Goal: Task Accomplishment & Management: Complete application form

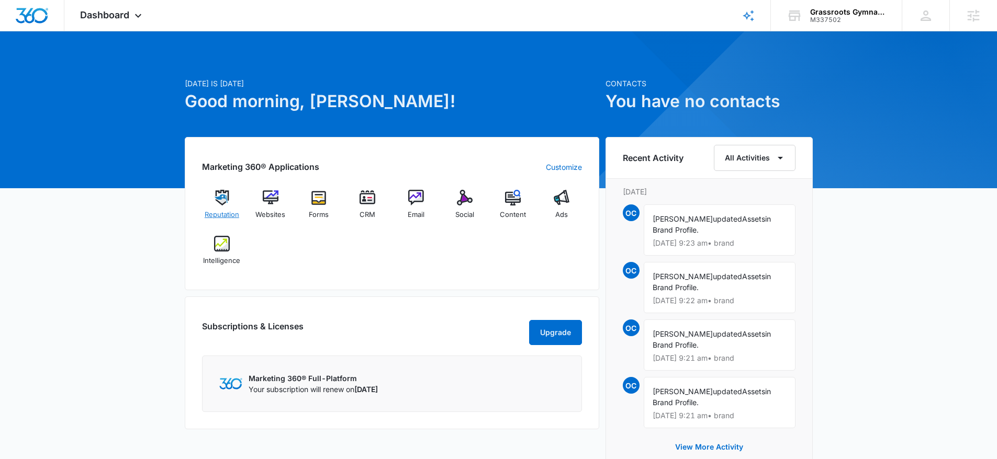
click at [221, 196] on img at bounding box center [222, 198] width 16 height 16
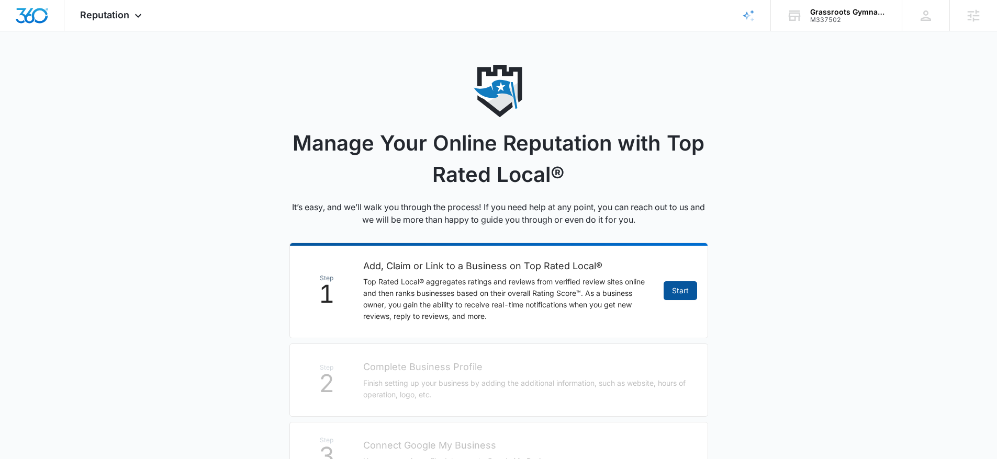
click at [669, 284] on link "Start" at bounding box center [679, 290] width 33 height 19
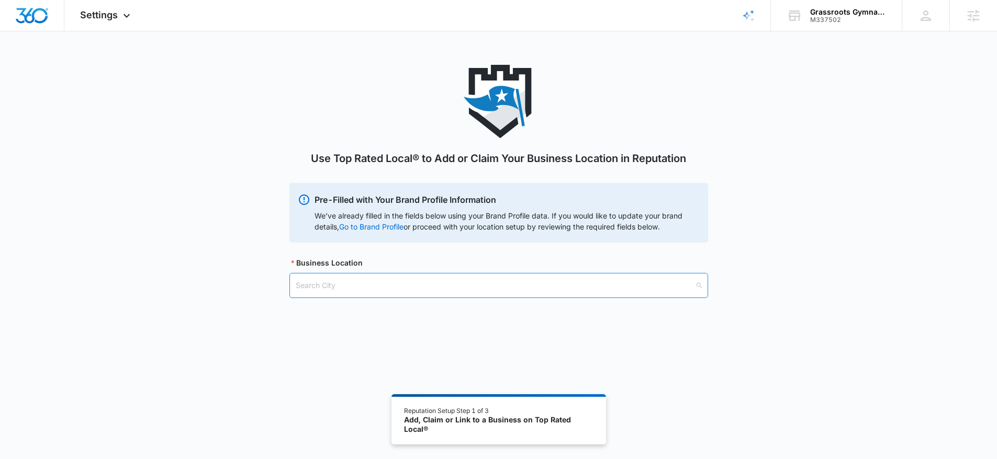
click at [458, 286] on input "search" at bounding box center [495, 286] width 399 height 24
type input "North charle"
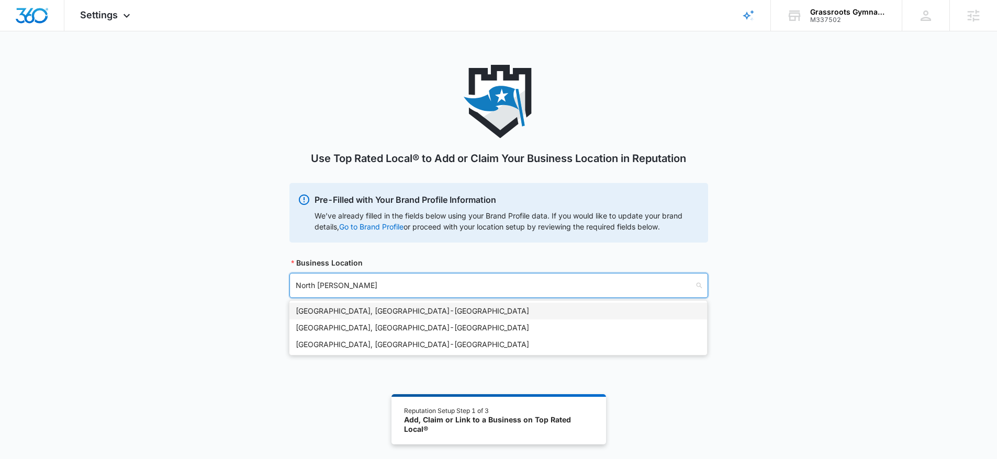
click at [394, 311] on div "North Charleston, SC - USA" at bounding box center [498, 312] width 405 height 12
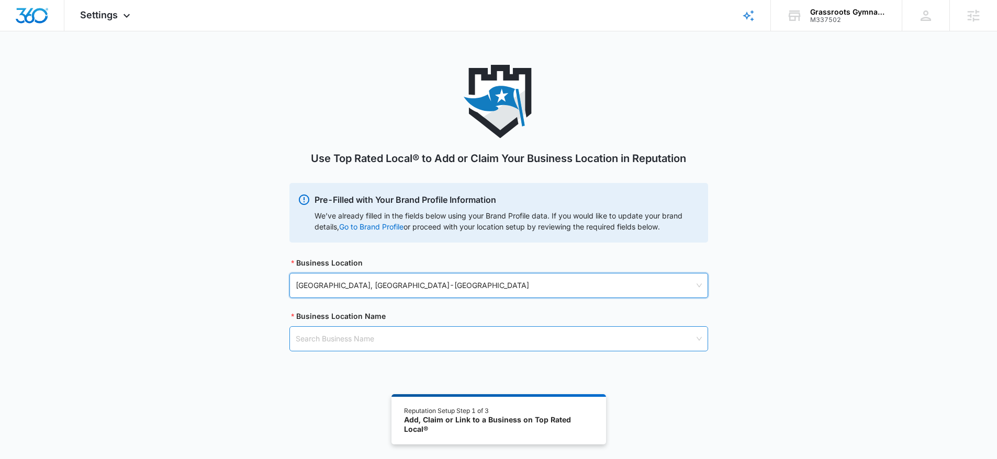
click at [368, 329] on input "search" at bounding box center [495, 339] width 399 height 24
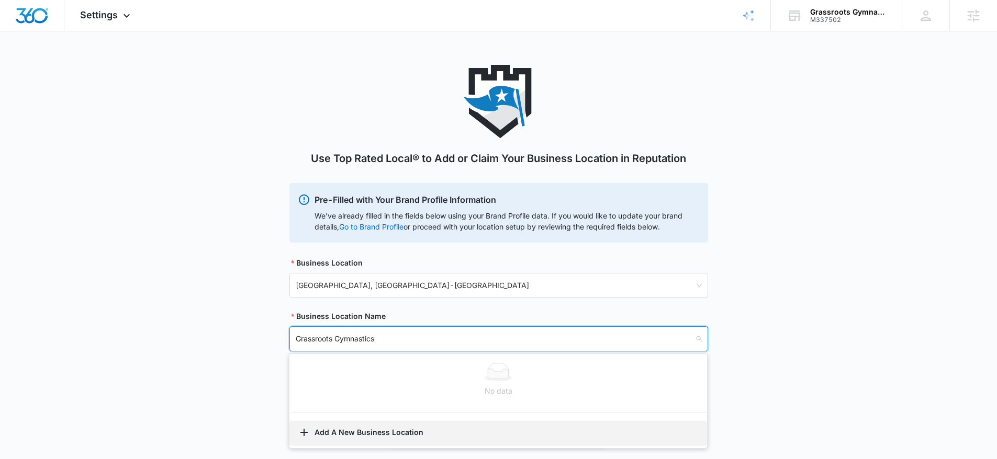
type input "Grassroots Gymnastics"
click at [395, 433] on button "Add A New Business Location" at bounding box center [498, 433] width 418 height 25
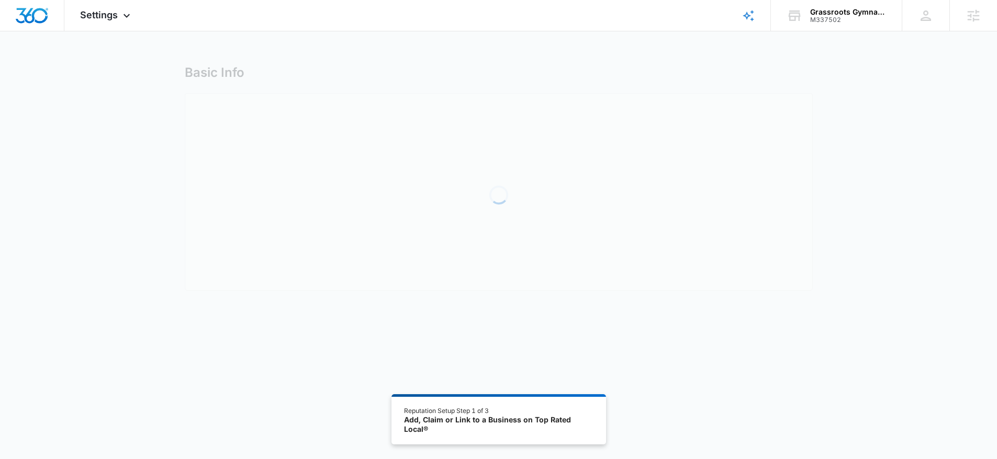
select select "South Carolina"
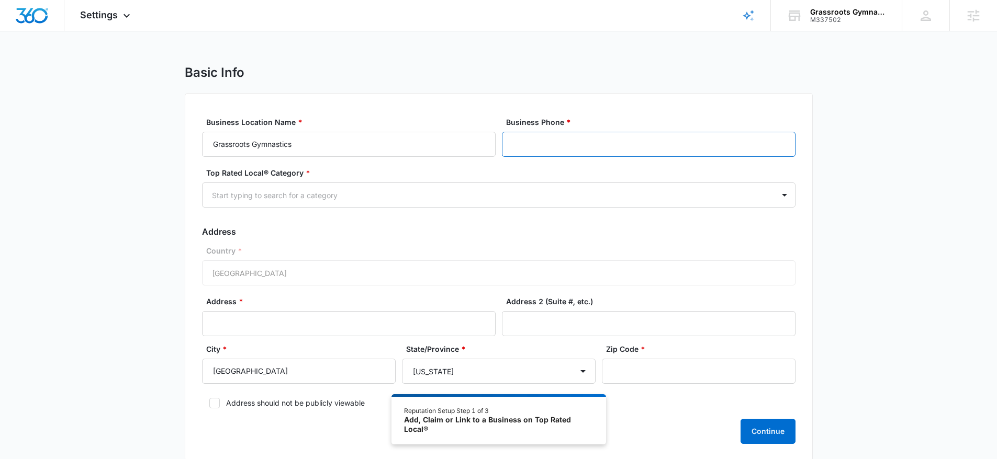
click at [548, 144] on input "Business Phone *" at bounding box center [649, 144] width 294 height 25
paste input "(843) 990-7641"
type input "(843) 990-7641"
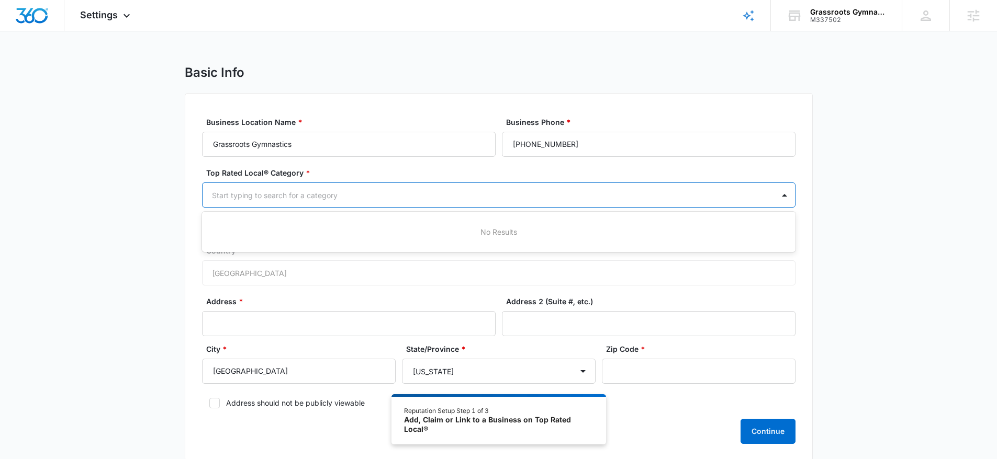
click at [355, 197] on div at bounding box center [486, 195] width 548 height 13
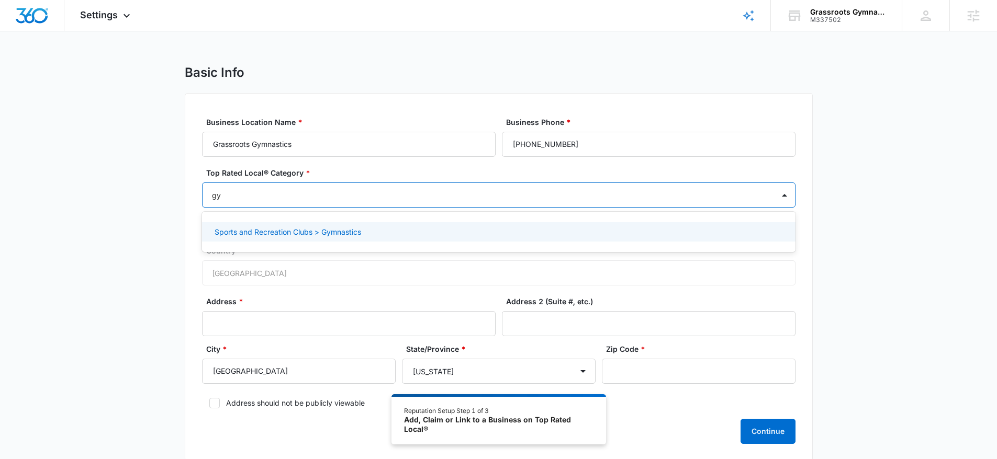
type input "gy"
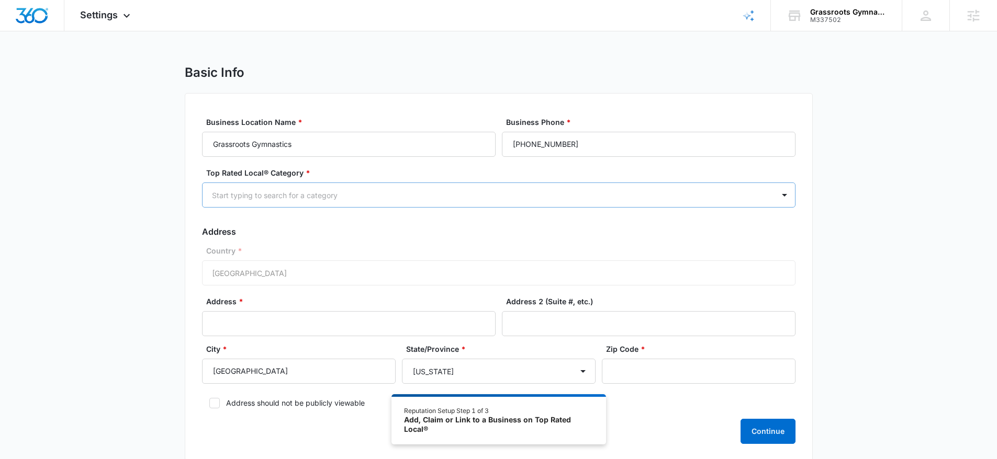
click at [300, 194] on div at bounding box center [486, 195] width 548 height 13
click at [264, 198] on div at bounding box center [486, 195] width 548 height 13
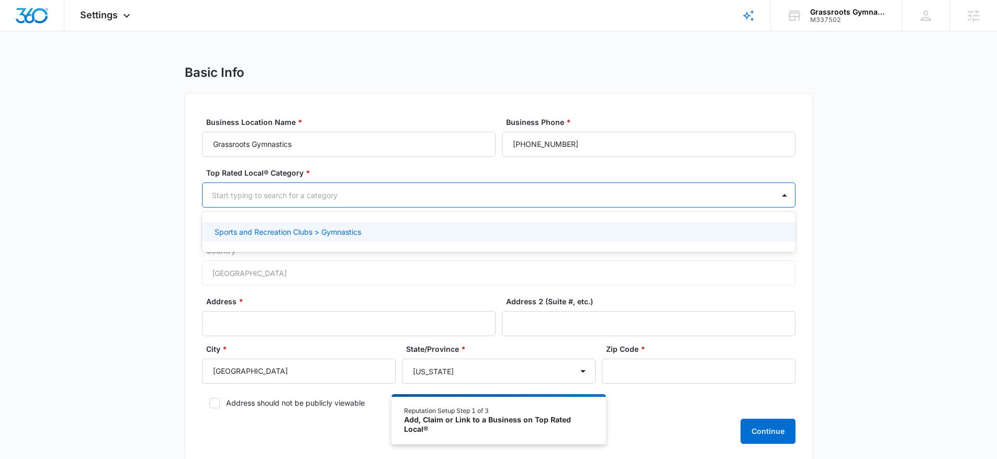
click at [309, 230] on p "Sports and Recreation Clubs > Gymnastics" at bounding box center [288, 232] width 146 height 11
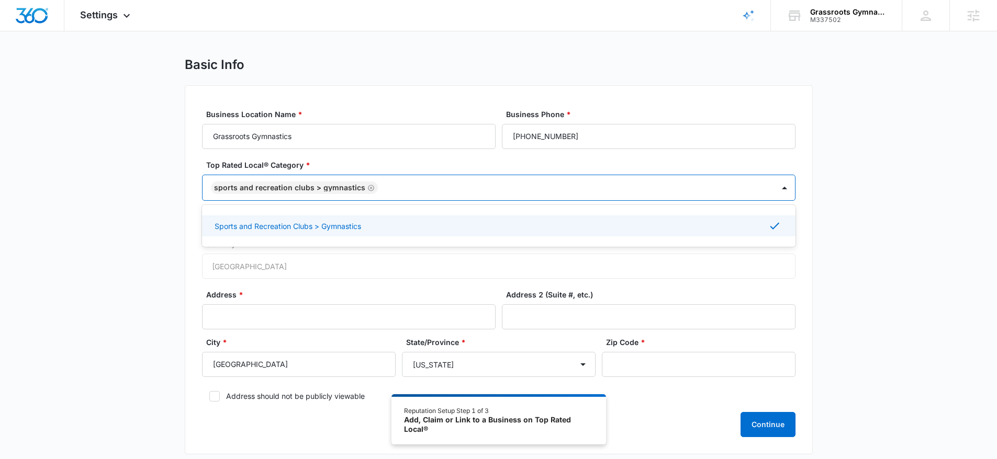
scroll to position [20, 0]
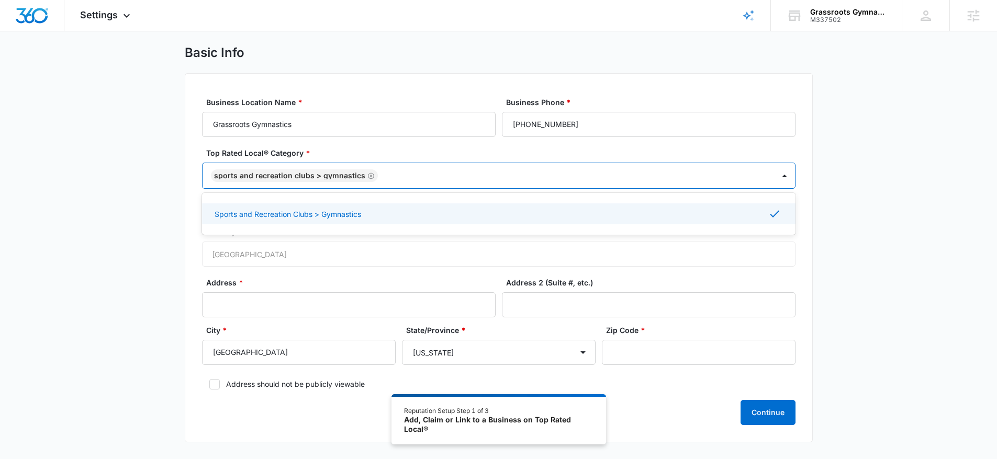
click at [373, 276] on form "Business Location Name * Grassroots Gymnastics Business Phone * (843) 990-7641 …" at bounding box center [498, 261] width 593 height 329
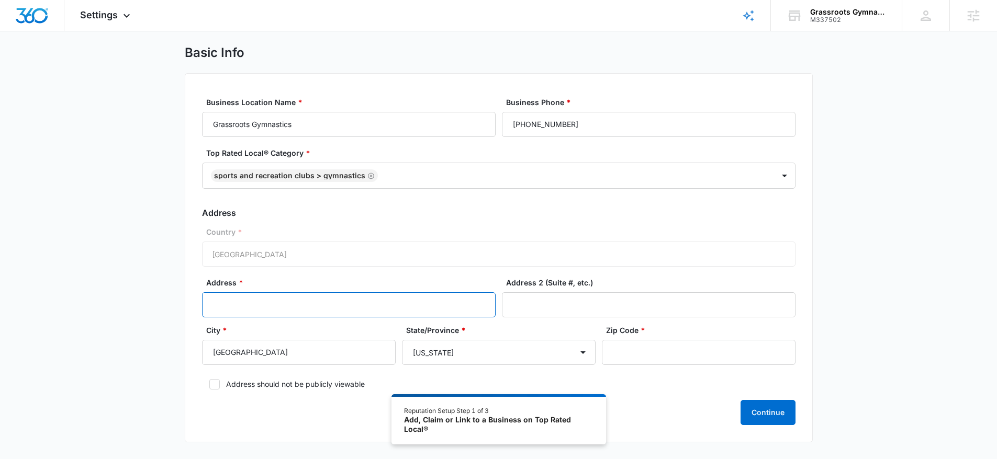
click at [297, 311] on input "Address *" at bounding box center [349, 304] width 294 height 25
type input "2220 Old School Dr"
click at [663, 356] on input "Zip Code *" at bounding box center [699, 352] width 194 height 25
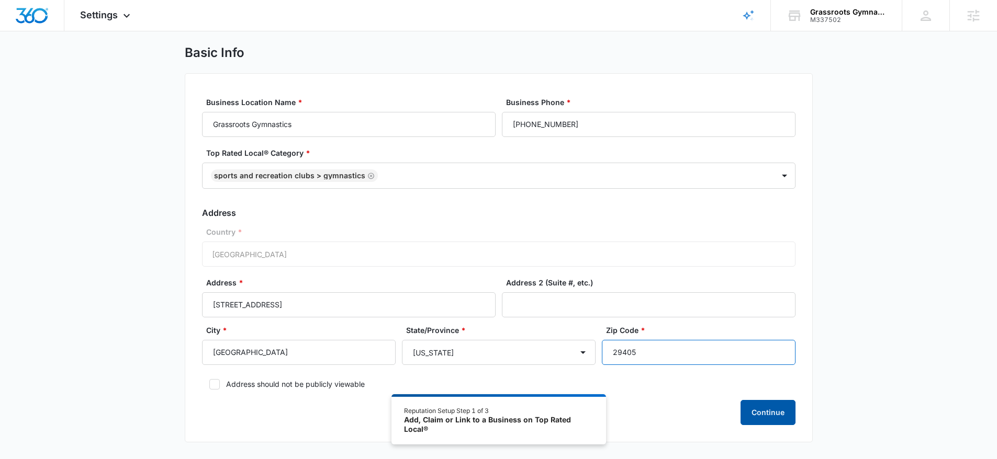
type input "29405"
click at [785, 417] on button "Continue" at bounding box center [767, 412] width 55 height 25
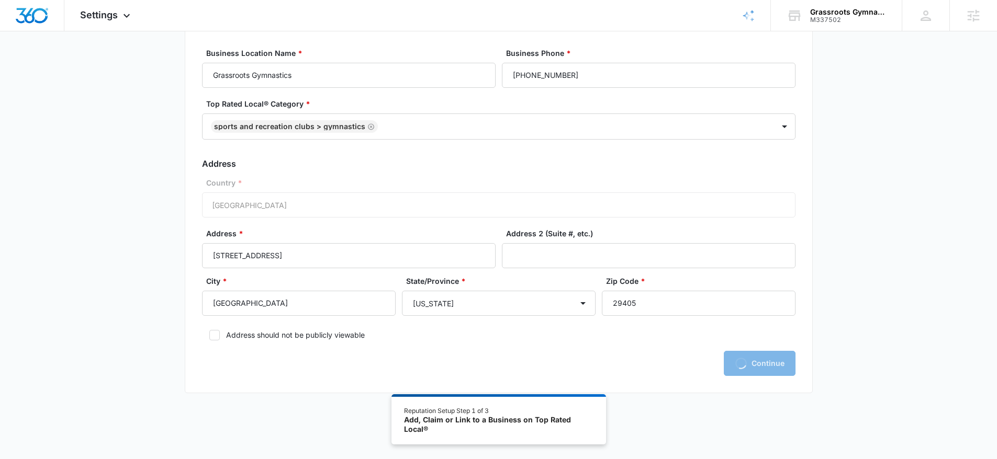
scroll to position [70, 0]
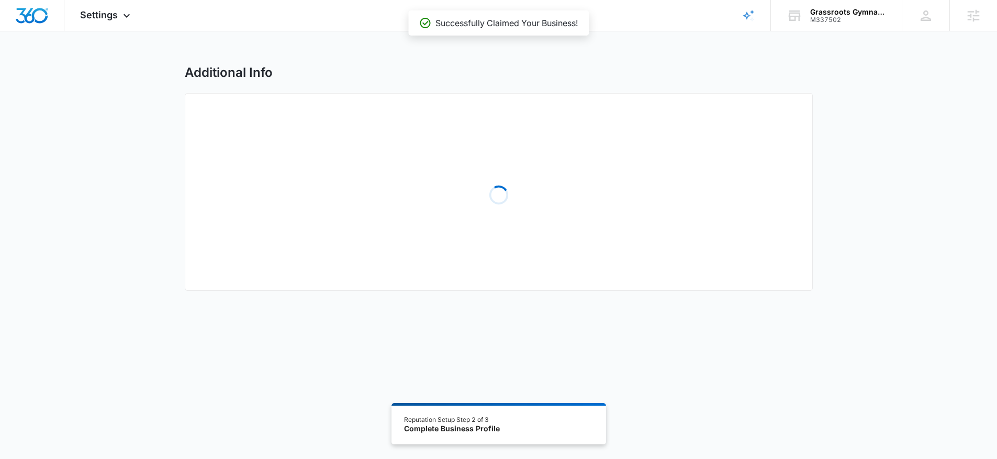
select select "2018"
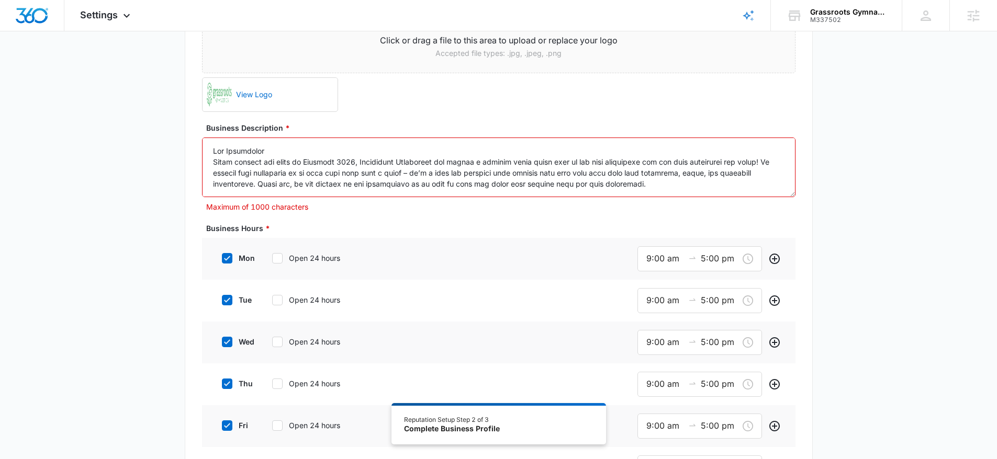
drag, startPoint x: 607, startPoint y: 181, endPoint x: 161, endPoint y: 106, distance: 453.1
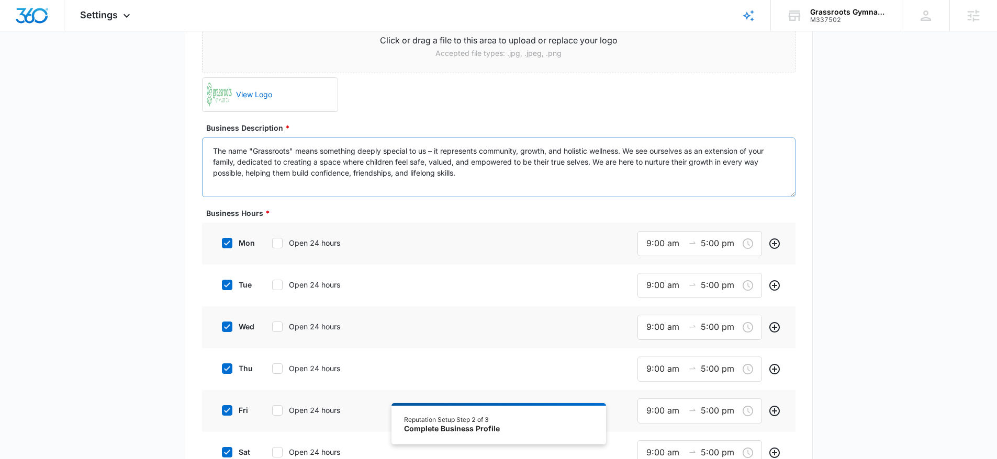
click at [209, 164] on textarea "​The name "Grassroots" means something deeply special to us – it represents com…" at bounding box center [498, 168] width 593 height 60
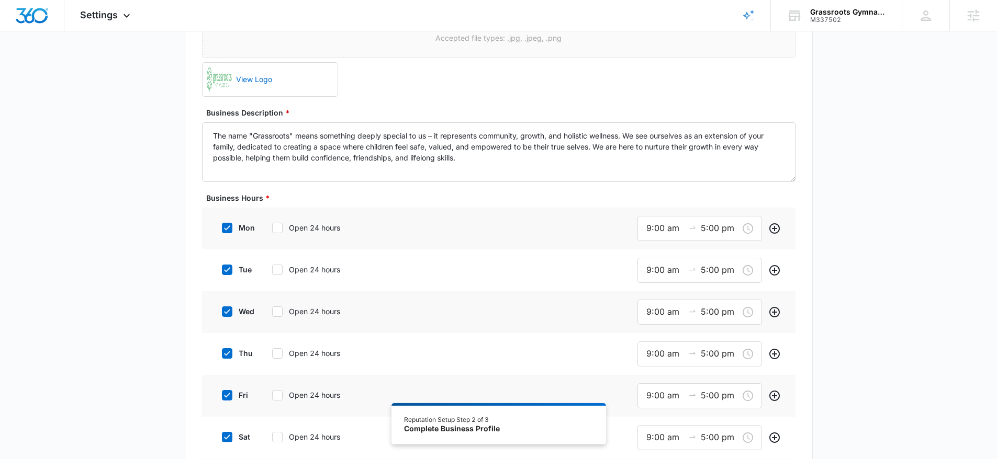
scroll to position [307, 0]
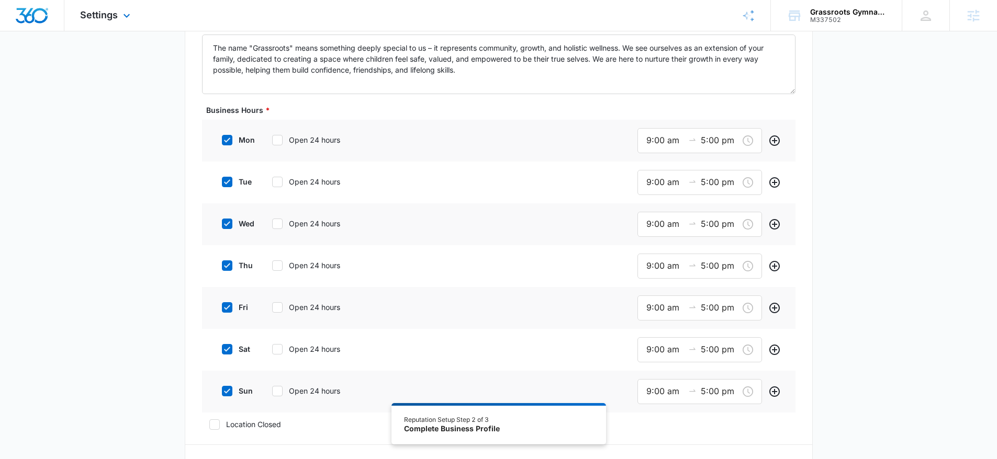
type textarea "​The name "Grassroots" means something deeply special to us – it represents com…"
click at [653, 138] on input "9:00 am" at bounding box center [665, 140] width 38 height 13
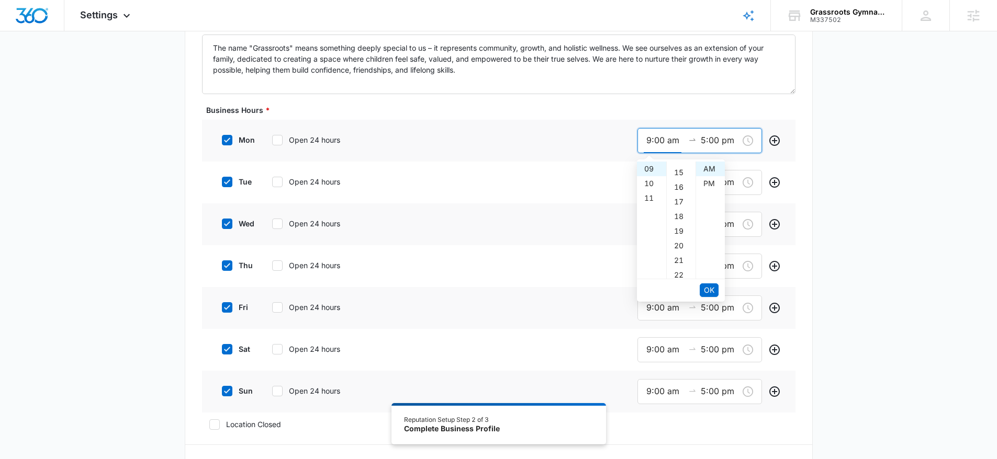
scroll to position [343, 0]
click at [682, 263] on div "30" at bounding box center [681, 265] width 29 height 15
type input "9:30 am"
click at [711, 292] on span "OK" at bounding box center [709, 291] width 10 height 12
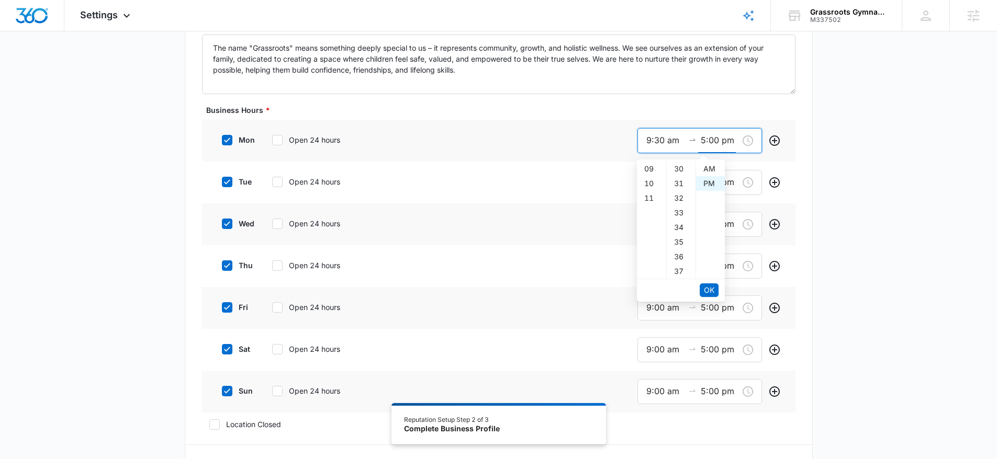
scroll to position [15, 0]
click at [648, 185] on div "06" at bounding box center [651, 183] width 29 height 15
click at [684, 258] on div "30" at bounding box center [681, 259] width 29 height 15
type input "6:30 pm"
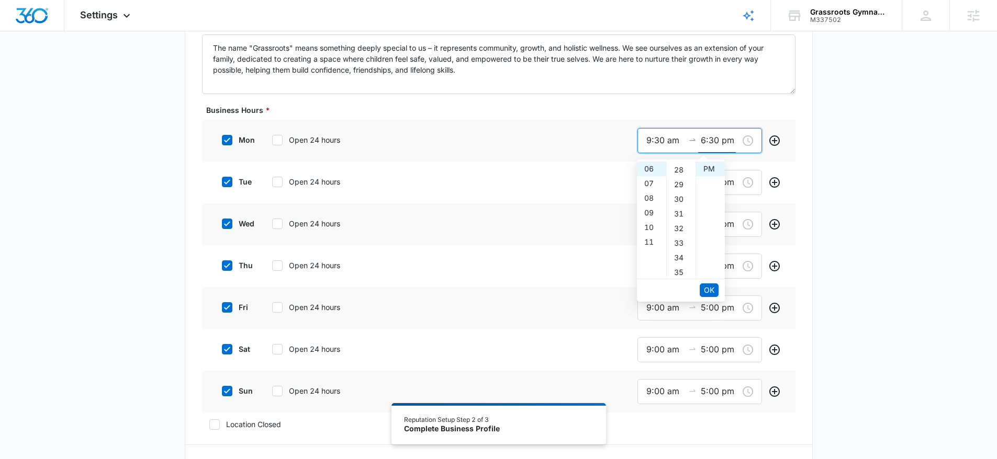
scroll to position [439, 0]
click at [711, 296] on span "OK" at bounding box center [709, 291] width 10 height 12
click at [710, 292] on div "fri Open 24 hours 9:00 am 5:00 pm" at bounding box center [498, 308] width 593 height 42
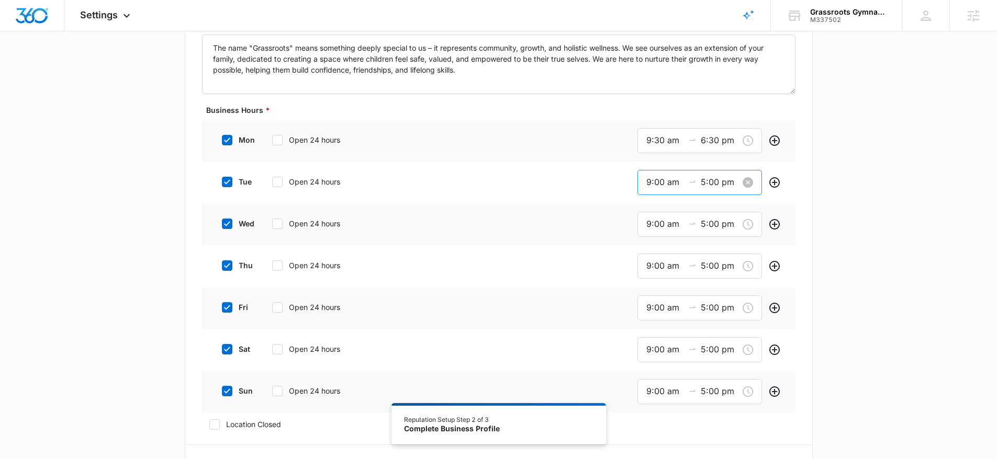
click at [660, 182] on input "9:00 am" at bounding box center [665, 182] width 38 height 13
click at [679, 218] on div "30" at bounding box center [681, 216] width 29 height 15
type input "9:30 am"
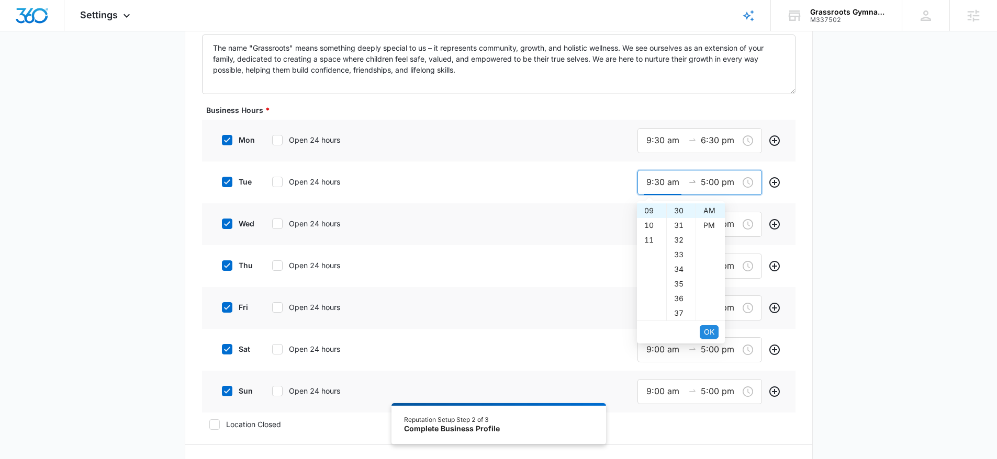
click at [708, 334] on span "OK" at bounding box center [709, 332] width 10 height 12
click at [650, 239] on div "07" at bounding box center [651, 240] width 29 height 15
type input "7:00 pm"
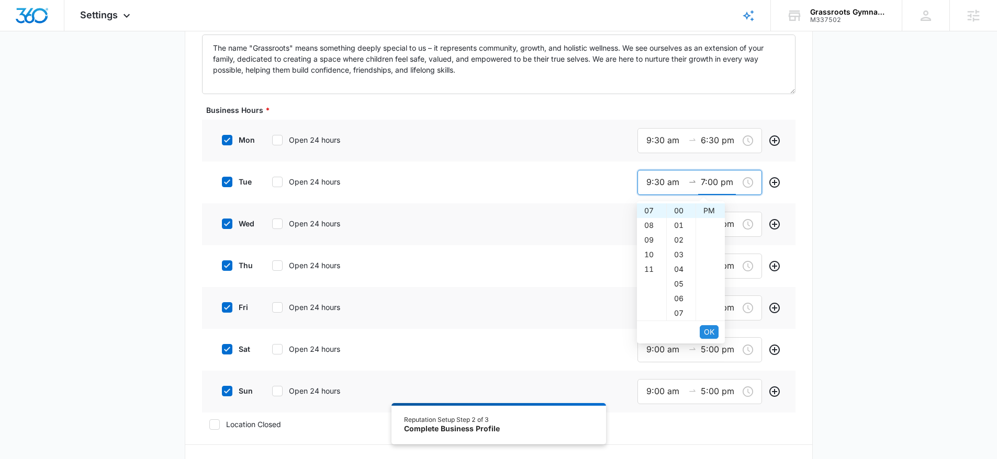
click at [715, 333] on button "OK" at bounding box center [709, 332] width 19 height 14
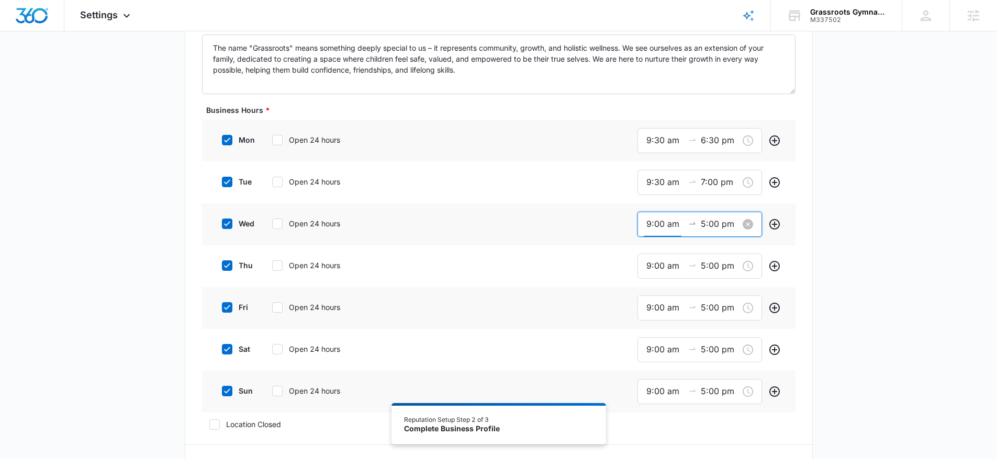
click at [667, 228] on input "9:00 am" at bounding box center [665, 224] width 38 height 13
click at [648, 258] on div "12" at bounding box center [651, 252] width 29 height 15
click at [650, 267] on div "01" at bounding box center [651, 267] width 29 height 15
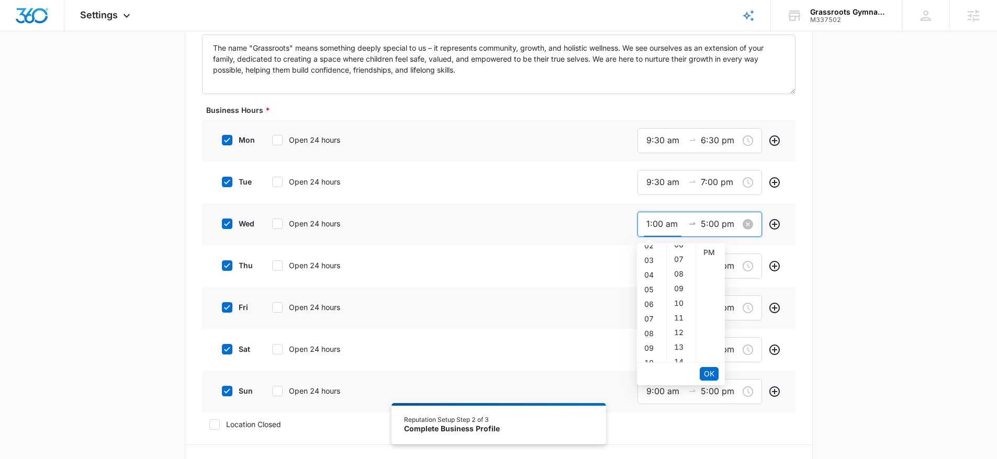
click at [707, 216] on div "1:00 am 5:00 pm" at bounding box center [699, 224] width 125 height 25
click at [708, 253] on div "PM" at bounding box center [710, 252] width 29 height 15
type input "1:00 pm"
click at [724, 226] on input "5:00 pm" at bounding box center [720, 224] width 38 height 13
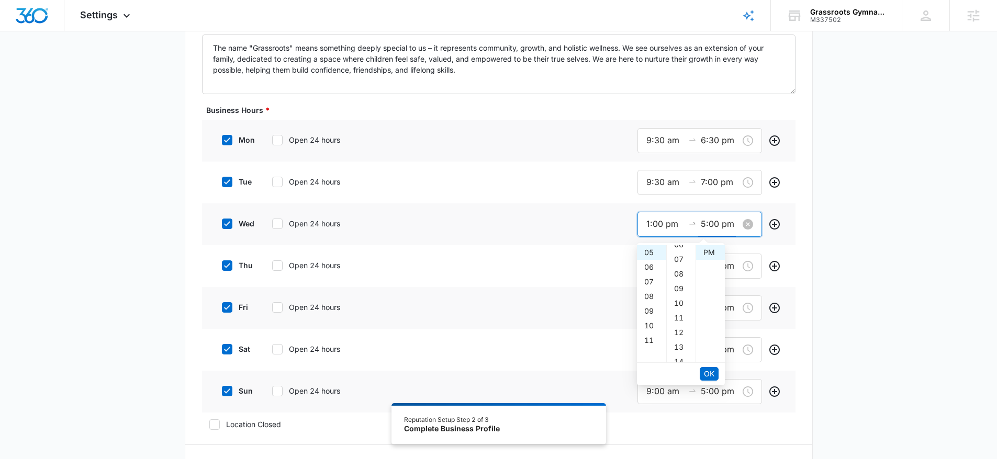
click at [707, 224] on input "5:00 pm" at bounding box center [720, 224] width 38 height 13
click at [653, 266] on div "06" at bounding box center [651, 267] width 29 height 15
click at [681, 286] on div "30" at bounding box center [681, 284] width 29 height 15
type input "6:30 pm"
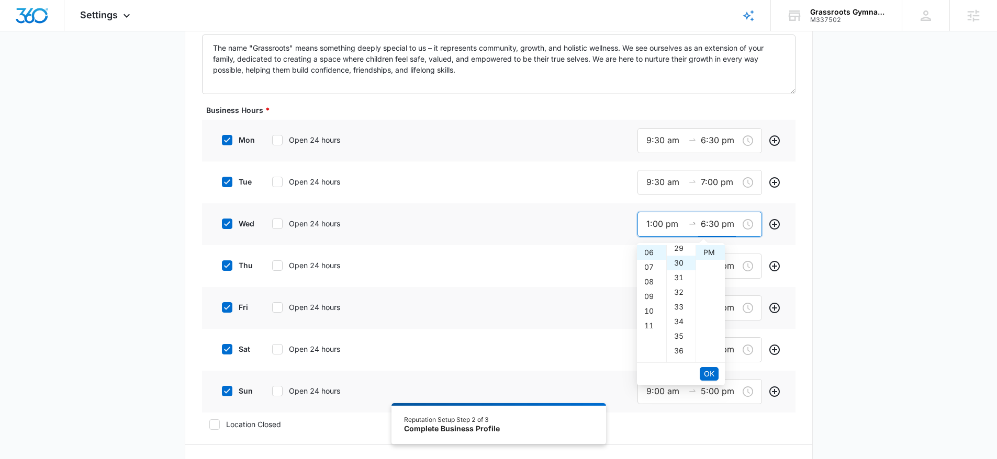
scroll to position [439, 0]
click at [709, 372] on span "OK" at bounding box center [709, 374] width 10 height 12
click at [655, 272] on input "9:00 am" at bounding box center [665, 266] width 38 height 13
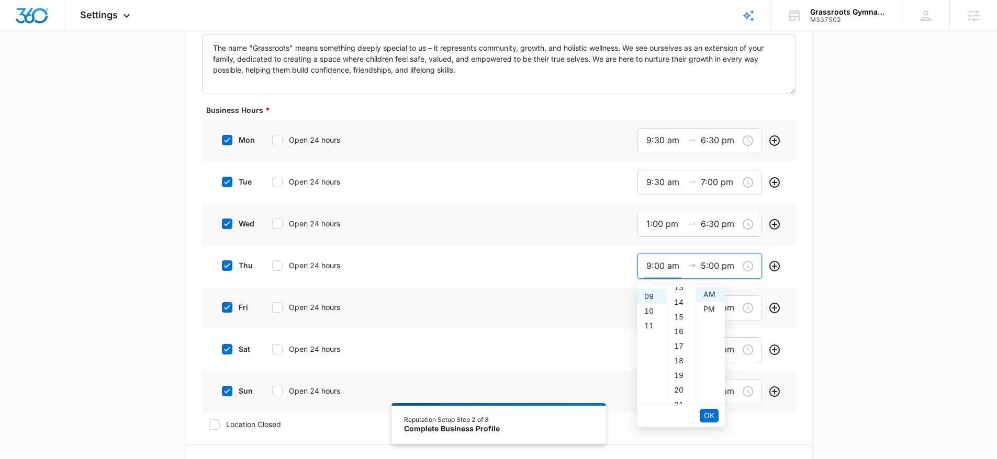
scroll to position [422, 0]
click at [678, 318] on div "30" at bounding box center [681, 312] width 29 height 15
type input "9:30 am"
click at [713, 414] on span "OK" at bounding box center [709, 416] width 10 height 12
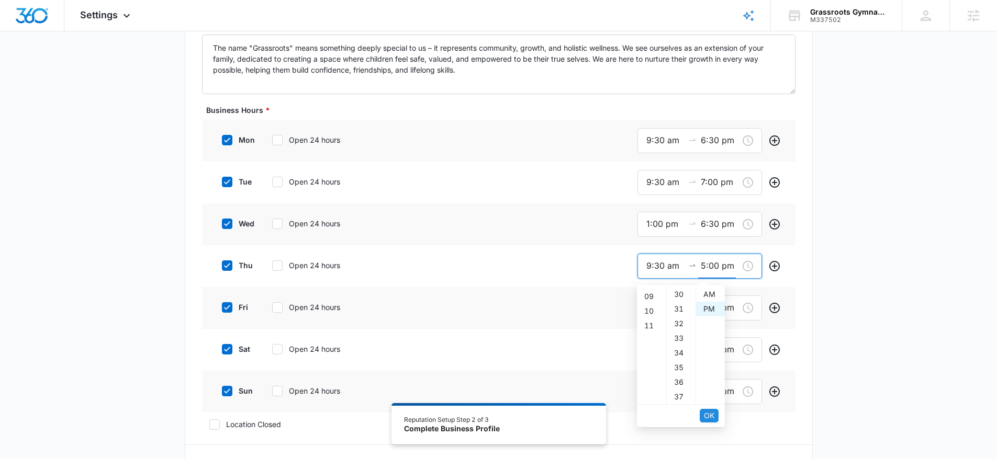
scroll to position [0, 0]
click at [651, 312] on div "06" at bounding box center [651, 309] width 29 height 15
click at [677, 364] on div "30" at bounding box center [681, 363] width 29 height 15
type input "6:30 pm"
click at [711, 415] on span "OK" at bounding box center [709, 416] width 10 height 12
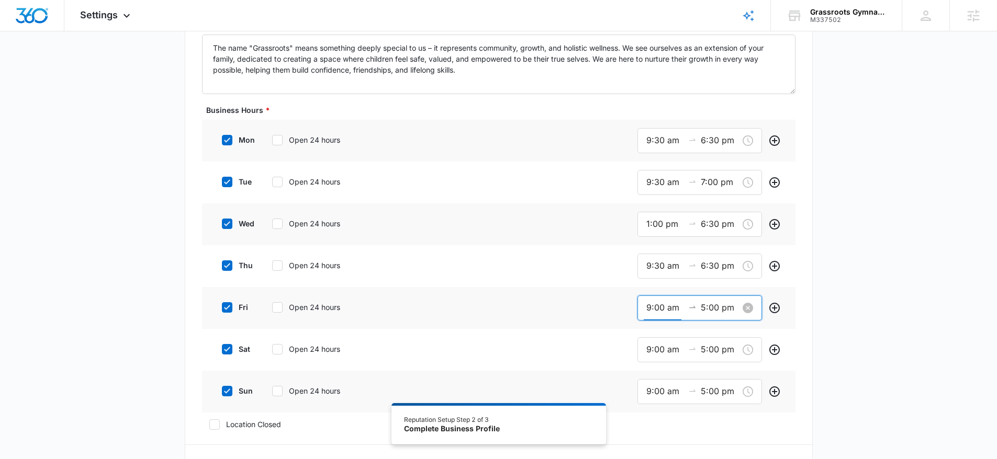
click at [657, 307] on input "9:00 am" at bounding box center [665, 307] width 38 height 13
click at [652, 367] on div "11" at bounding box center [651, 365] width 29 height 15
type input "11:00 am"
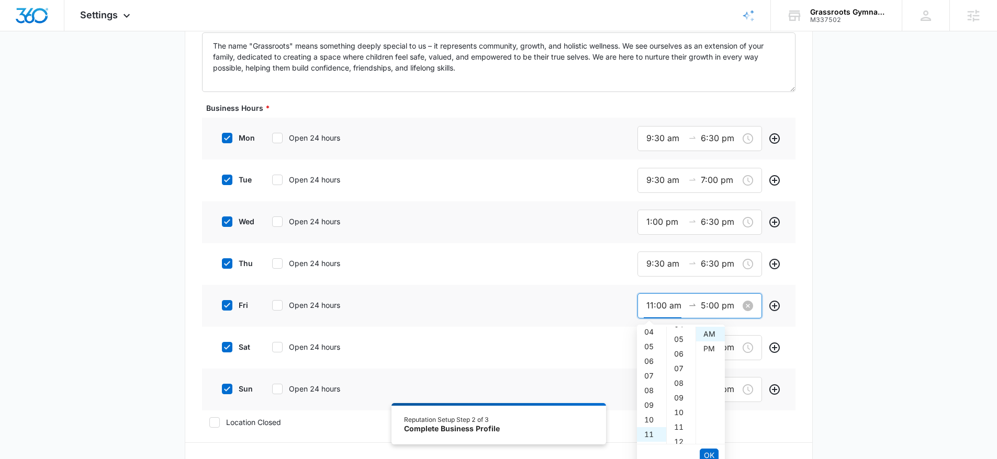
click at [704, 303] on input "5:00 pm" at bounding box center [720, 305] width 38 height 13
click at [650, 349] on div "06" at bounding box center [651, 349] width 29 height 15
click at [675, 354] on div "30" at bounding box center [681, 354] width 29 height 15
type input "6:30 pm"
click at [711, 451] on span "OK" at bounding box center [709, 456] width 10 height 12
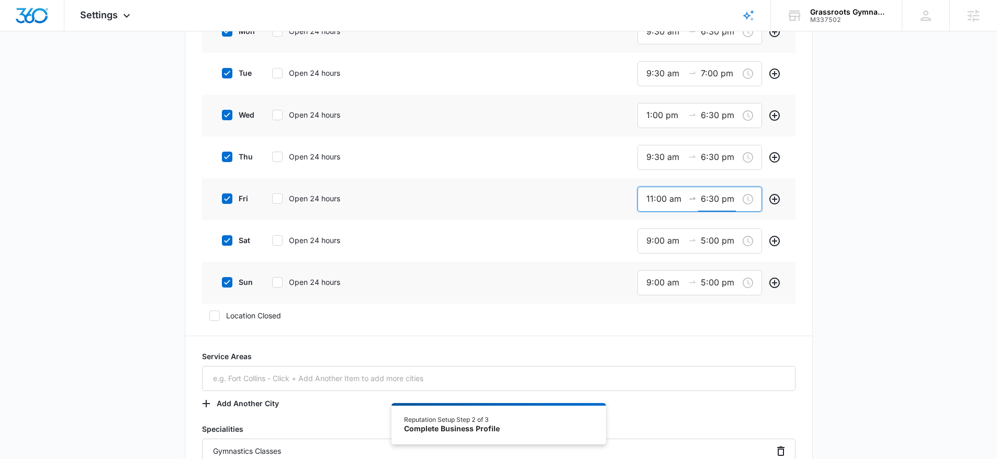
click at [252, 281] on label "sun" at bounding box center [236, 282] width 42 height 11
click at [222, 281] on input "sun" at bounding box center [218, 282] width 7 height 7
checkbox input "false"
click at [705, 241] on input "5:00 pm" at bounding box center [720, 240] width 38 height 13
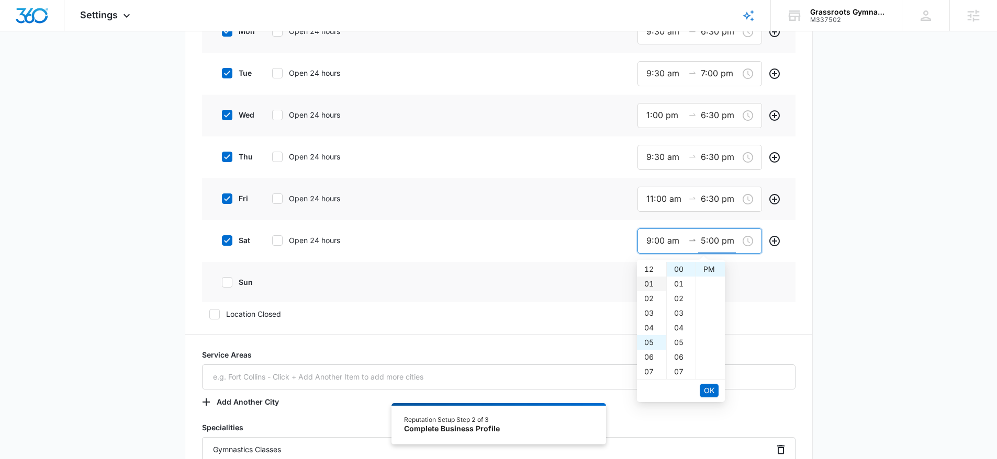
click at [647, 285] on div "01" at bounding box center [651, 284] width 29 height 15
type input "1:00 pm"
click at [707, 395] on span "OK" at bounding box center [709, 391] width 10 height 12
click at [709, 396] on span "OK" at bounding box center [709, 391] width 10 height 12
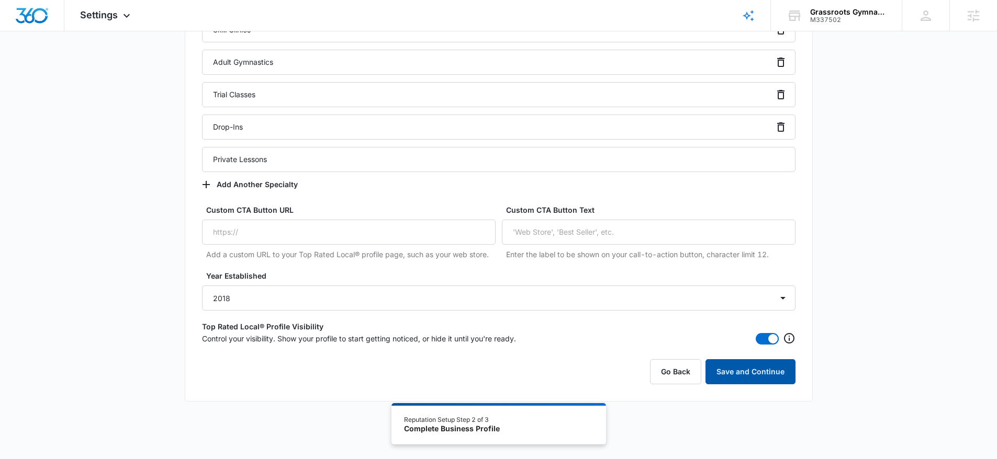
click at [775, 371] on button "Save and Continue" at bounding box center [750, 371] width 90 height 25
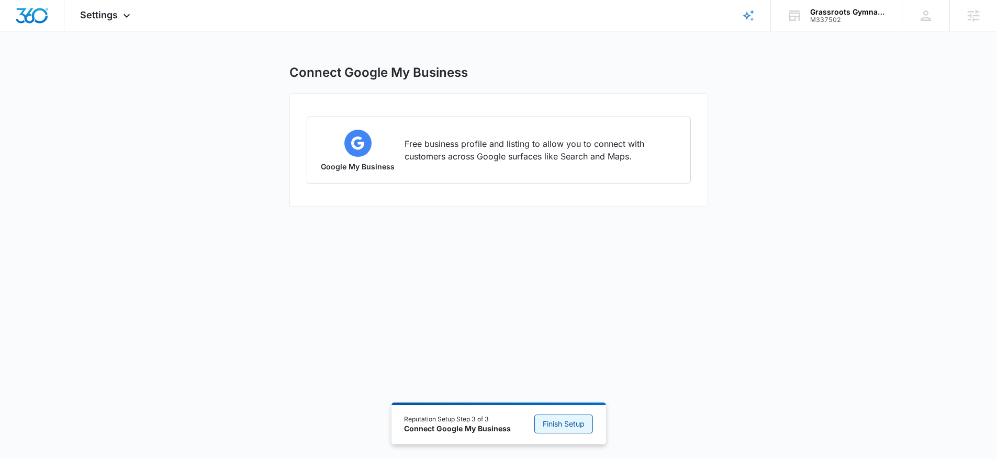
click at [570, 426] on span "Finish Setup" at bounding box center [564, 425] width 42 height 12
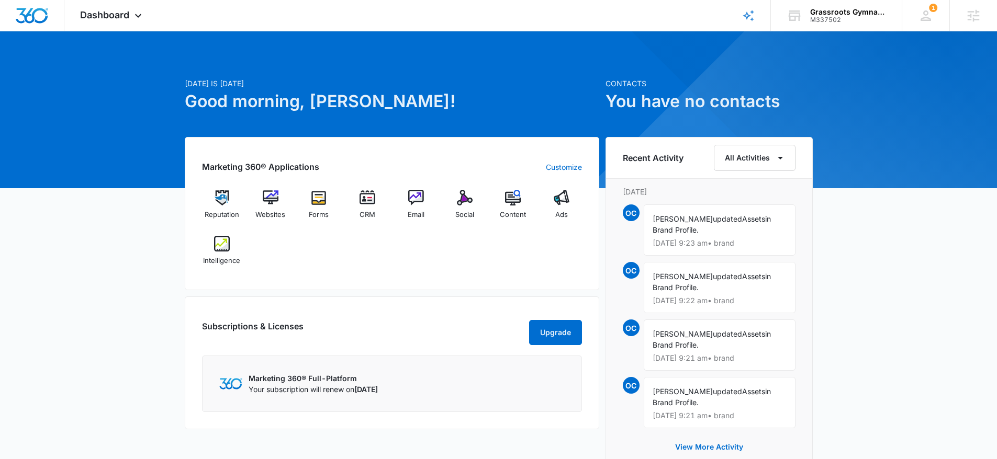
click at [469, 282] on div "Marketing 360® Applications Customize Reputation Websites Forms CRM Email Socia…" at bounding box center [392, 213] width 414 height 153
click at [129, 17] on span "Dashboard" at bounding box center [104, 14] width 49 height 11
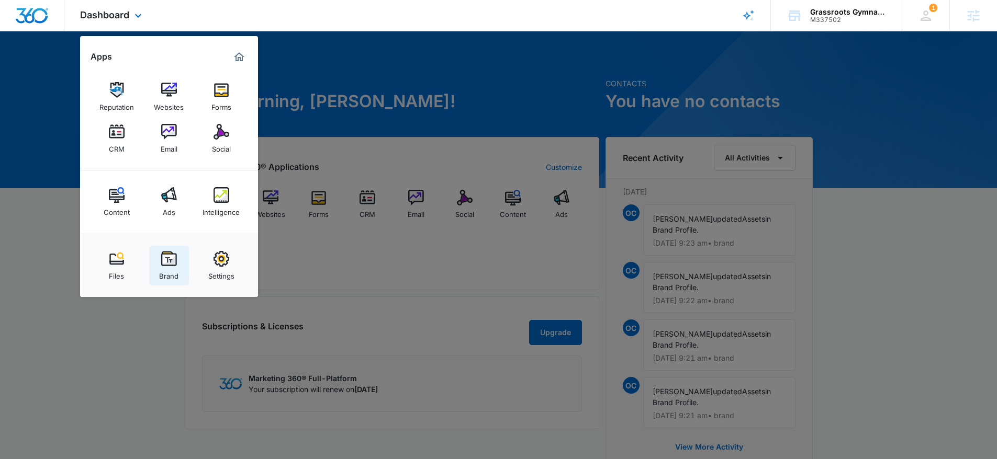
click at [164, 253] on img at bounding box center [169, 259] width 16 height 16
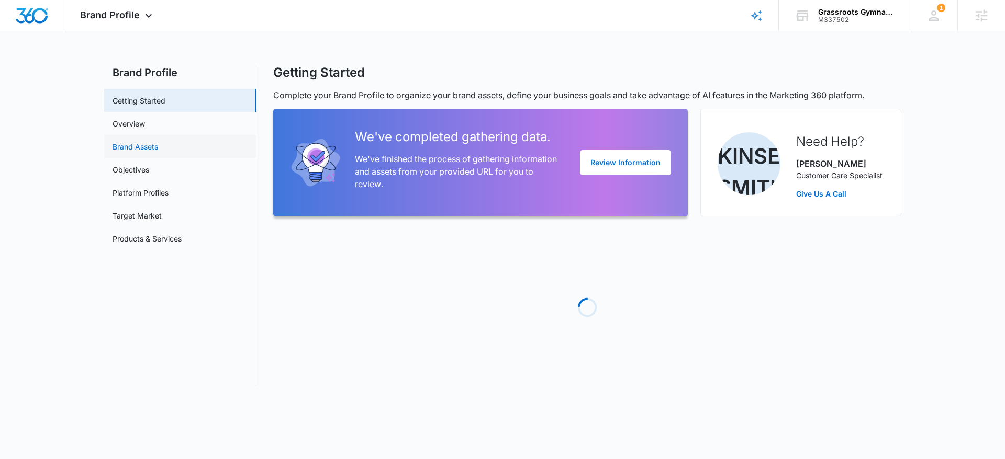
click at [136, 142] on link "Brand Assets" at bounding box center [135, 146] width 46 height 11
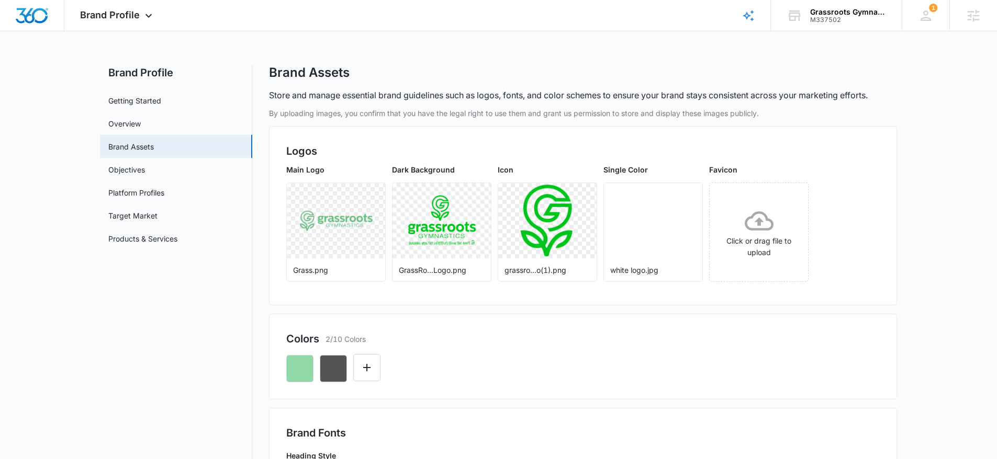
click at [554, 366] on div at bounding box center [582, 365] width 593 height 36
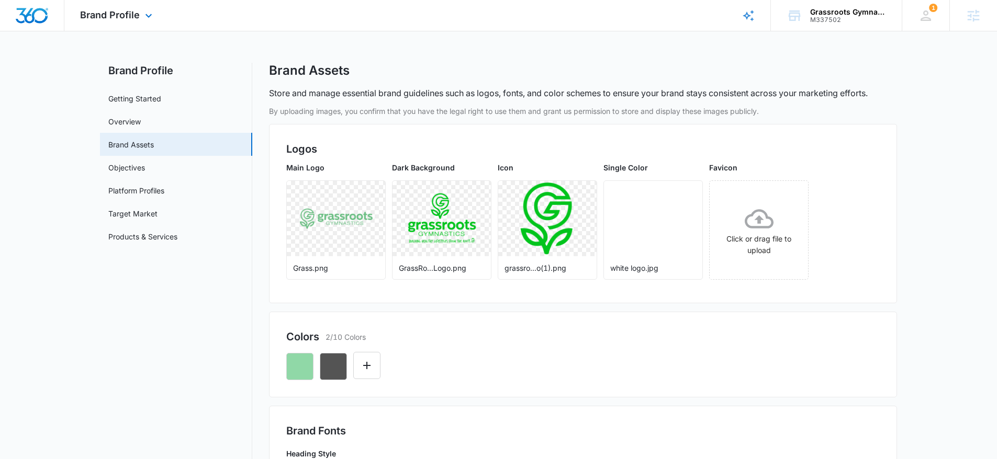
click at [28, 14] on img "Dashboard" at bounding box center [31, 16] width 33 height 16
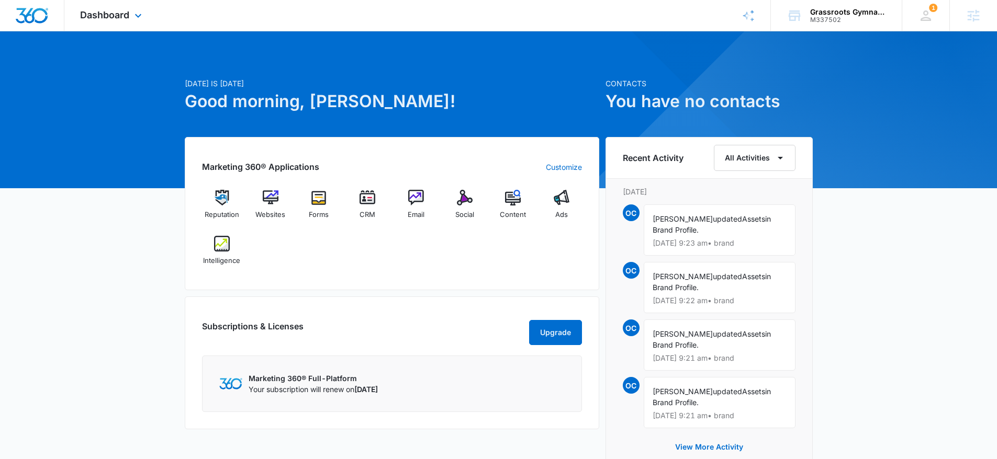
click at [114, 20] on div "Dashboard Apps Reputation Websites Forms CRM Email Social Content Ads Intellige…" at bounding box center [112, 15] width 96 height 31
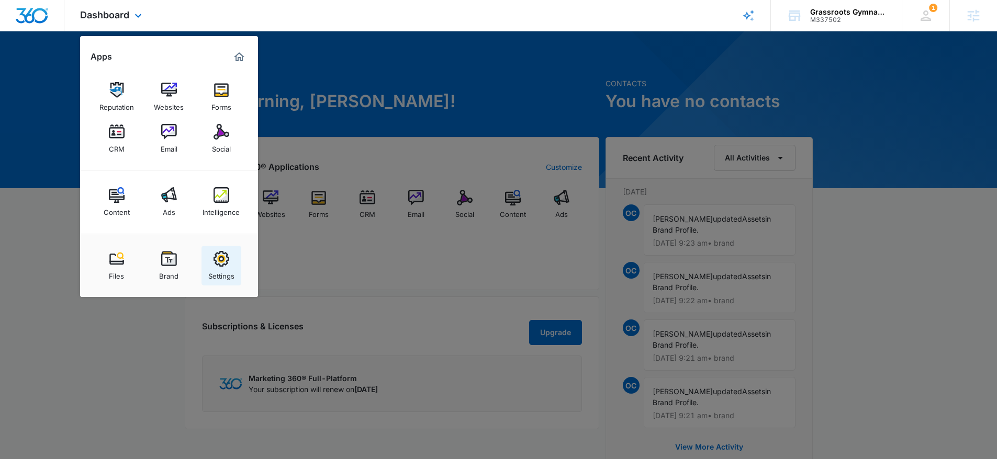
click at [227, 264] on img at bounding box center [221, 259] width 16 height 16
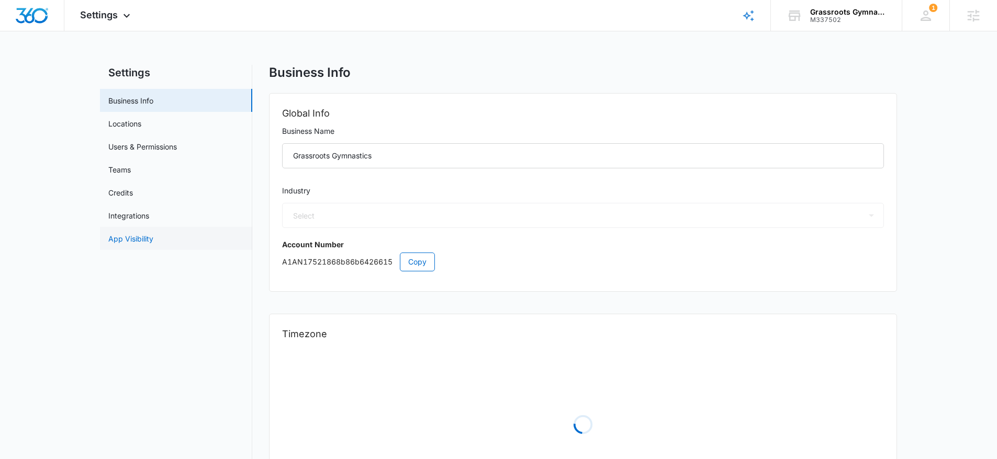
click at [139, 238] on link "App Visibility" at bounding box center [130, 238] width 45 height 11
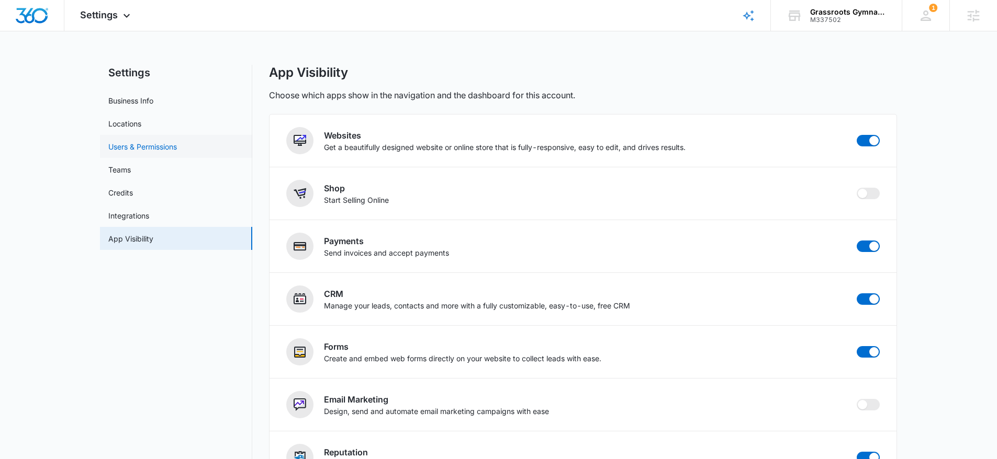
click at [163, 145] on link "Users & Permissions" at bounding box center [142, 146] width 69 height 11
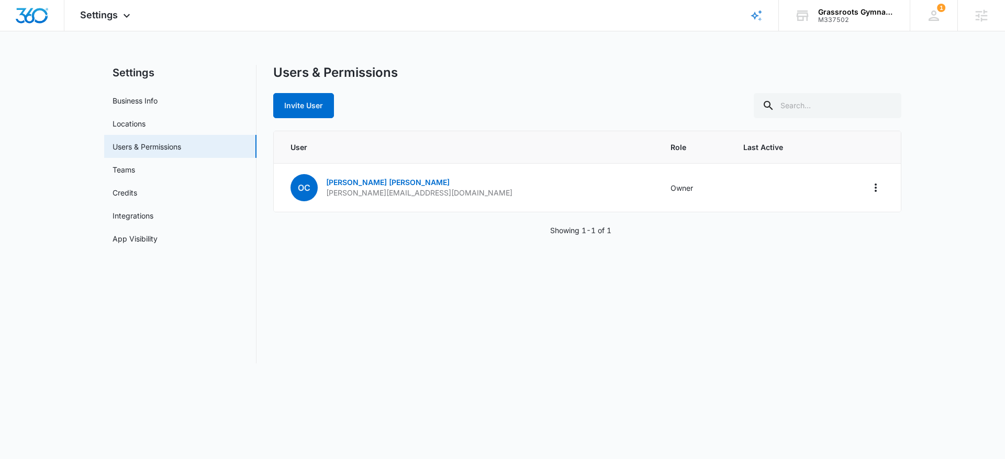
click at [309, 91] on div "Users & Permissions Invite User" at bounding box center [587, 91] width 628 height 53
click at [319, 109] on button "Invite User" at bounding box center [303, 105] width 61 height 25
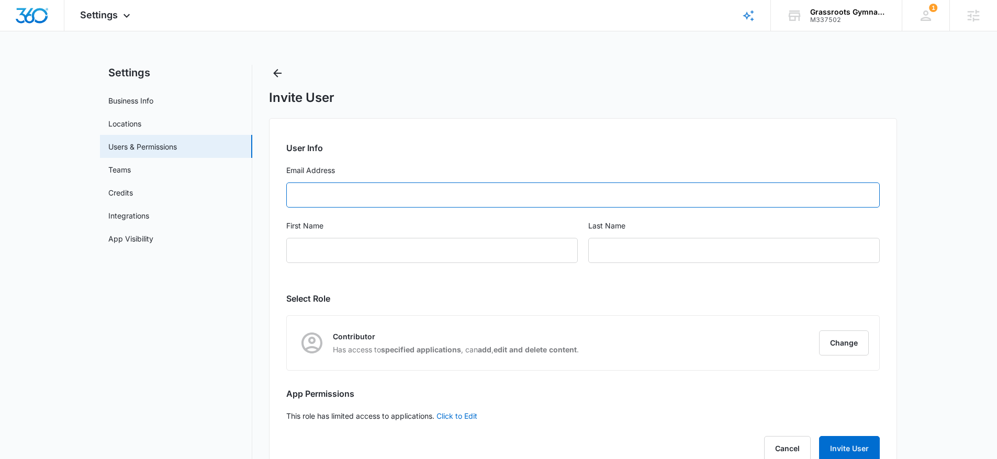
click at [391, 195] on input "Email Address" at bounding box center [582, 195] width 593 height 25
paste input "katie@grassrootsgymastics.com"
type input "katie@grassrootsgymastics.com"
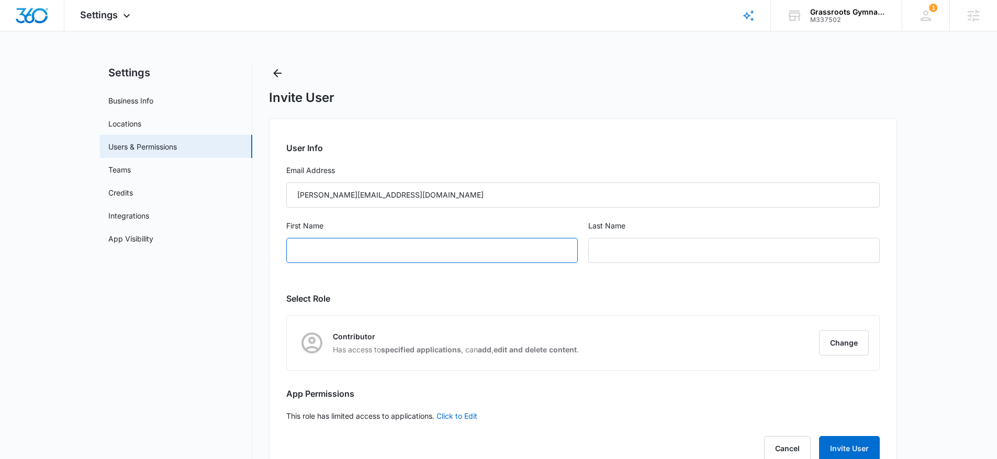
click at [366, 241] on input "First Name" at bounding box center [431, 250] width 291 height 25
type input "Katie"
click at [672, 246] on input "text" at bounding box center [733, 250] width 291 height 25
click at [696, 264] on div "Last Name" at bounding box center [733, 247] width 291 height 55
click at [721, 258] on input "text" at bounding box center [733, 250] width 291 height 25
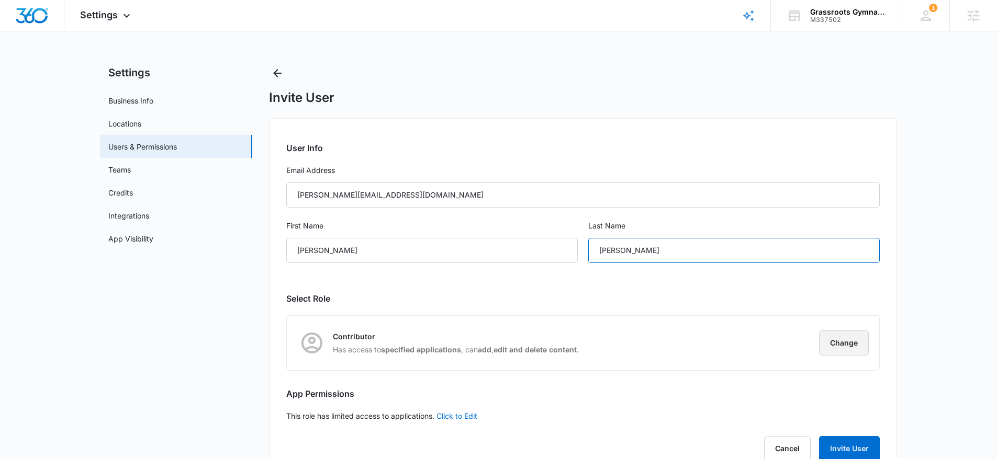
type input "Cramer"
click at [860, 339] on button "Change" at bounding box center [844, 343] width 50 height 25
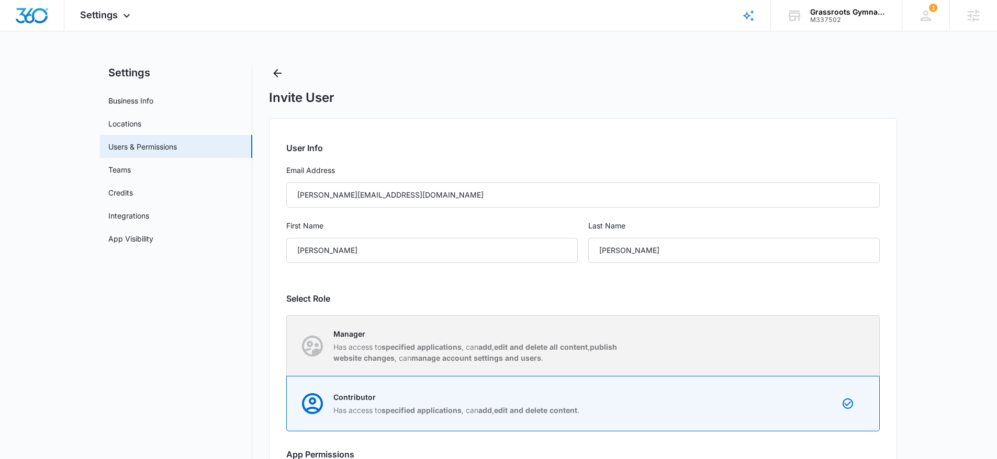
click at [711, 327] on div "Manager Has access to specified applications , can add , edit and delete all co…" at bounding box center [583, 346] width 592 height 60
click at [287, 346] on input "Manager Has access to specified applications , can add , edit and delete all co…" at bounding box center [287, 346] width 1 height 1
radio input "true"
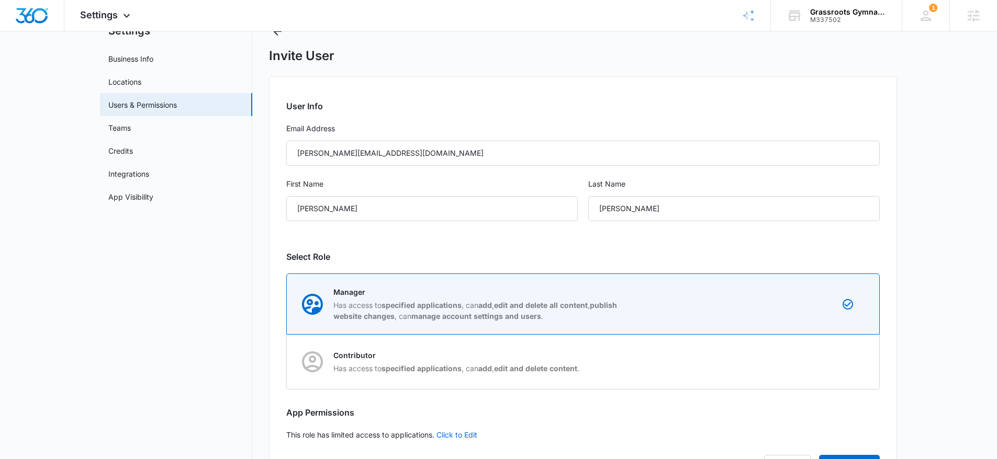
scroll to position [93, 0]
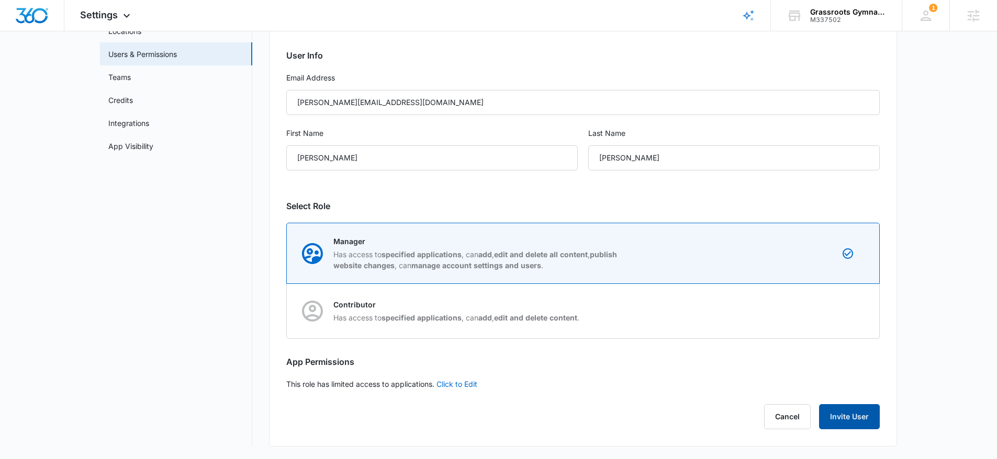
click at [837, 423] on button "Invite User" at bounding box center [849, 416] width 61 height 25
click at [863, 408] on button "Invite User" at bounding box center [849, 416] width 61 height 25
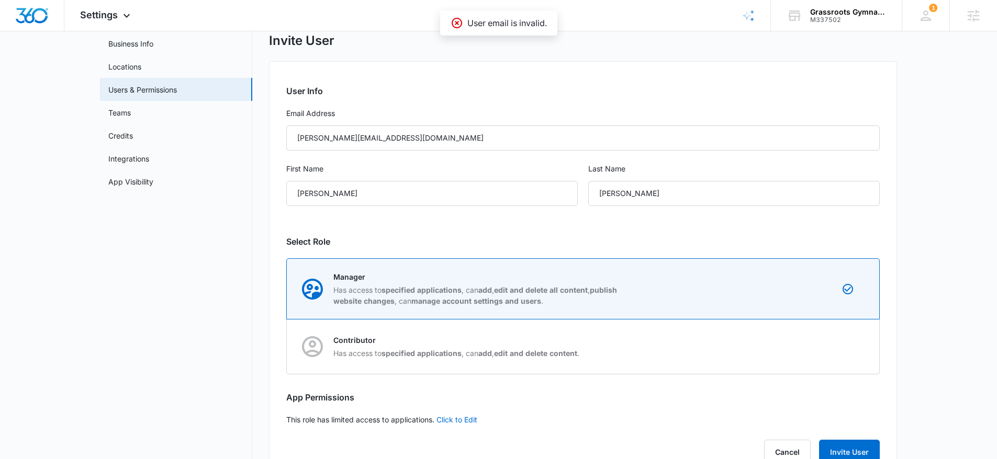
scroll to position [0, 0]
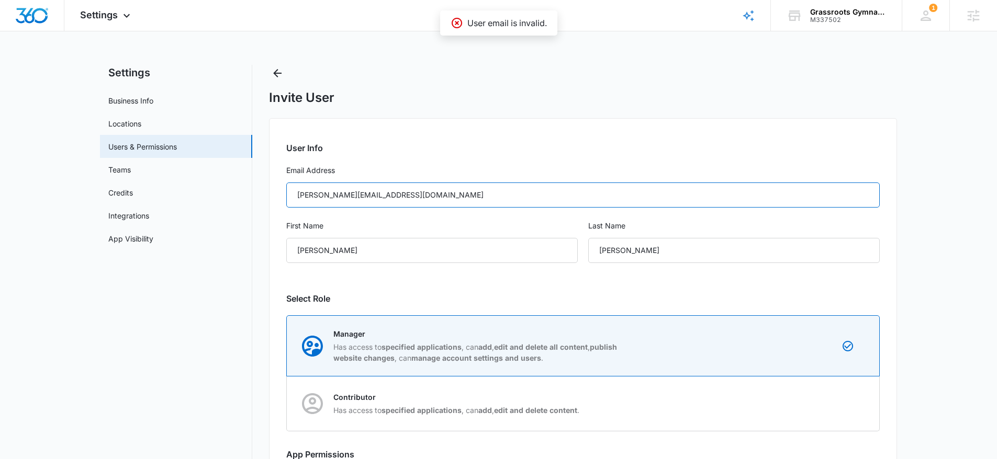
click at [342, 194] on input "katie@grassrootsgymastics.com" at bounding box center [582, 195] width 593 height 25
click at [432, 201] on input "katie@grassrootsgymastics.com" at bounding box center [582, 195] width 593 height 25
click at [411, 199] on input "katie@grassrootsgymastics.com" at bounding box center [582, 195] width 593 height 25
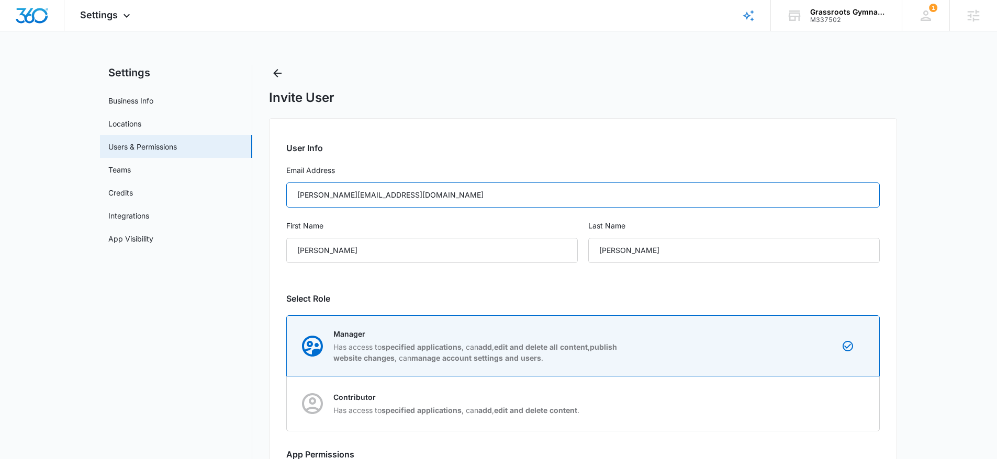
paste input "katie@grassrootsgymn"
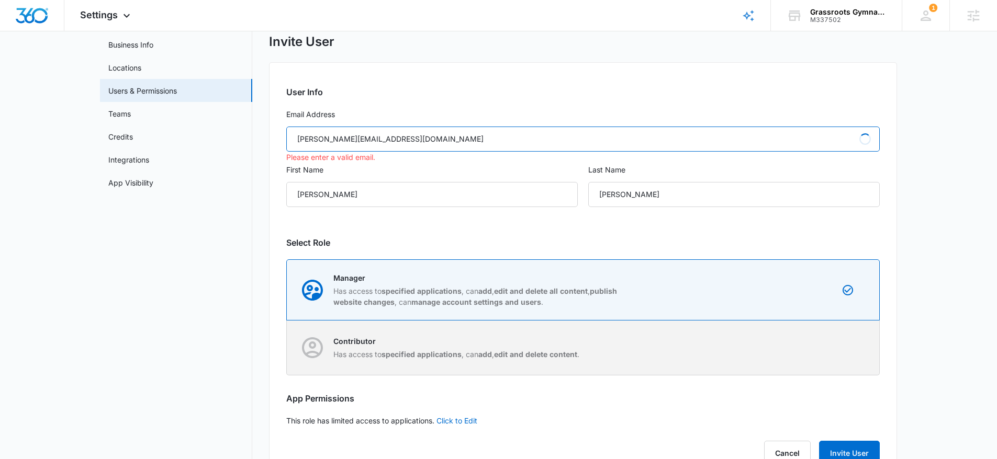
scroll to position [93, 0]
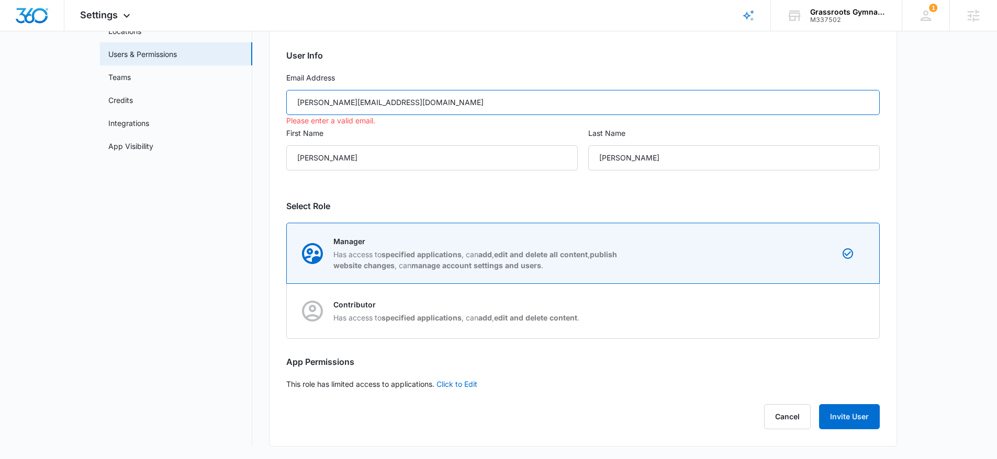
click at [301, 100] on input "katie@grassrootsgymnastics.com" at bounding box center [582, 102] width 593 height 25
click at [299, 100] on input "katie@grassrootsgymnastics.com" at bounding box center [582, 102] width 593 height 25
type input "katie@grassrootsgymnastics.com"
click at [855, 425] on button "Invite User" at bounding box center [849, 416] width 61 height 25
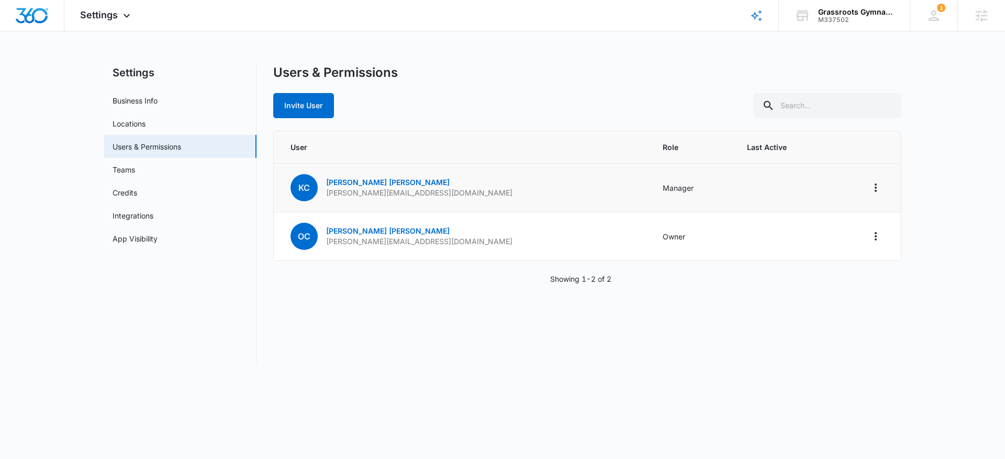
click at [440, 196] on p "katie@grassrootsgymnastics.com" at bounding box center [419, 193] width 186 height 10
drag, startPoint x: 462, startPoint y: 194, endPoint x: 320, endPoint y: 192, distance: 141.8
click at [320, 192] on td "KC Katie Cramer katie@grassrootsgymnastics.com" at bounding box center [462, 188] width 377 height 49
click at [350, 257] on td "OC Olin Cramer olin@grassrootsgymnastics.com" at bounding box center [462, 236] width 377 height 49
drag, startPoint x: 371, startPoint y: 243, endPoint x: 409, endPoint y: 242, distance: 38.2
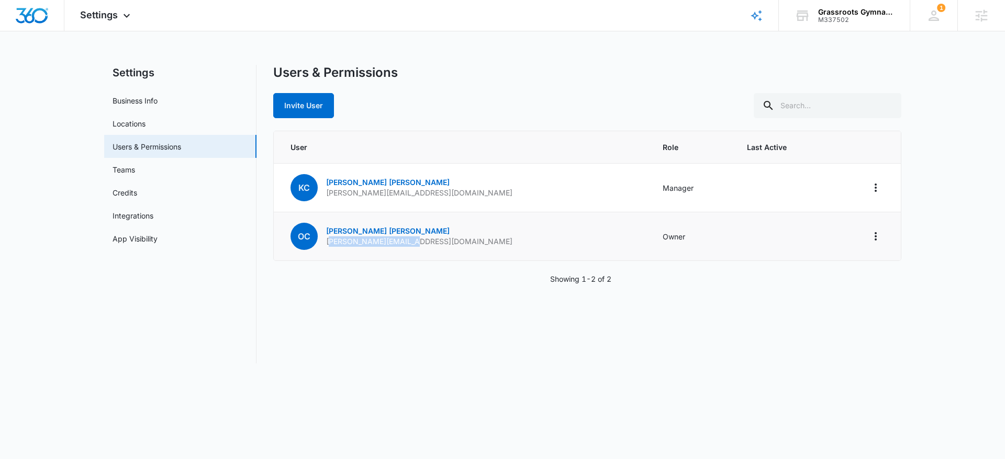
click at [409, 242] on p "olin@grassrootsgymnastics.com" at bounding box center [419, 241] width 186 height 10
click at [430, 242] on p "olin@grassrootsgymnastics.com" at bounding box center [419, 241] width 186 height 10
drag, startPoint x: 415, startPoint y: 256, endPoint x: 334, endPoint y: 191, distance: 103.4
click at [413, 253] on td "OC Olin Cramer olin@grassrootsgymnastics.com" at bounding box center [462, 236] width 377 height 49
drag, startPoint x: 469, startPoint y: 235, endPoint x: 326, endPoint y: 243, distance: 143.0
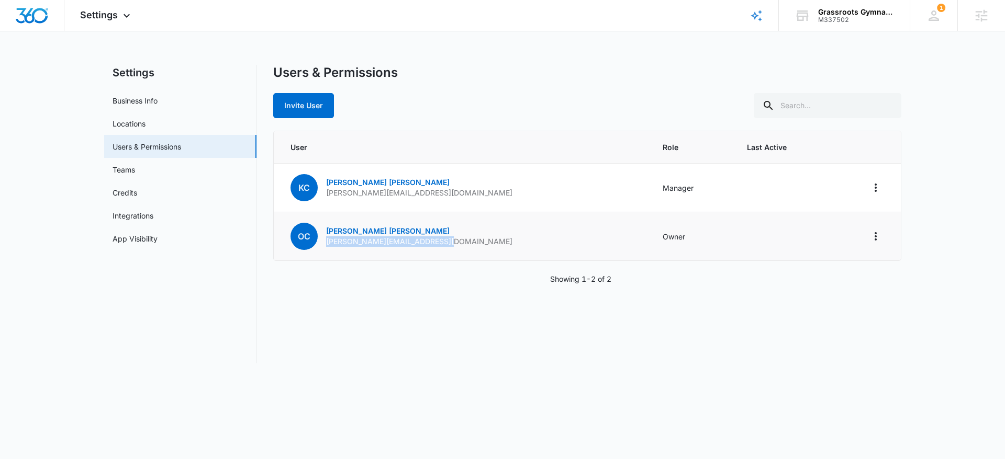
click at [326, 243] on td "OC Olin Cramer olin@grassrootsgymnastics.com" at bounding box center [462, 236] width 377 height 49
copy p "olin@grassrootsgymnastics.com"
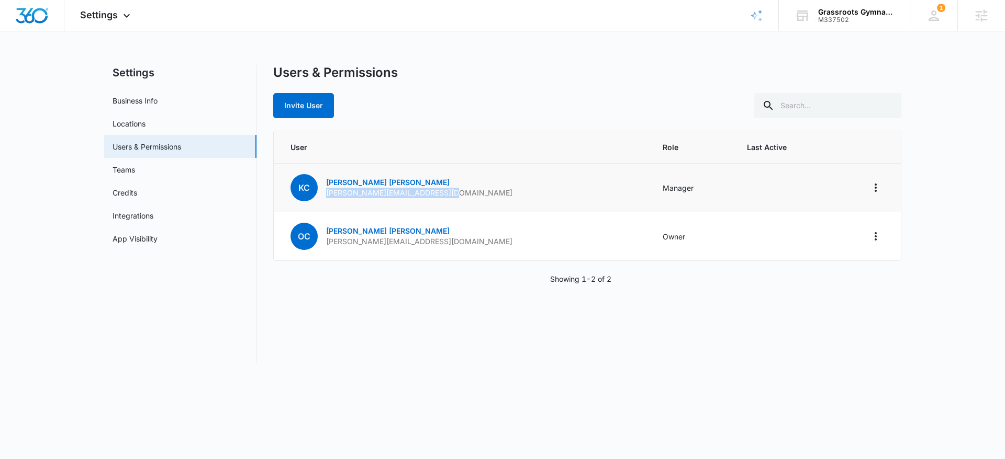
drag, startPoint x: 459, startPoint y: 193, endPoint x: 325, endPoint y: 196, distance: 134.0
click at [325, 196] on td "KC Katie Cramer katie@grassrootsgymnastics.com" at bounding box center [462, 188] width 377 height 49
copy p "katie@grassrootsgymnastics.com"
click at [28, 16] on img "Dashboard" at bounding box center [31, 16] width 33 height 16
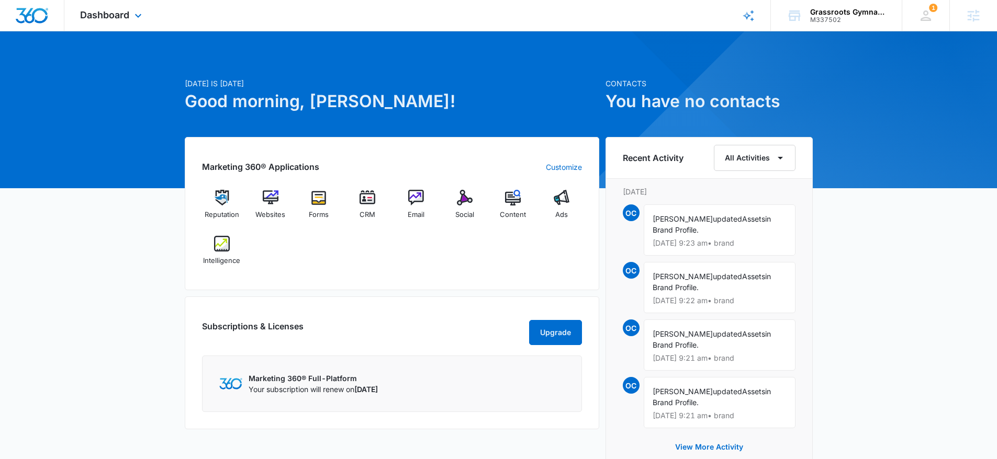
click at [110, 2] on div "Dashboard Apps Reputation Websites Forms CRM Email Social Content Ads Intellige…" at bounding box center [112, 15] width 96 height 31
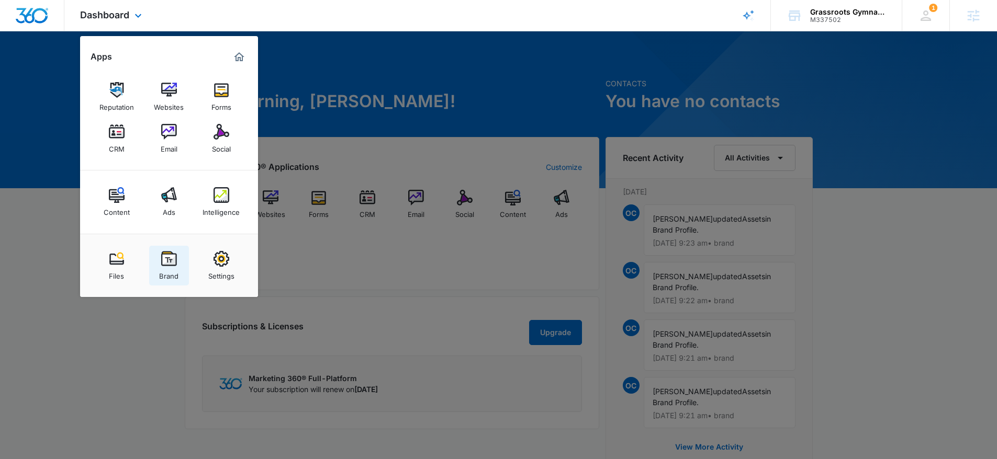
click at [174, 271] on div "Brand" at bounding box center [168, 274] width 19 height 14
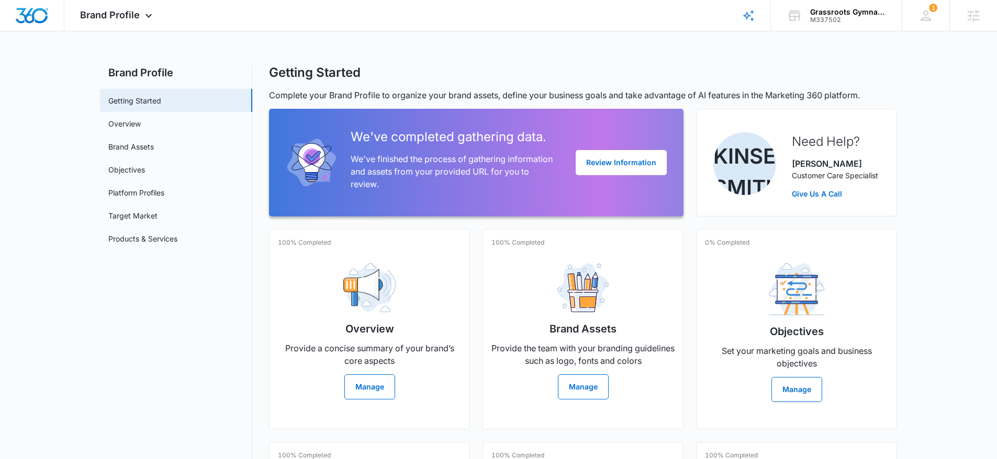
click at [96, 141] on main "Brand Profile Getting Started Overview Brand Assets Objectives Platform Profile…" at bounding box center [498, 360] width 997 height 590
click at [137, 144] on link "Brand Assets" at bounding box center [131, 146] width 46 height 11
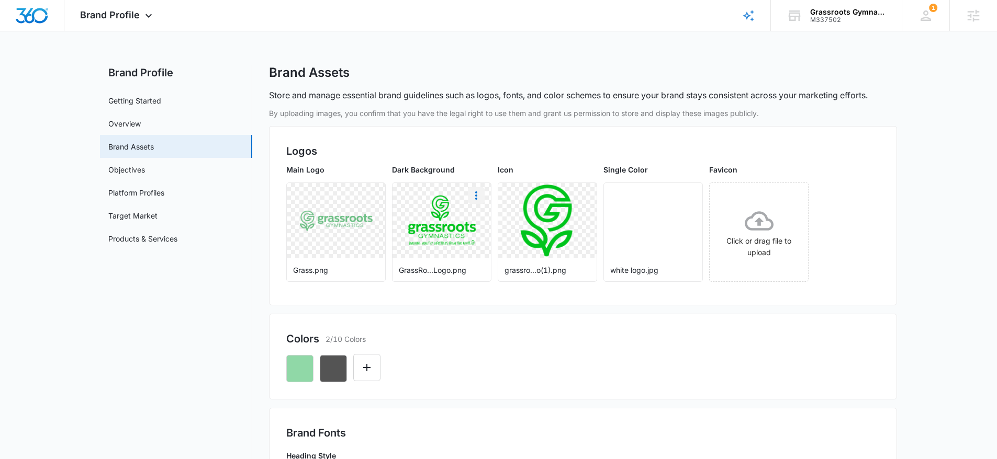
click at [474, 193] on icon "More" at bounding box center [476, 195] width 13 height 13
click at [491, 243] on div "Delete" at bounding box center [498, 240] width 34 height 7
click at [579, 197] on icon "More" at bounding box center [582, 195] width 13 height 13
click at [607, 238] on div "Delete" at bounding box center [604, 240] width 34 height 7
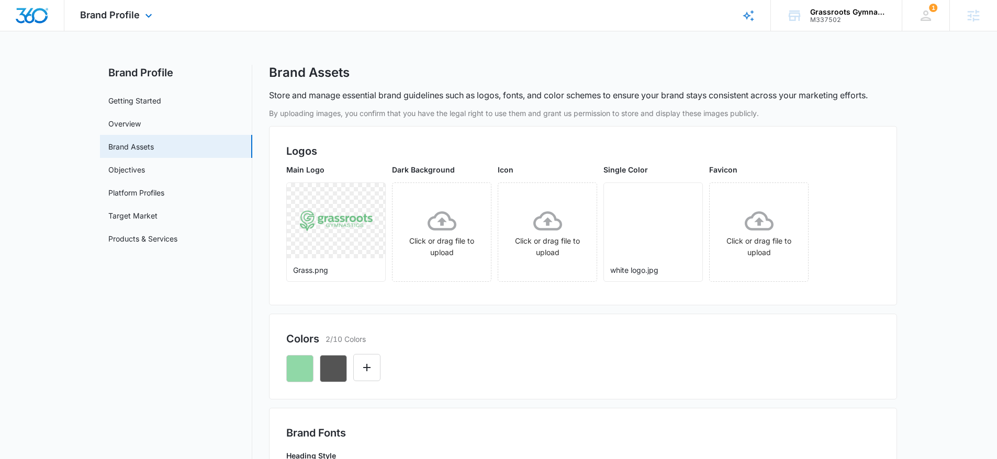
click at [33, 8] on img "Dashboard" at bounding box center [31, 16] width 33 height 16
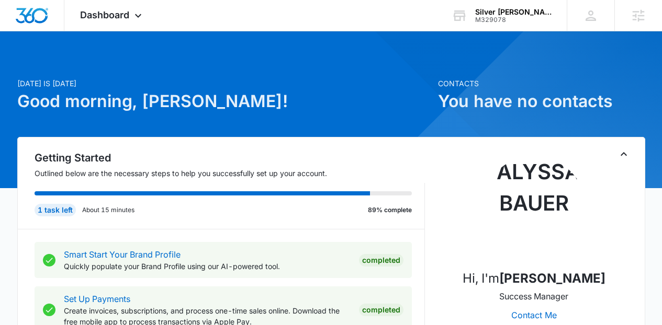
click at [133, 41] on div at bounding box center [331, 109] width 662 height 157
click at [115, 18] on span "Dashboard" at bounding box center [104, 14] width 49 height 11
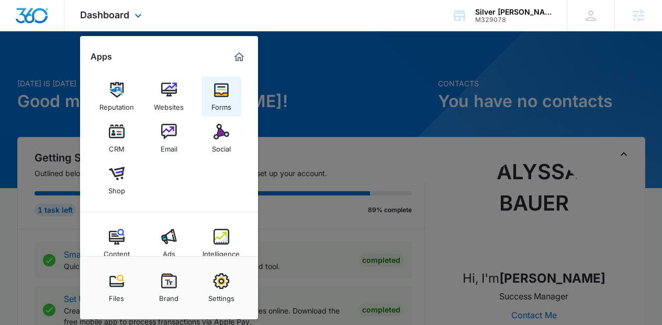
click at [211, 82] on link "Forms" at bounding box center [221, 97] width 40 height 40
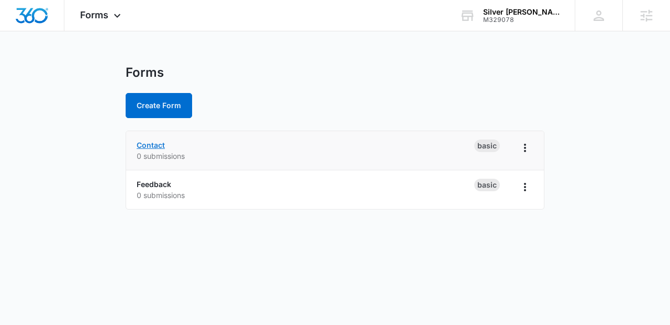
click at [155, 143] on link "Contact" at bounding box center [151, 145] width 28 height 9
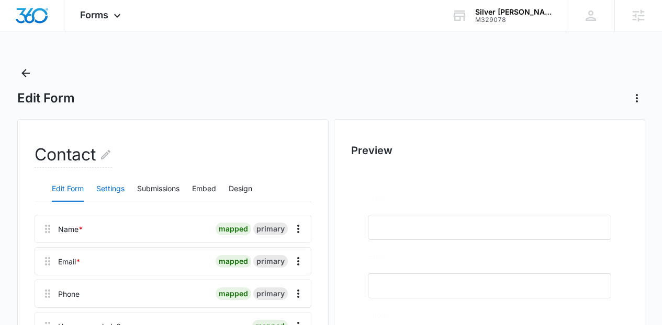
click at [115, 183] on button "Settings" at bounding box center [110, 189] width 28 height 25
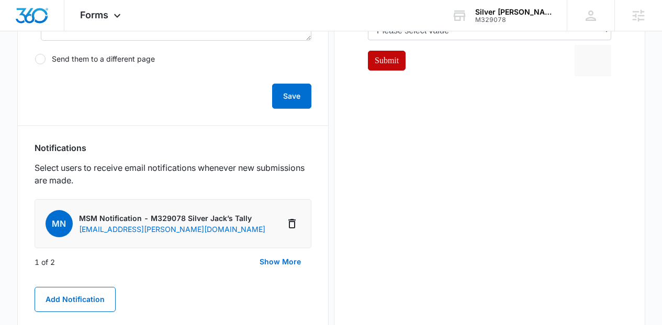
scroll to position [520, 0]
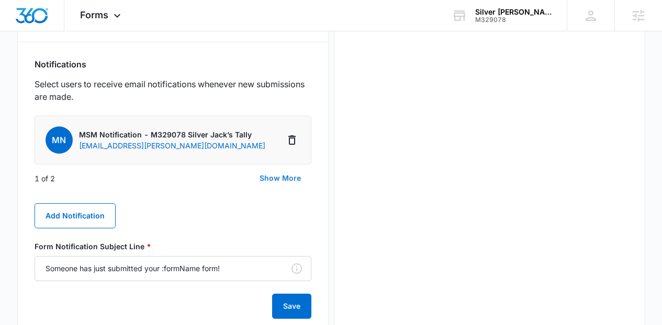
click at [284, 179] on button "Show More" at bounding box center [280, 178] width 62 height 25
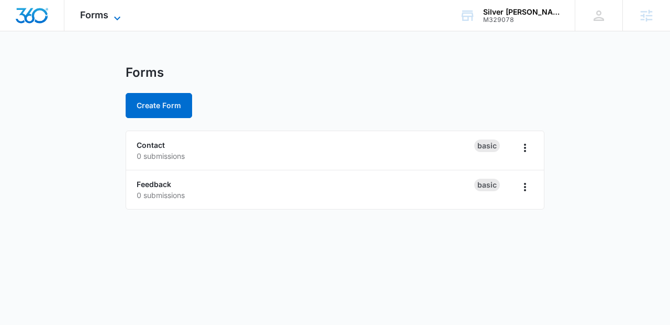
click at [89, 14] on span "Forms" at bounding box center [94, 14] width 28 height 11
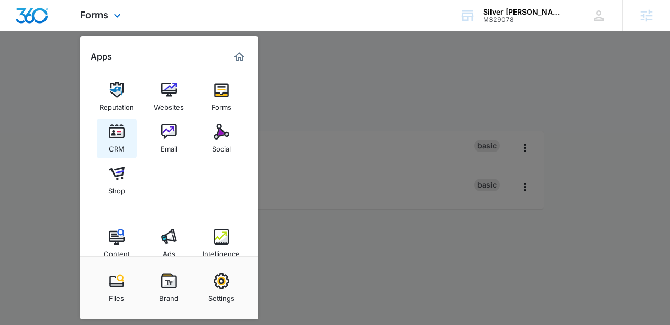
click at [117, 141] on div "CRM" at bounding box center [117, 147] width 16 height 14
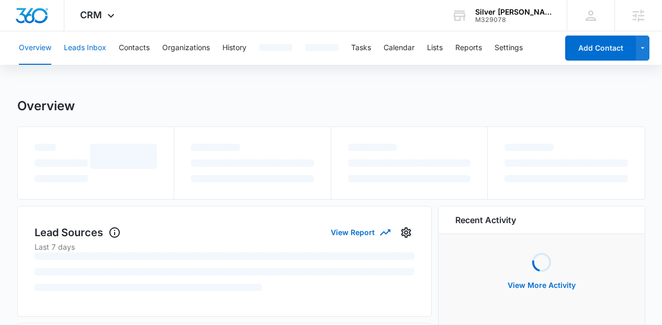
click at [98, 46] on button "Leads Inbox" at bounding box center [85, 47] width 42 height 33
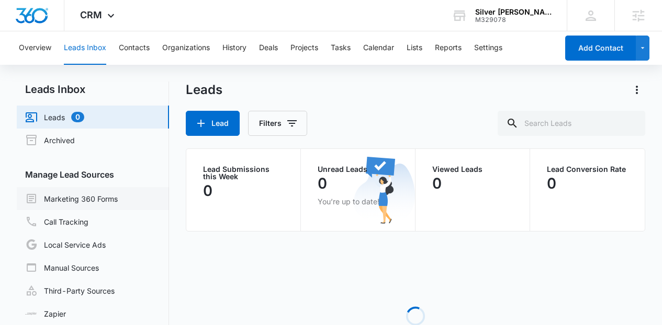
click at [99, 193] on link "Marketing 360 Forms" at bounding box center [71, 199] width 93 height 13
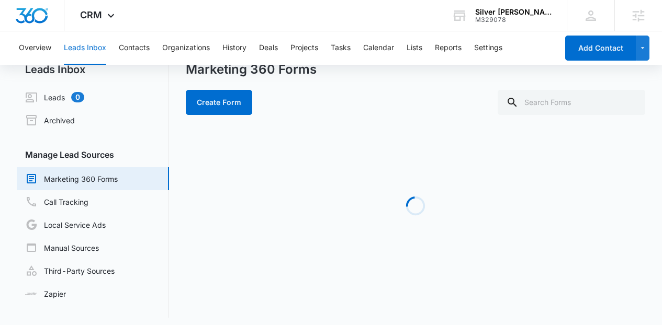
scroll to position [25, 0]
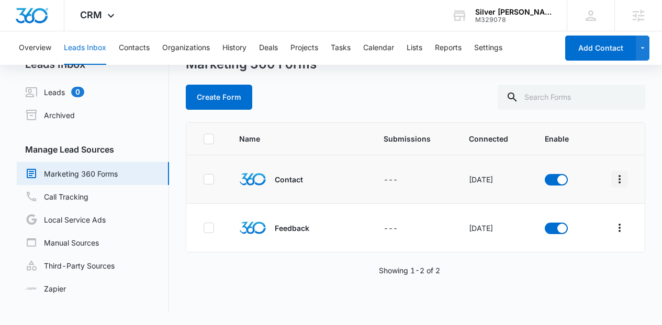
click at [612, 187] on button "Overflow Menu" at bounding box center [619, 179] width 17 height 17
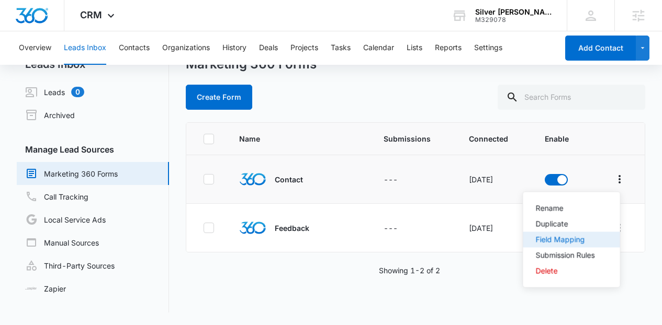
click at [577, 233] on button "Field Mapping" at bounding box center [571, 240] width 97 height 16
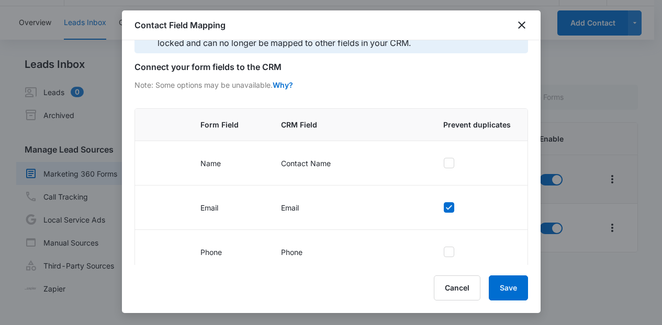
scroll to position [144, 0]
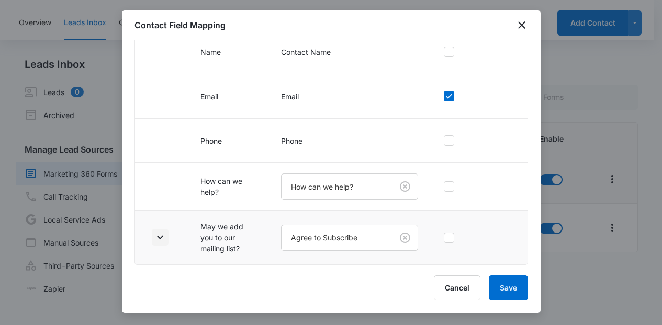
click at [162, 238] on icon "button" at bounding box center [160, 237] width 13 height 13
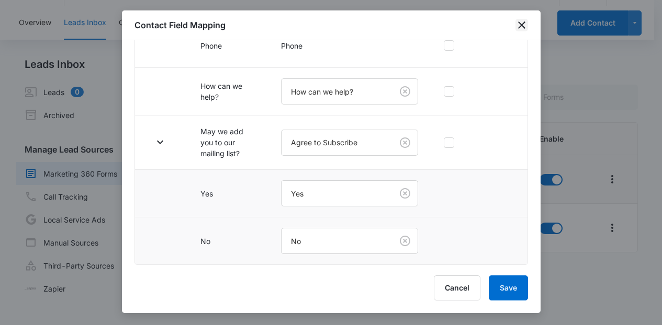
click at [526, 30] on icon "close" at bounding box center [521, 25] width 13 height 13
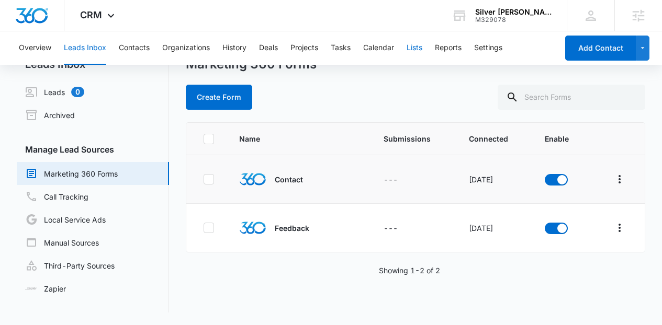
click at [418, 52] on button "Lists" at bounding box center [415, 47] width 16 height 33
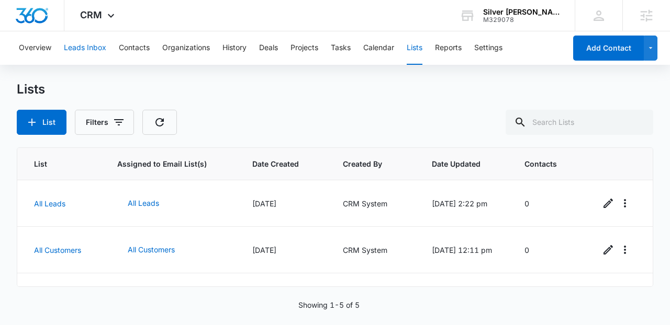
click at [104, 32] on button "Leads Inbox" at bounding box center [85, 47] width 42 height 33
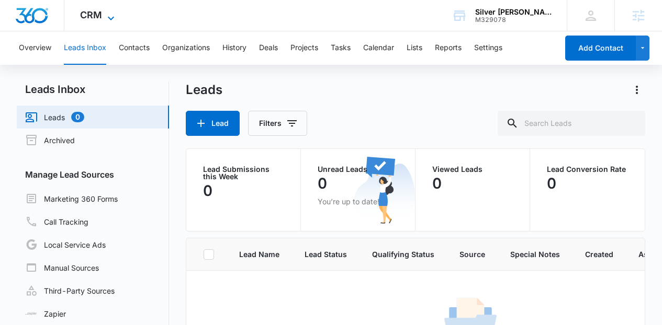
click at [94, 16] on span "CRM" at bounding box center [91, 14] width 22 height 11
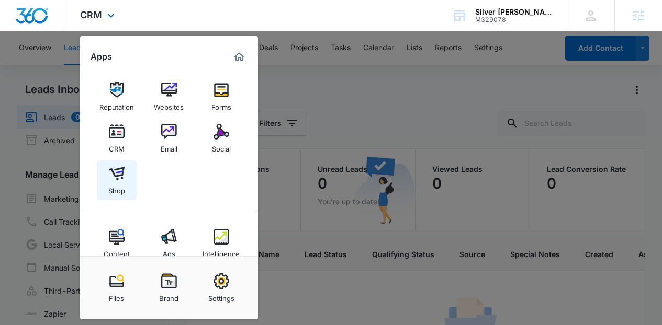
click at [122, 171] on img at bounding box center [117, 174] width 16 height 16
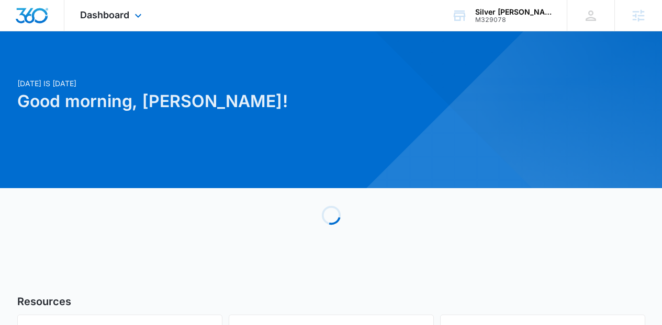
click at [136, 24] on div "Dashboard Apps Reputation Websites Forms CRM Email Social Shop Content Ads Inte…" at bounding box center [112, 15] width 96 height 31
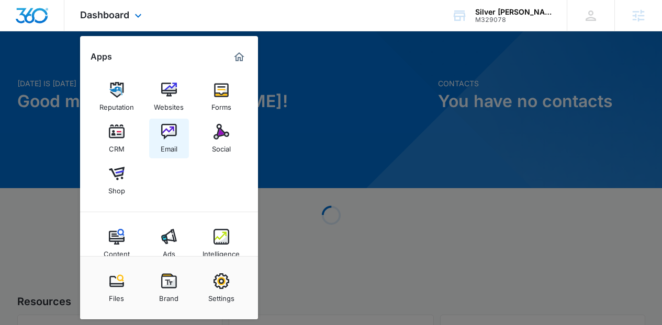
click at [171, 139] on img at bounding box center [169, 132] width 16 height 16
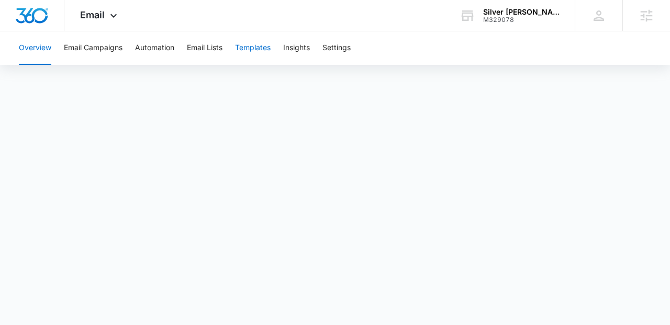
click at [264, 51] on button "Templates" at bounding box center [253, 47] width 36 height 33
click at [142, 54] on button "Automation" at bounding box center [154, 47] width 39 height 33
click at [122, 24] on div "Email Apps Reputation Websites Forms CRM Email Social Shop Content Ads Intellig…" at bounding box center [99, 15] width 71 height 31
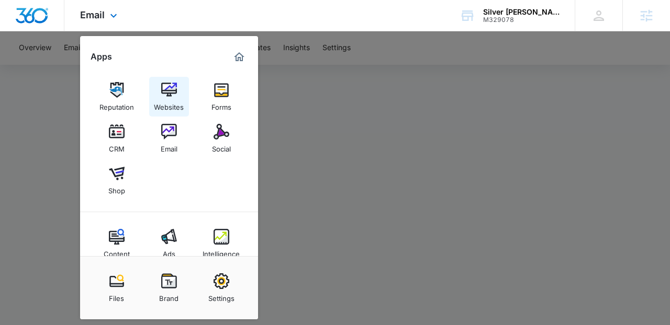
click at [152, 85] on link "Websites" at bounding box center [169, 97] width 40 height 40
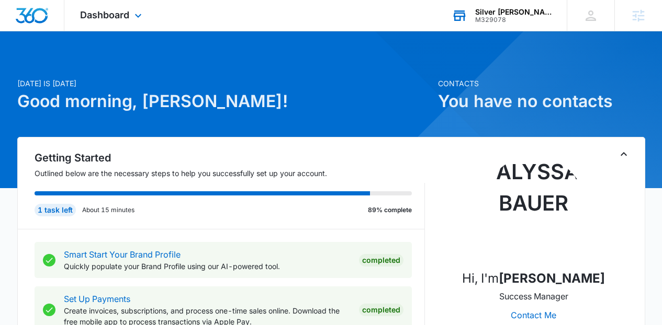
click at [535, 27] on div "Silver [PERSON_NAME]’s Tally M329078 Your Accounts View All" at bounding box center [501, 15] width 131 height 31
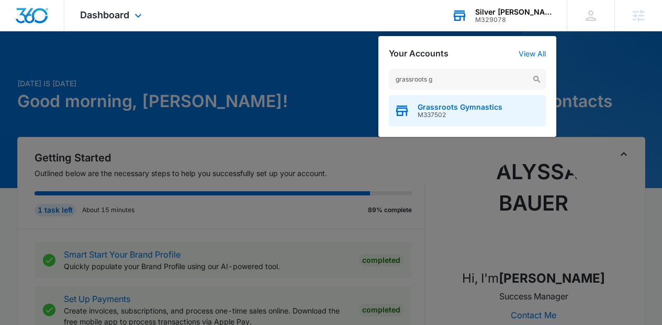
type input "grassroots g"
click at [453, 110] on span "Grassroots Gymnastics" at bounding box center [460, 107] width 85 height 8
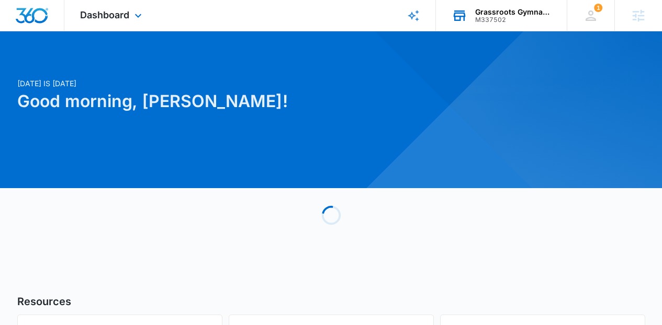
click at [130, 10] on div "Dashboard Apps Reputation Websites Forms CRM Email Social Content Ads Intellige…" at bounding box center [112, 15] width 96 height 31
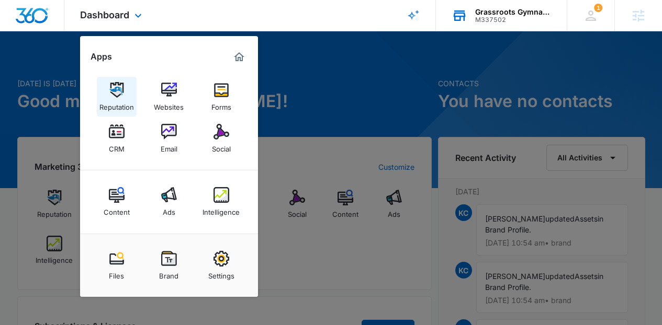
click at [103, 112] on link "Reputation" at bounding box center [117, 97] width 40 height 40
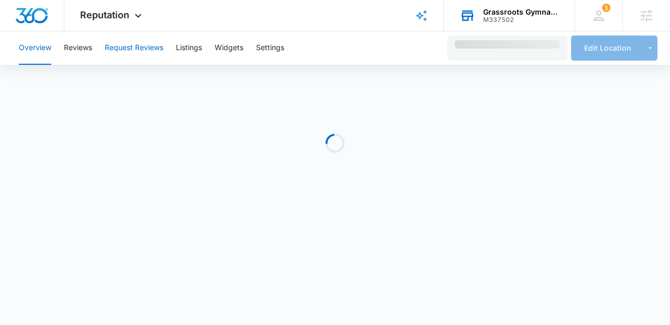
click at [145, 60] on button "Request Reviews" at bounding box center [134, 47] width 59 height 33
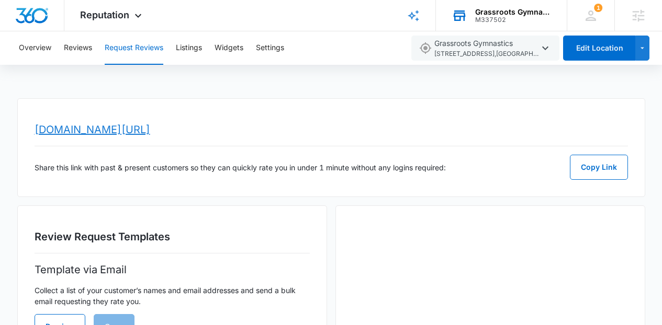
click at [150, 126] on link "[DOMAIN_NAME][URL]" at bounding box center [93, 129] width 116 height 13
click at [114, 19] on span "Reputation" at bounding box center [104, 14] width 49 height 11
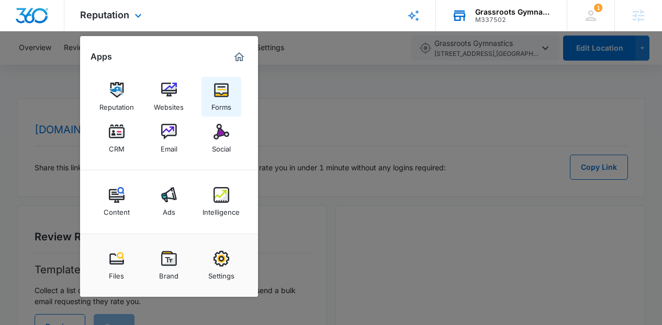
click at [219, 97] on img at bounding box center [221, 90] width 16 height 16
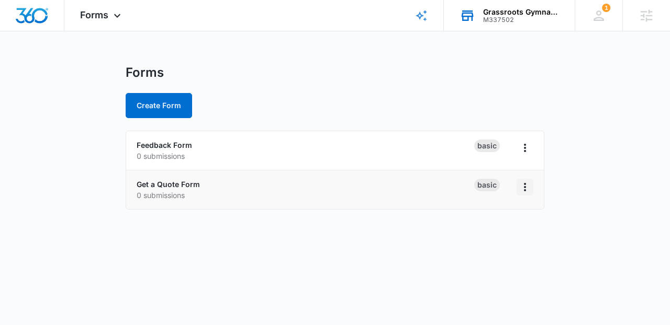
click at [528, 187] on icon "Overflow Menu" at bounding box center [524, 187] width 13 height 13
click at [490, 231] on div "Duplicate" at bounding box center [491, 232] width 32 height 7
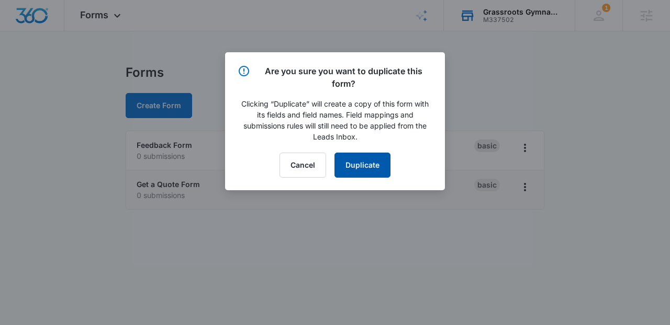
click at [371, 165] on button "Duplicate" at bounding box center [362, 165] width 56 height 25
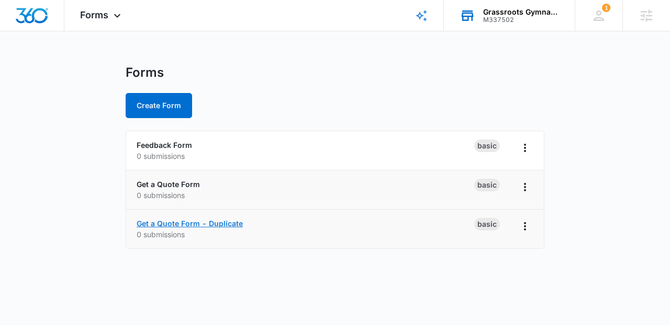
click at [200, 220] on link "Get a Quote Form - Duplicate" at bounding box center [190, 223] width 106 height 9
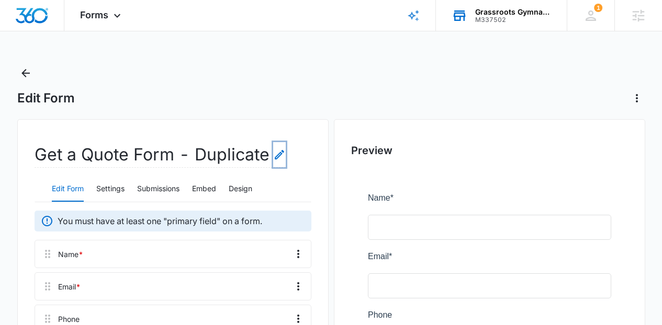
click at [277, 152] on icon "Edit Form Name" at bounding box center [279, 155] width 13 height 13
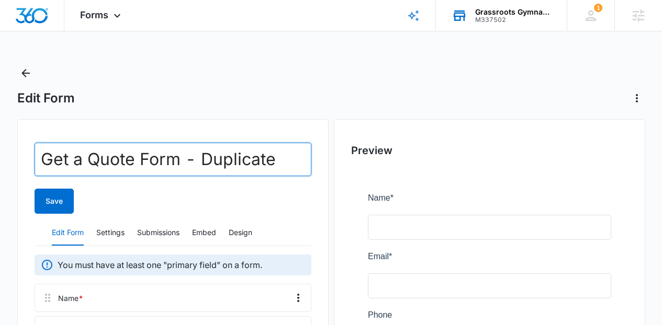
click at [277, 152] on input "Get a Quote Form - Duplicate" at bounding box center [173, 159] width 277 height 33
type input "Birthday Party Waiver"
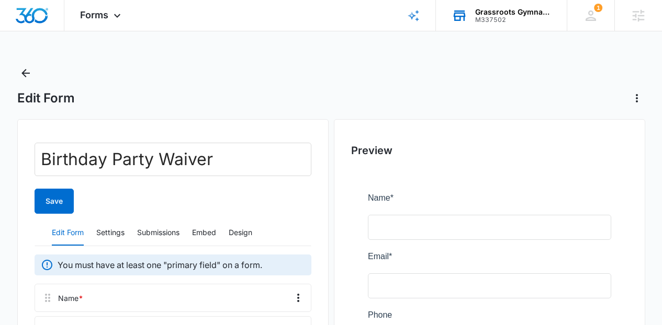
click at [48, 206] on button "Save" at bounding box center [54, 201] width 39 height 25
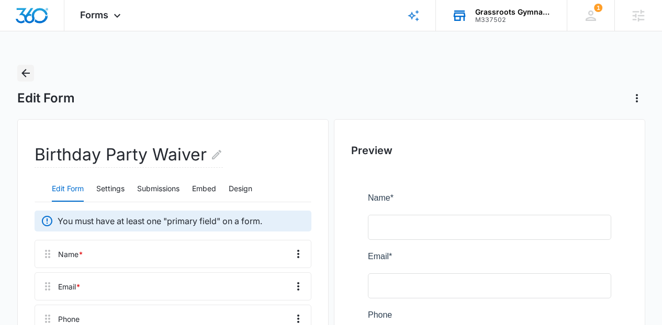
click at [23, 74] on icon "Back" at bounding box center [25, 73] width 8 height 8
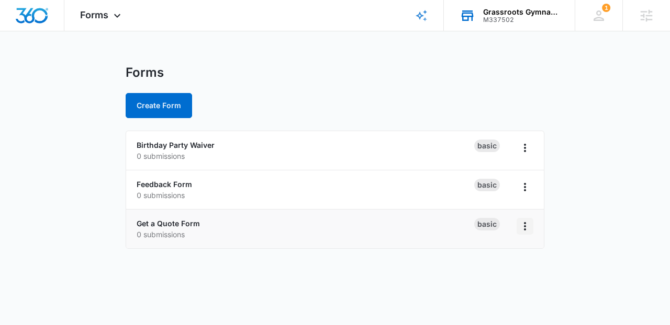
click at [521, 222] on icon "Overflow Menu" at bounding box center [524, 226] width 13 height 13
click at [495, 269] on div "Duplicate" at bounding box center [491, 271] width 32 height 7
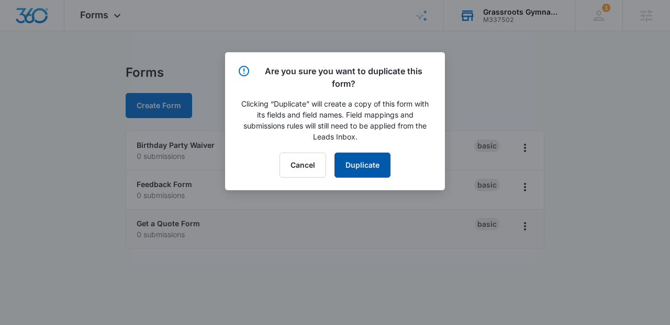
click at [378, 172] on button "Duplicate" at bounding box center [362, 165] width 56 height 25
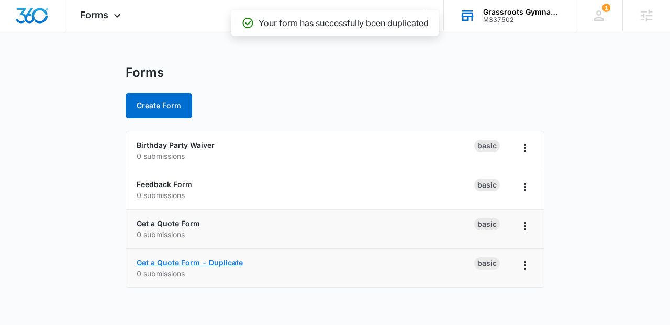
click at [228, 258] on link "Get a Quote Form - Duplicate" at bounding box center [190, 262] width 106 height 9
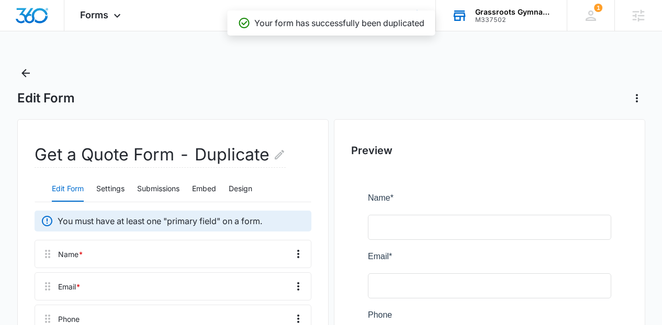
click at [270, 157] on h2 "Get a Quote Form - Duplicate" at bounding box center [160, 155] width 251 height 26
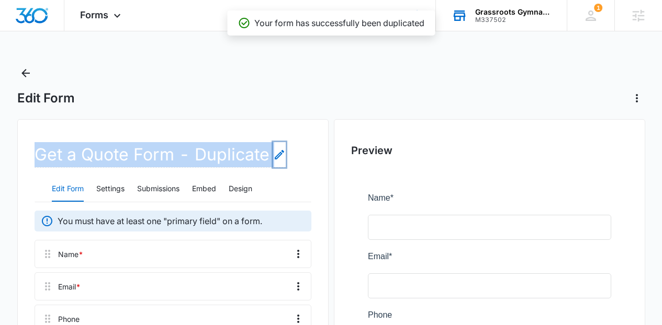
click at [276, 157] on icon "Edit Form Name" at bounding box center [279, 154] width 9 height 9
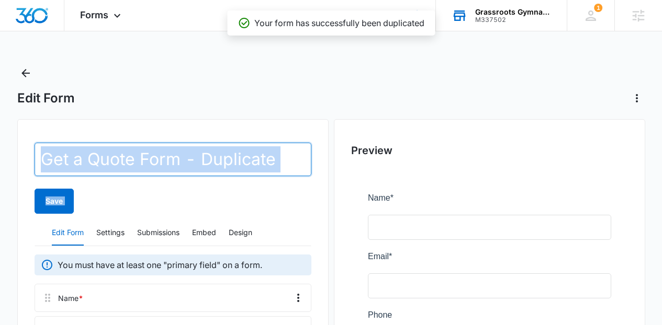
click at [276, 157] on input "Get a Quote Form - Duplicate" at bounding box center [173, 159] width 277 height 33
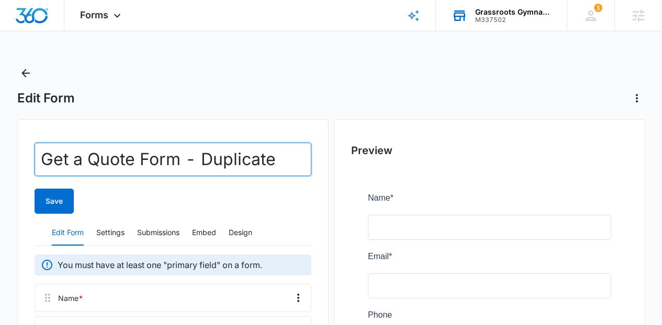
click at [276, 157] on input "Get a Quote Form - Duplicate" at bounding box center [173, 159] width 277 height 33
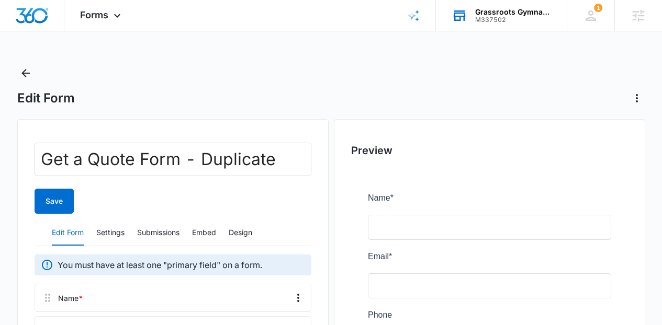
click at [276, 186] on form "Get a Quote Form - Duplicate Save" at bounding box center [173, 178] width 277 height 71
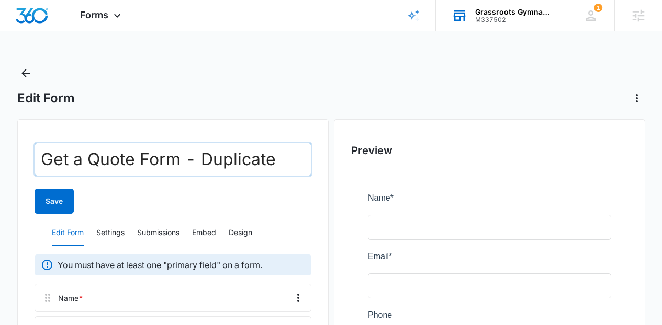
click at [263, 161] on input "Get a Quote Form - Duplicate" at bounding box center [173, 159] width 277 height 33
paste input "rassroots competitive team [DATE]-[DATE] agreement FORM"
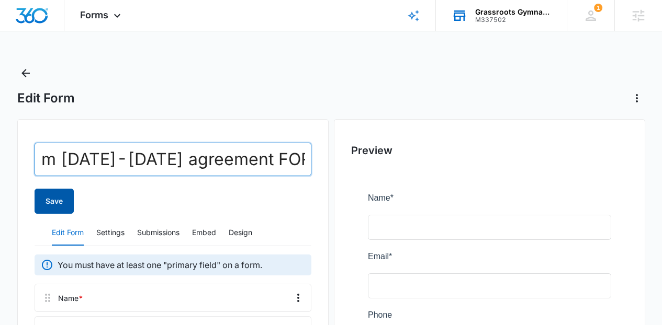
type input "Grassroots competitive team [DATE]-[DATE] agreement FORM"
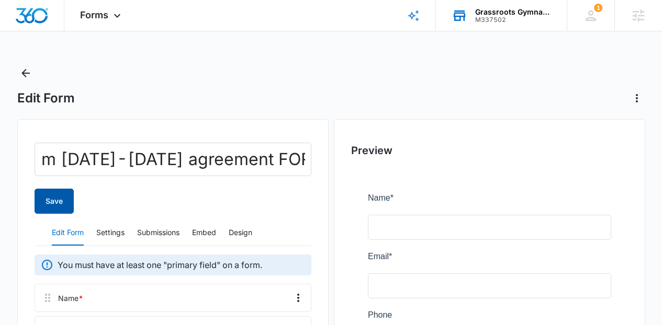
click at [62, 197] on button "Save" at bounding box center [54, 201] width 39 height 25
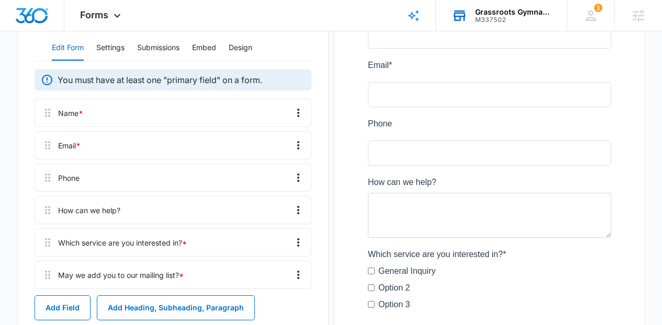
scroll to position [304, 0]
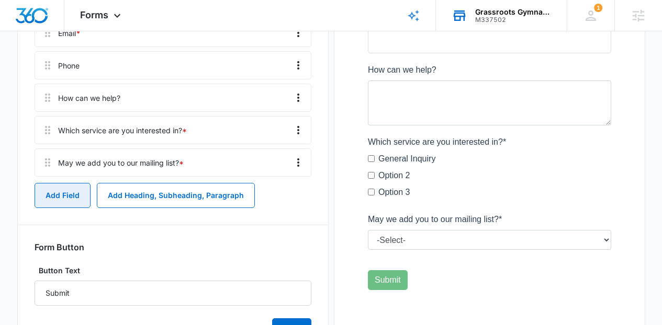
click at [50, 183] on button "Add Field" at bounding box center [63, 195] width 56 height 25
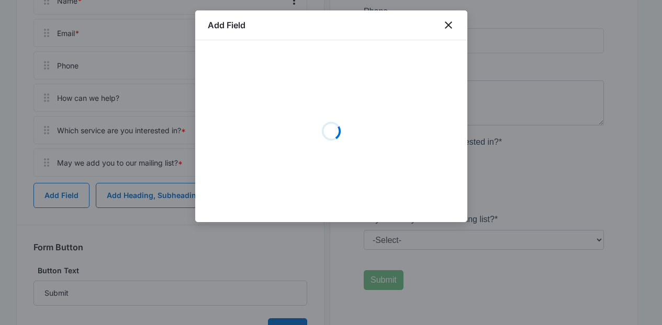
click at [460, 22] on div "Add Field" at bounding box center [331, 25] width 272 height 30
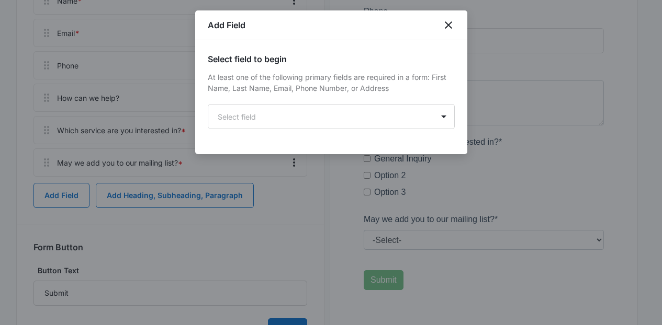
click at [440, 24] on div "Add Field" at bounding box center [331, 25] width 272 height 30
click at [453, 27] on icon "close" at bounding box center [448, 25] width 13 height 13
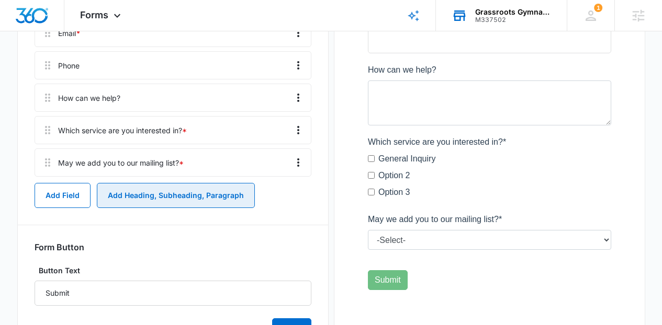
click at [215, 183] on button "Add Heading, Subheading, Paragraph" at bounding box center [176, 195] width 158 height 25
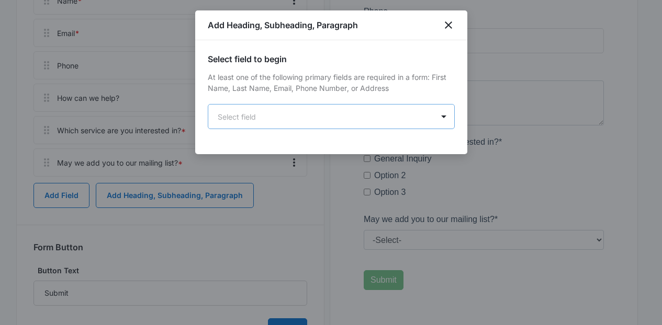
click at [287, 122] on body "Forms Apps Reputation Websites Forms CRM Email Social Content Ads Intelligence …" at bounding box center [331, 39] width 662 height 686
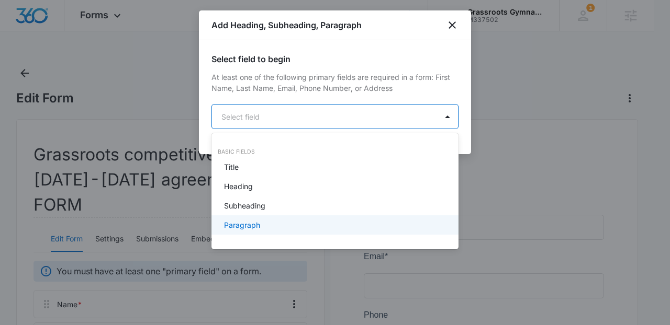
click at [269, 222] on div "Paragraph" at bounding box center [334, 225] width 220 height 11
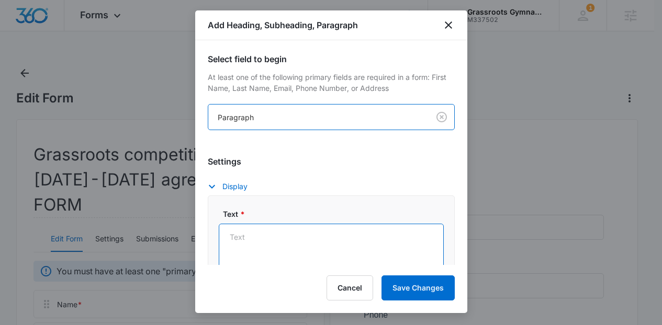
click at [261, 244] on textarea "Text *" at bounding box center [331, 254] width 225 height 60
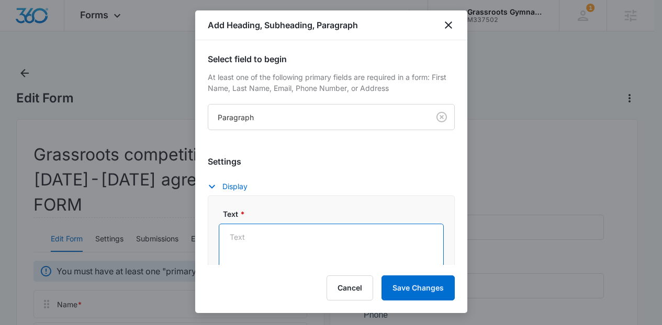
paste textarea "LOREMI DOLO SITAMETCO ADI ELITSEDD EI TEMP INCI UTLABO ETDOLOR. ​ M aliquaeni a…"
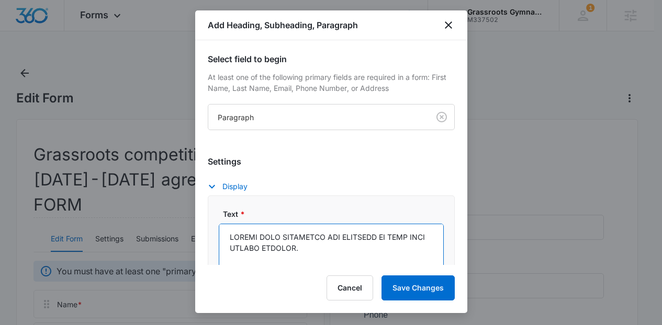
scroll to position [18, 0]
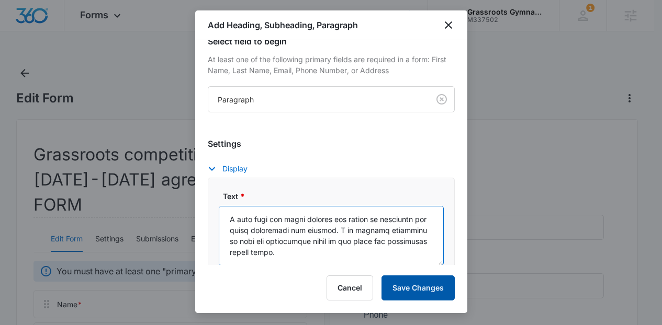
type textarea "LOREMI DOLO SITAMETCO ADI ELITSEDD EI TEMP INCI UTLABO ETDOLOR. ​ M aliquaeni a…"
click at [437, 289] on button "Save Changes" at bounding box center [417, 288] width 73 height 25
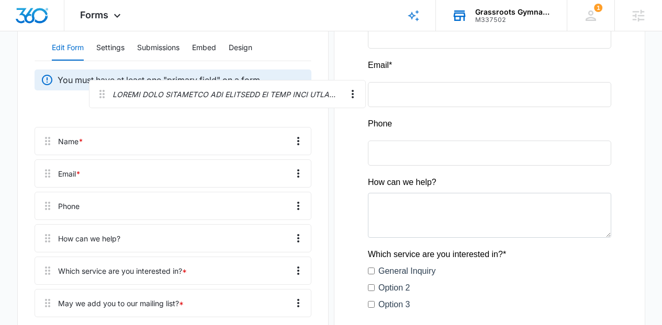
scroll to position [189, 0]
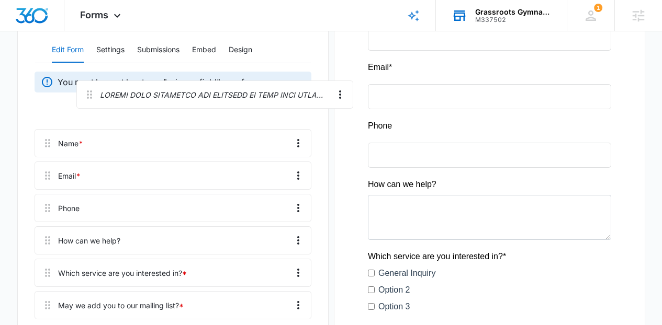
drag, startPoint x: 42, startPoint y: 173, endPoint x: 83, endPoint y: 77, distance: 104.6
click at [83, 101] on div "Name * Email * Phone How can we help? Which service are you interested in? * Ma…" at bounding box center [173, 212] width 277 height 223
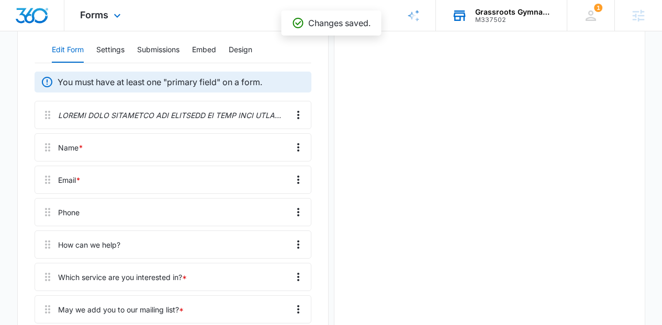
scroll to position [0, 0]
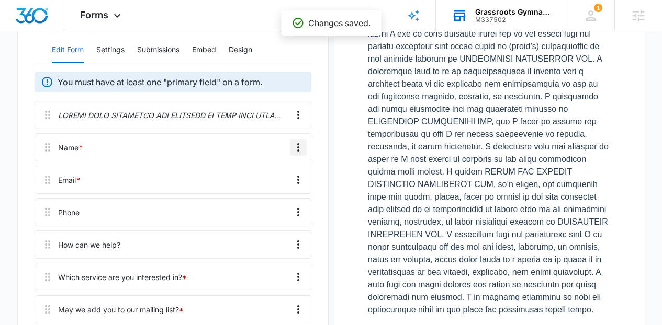
click at [297, 143] on icon "Overflow Menu" at bounding box center [298, 147] width 2 height 8
click at [278, 150] on div "Edit" at bounding box center [270, 151] width 22 height 7
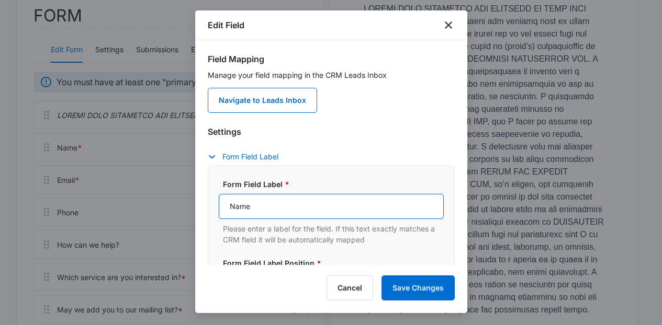
click at [272, 202] on input "Name" at bounding box center [331, 206] width 225 height 25
type input "Child's Name"
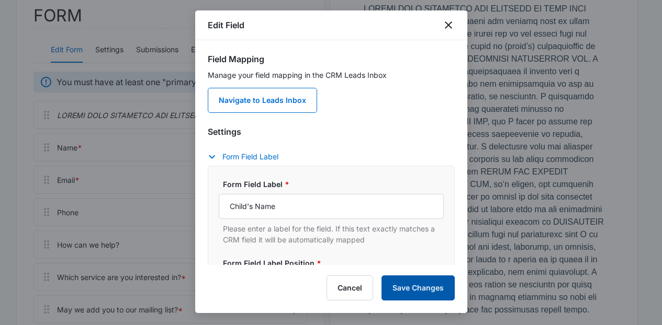
click at [399, 283] on button "Save Changes" at bounding box center [417, 288] width 73 height 25
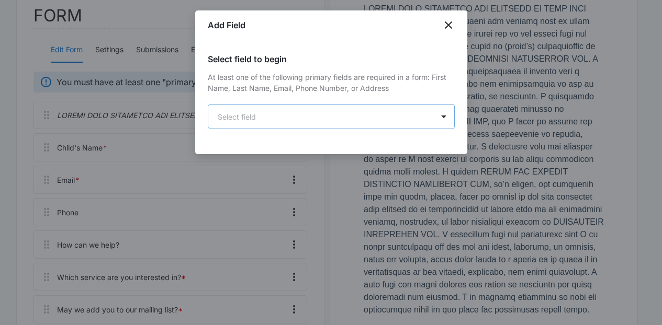
click at [261, 108] on body "Forms Apps Reputation Websites Forms CRM Email Social Content Ads Intelligence …" at bounding box center [331, 302] width 662 height 983
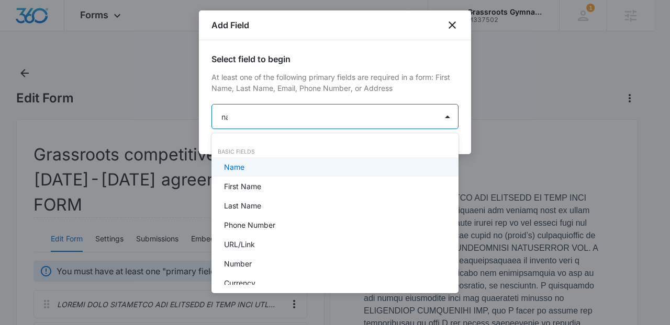
type input "name"
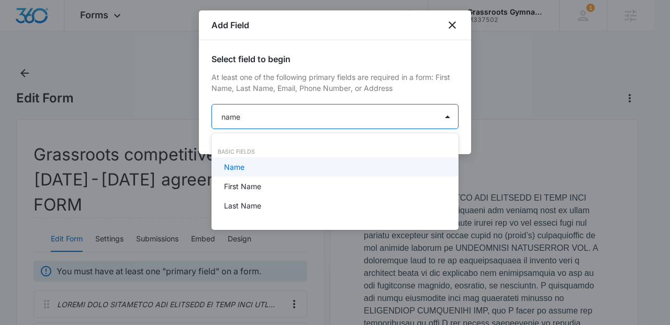
click at [257, 162] on div "Name" at bounding box center [334, 167] width 220 height 11
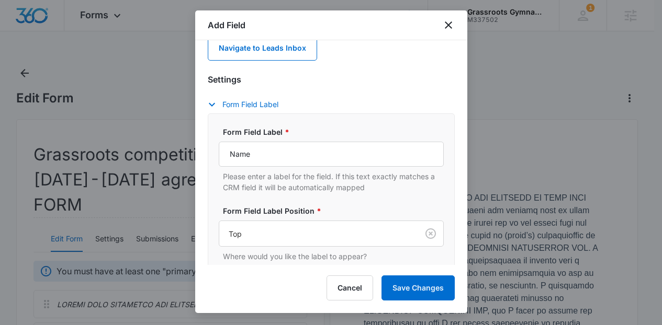
scroll to position [165, 0]
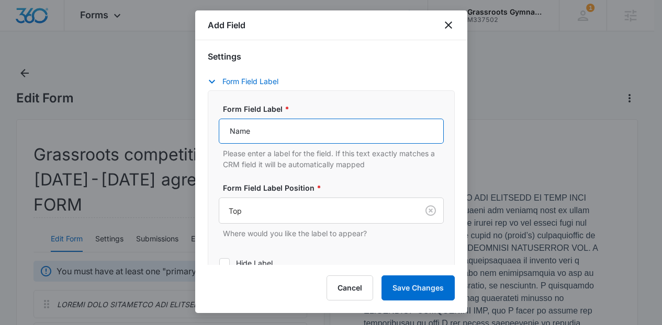
click at [322, 138] on input "Name" at bounding box center [331, 131] width 225 height 25
type input "A"
type input "Parent's Name"
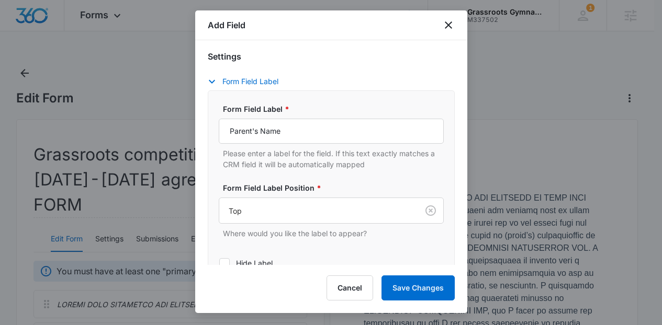
scroll to position [255, 0]
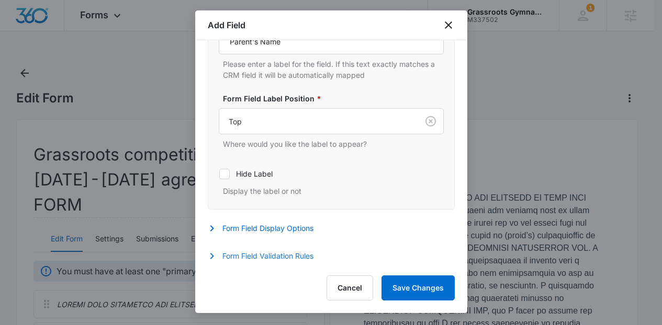
click at [302, 253] on button "Form Field Validation Rules" at bounding box center [266, 256] width 116 height 13
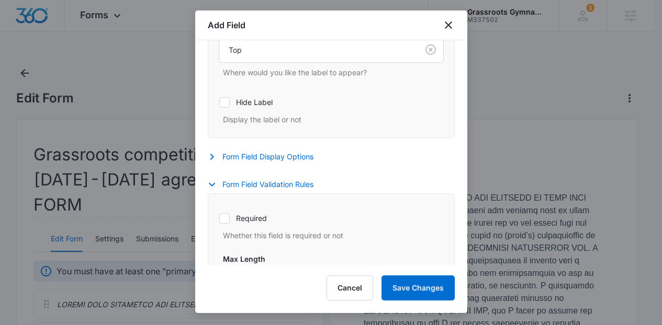
scroll to position [371, 0]
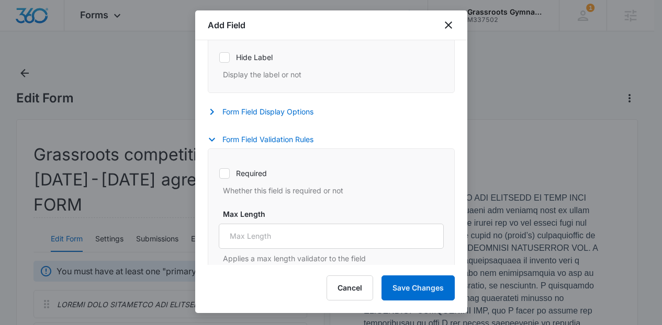
click at [240, 174] on label "Required" at bounding box center [331, 173] width 225 height 11
click at [219, 174] on input "Required" at bounding box center [219, 173] width 1 height 1
checkbox input "true"
click at [420, 288] on button "Save Changes" at bounding box center [417, 288] width 73 height 25
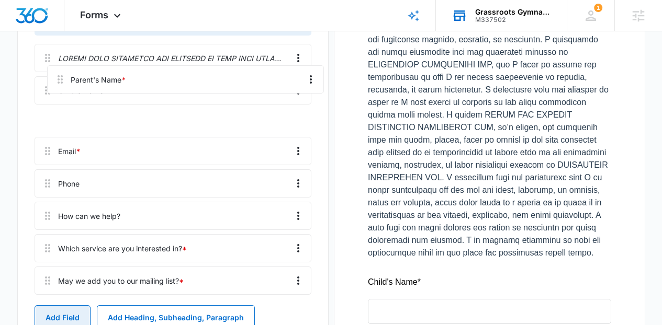
scroll to position [245, 0]
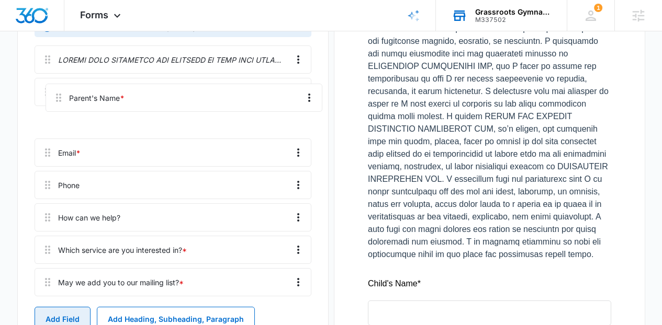
drag, startPoint x: 49, startPoint y: 131, endPoint x: 59, endPoint y: 85, distance: 47.1
click at [59, 85] on div "Child's Name * Email * Phone How can we help? Which service are you interested …" at bounding box center [173, 173] width 277 height 255
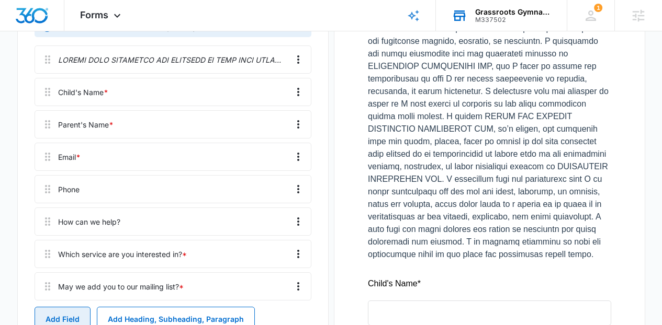
click at [50, 307] on button "Add Field" at bounding box center [63, 319] width 56 height 25
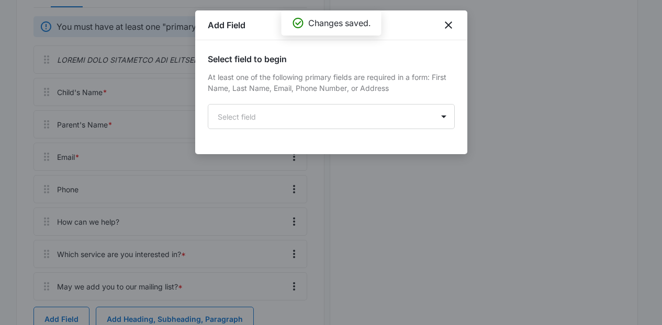
scroll to position [0, 0]
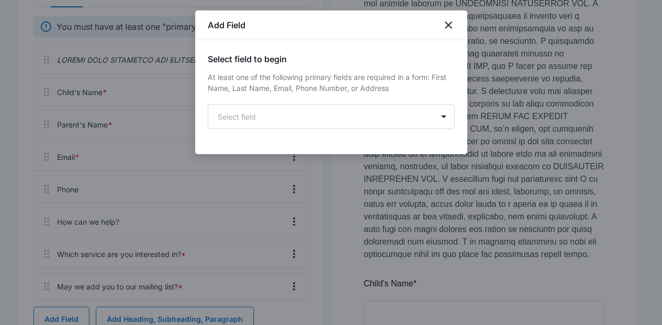
click at [288, 100] on div "Select field to begin At least one of the following primary fields are required…" at bounding box center [331, 91] width 247 height 76
click at [289, 113] on body "Forms Apps Reputation Websites Forms CRM Email Social Content Ads Intelligence …" at bounding box center [331, 276] width 662 height 1042
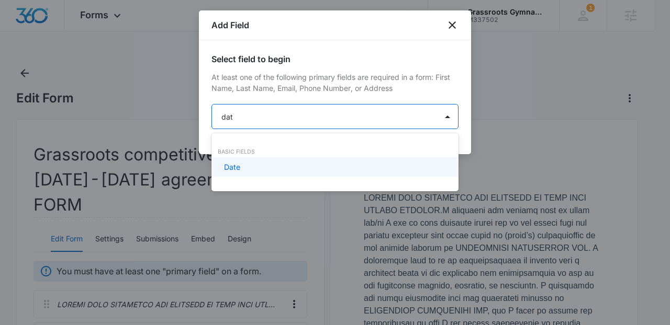
type input "date"
click at [264, 163] on div "Date" at bounding box center [334, 167] width 220 height 11
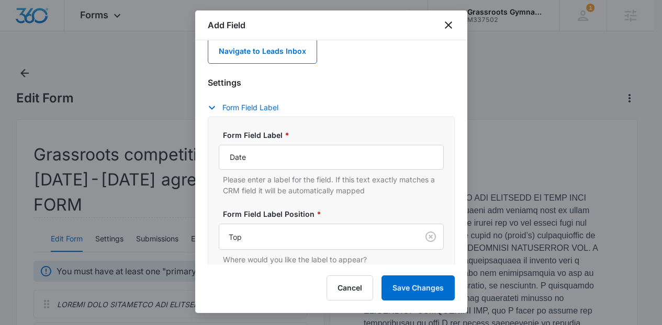
scroll to position [153, 0]
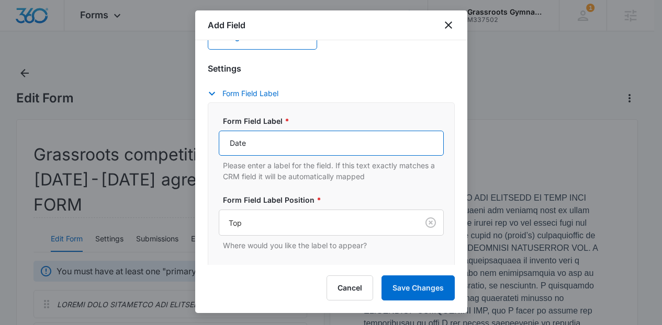
click at [386, 137] on input "Date" at bounding box center [331, 143] width 225 height 25
type input "Date of Birthday Party:"
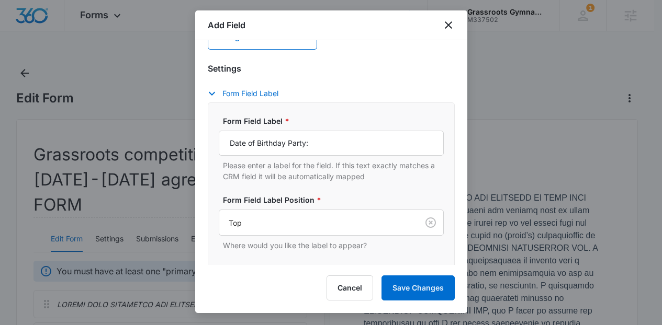
scroll to position [255, 0]
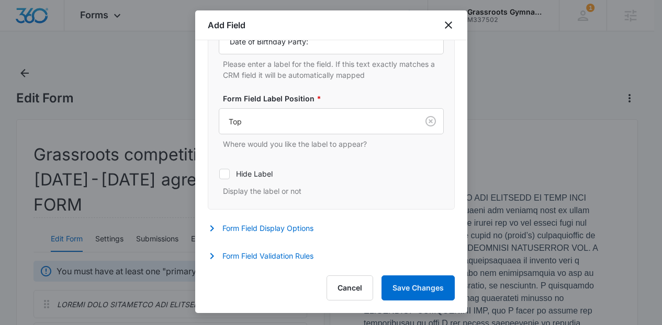
click at [327, 251] on div "Form Field Validation Rules Required Whether this field is required or not Max …" at bounding box center [331, 257] width 247 height 15
click at [312, 253] on button "Form Field Validation Rules" at bounding box center [266, 256] width 116 height 13
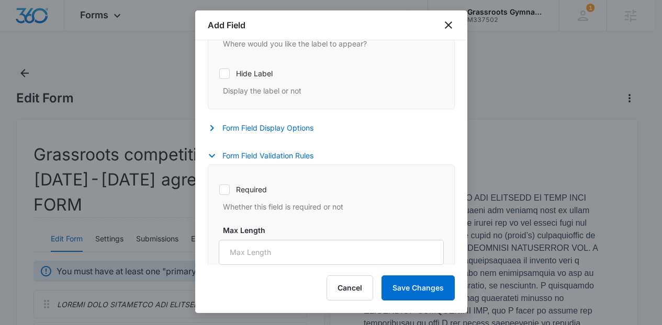
scroll to position [358, 0]
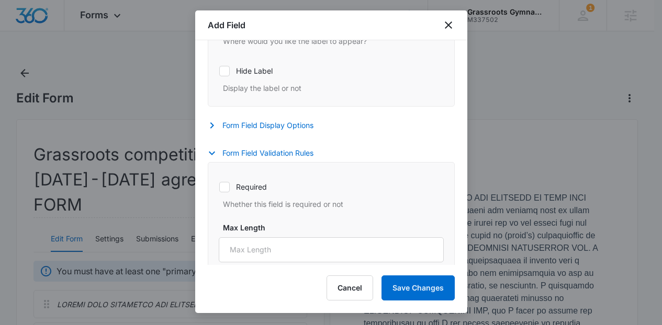
click at [238, 189] on label "Required" at bounding box center [331, 187] width 225 height 11
click at [219, 187] on input "Required" at bounding box center [219, 187] width 1 height 1
checkbox input "true"
click at [403, 288] on button "Save Changes" at bounding box center [417, 288] width 73 height 25
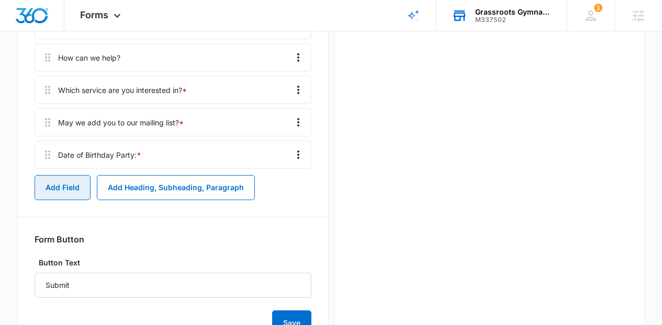
scroll to position [0, 0]
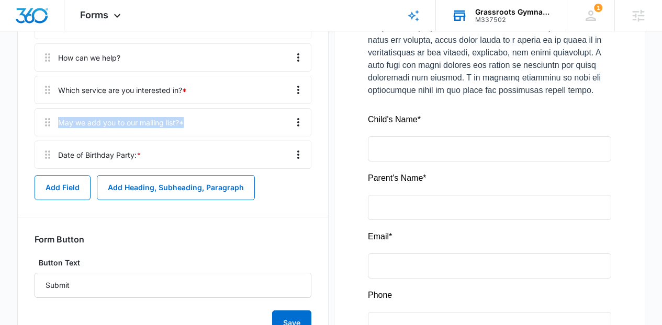
drag, startPoint x: 54, startPoint y: 132, endPoint x: 54, endPoint y: 88, distance: 43.9
click at [54, 86] on div "Child's Name * [PERSON_NAME]'s Name * Email * Phone How can we help? Which serv…" at bounding box center [173, 25] width 277 height 288
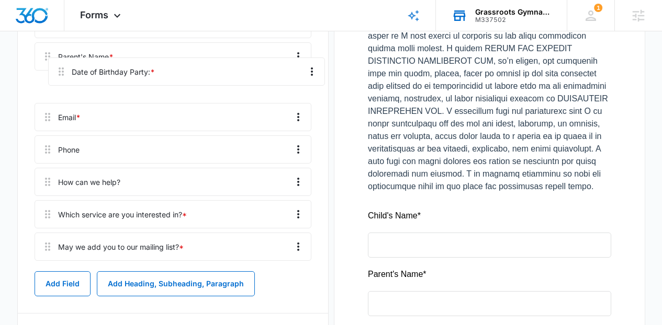
scroll to position [302, 0]
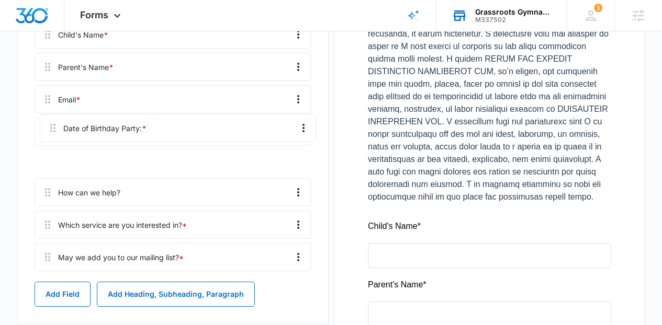
drag, startPoint x: 43, startPoint y: 128, endPoint x: 47, endPoint y: 116, distance: 12.1
click at [47, 117] on div "Child's Name * [PERSON_NAME]'s Name * Email * Phone How can we help? Which serv…" at bounding box center [173, 132] width 277 height 288
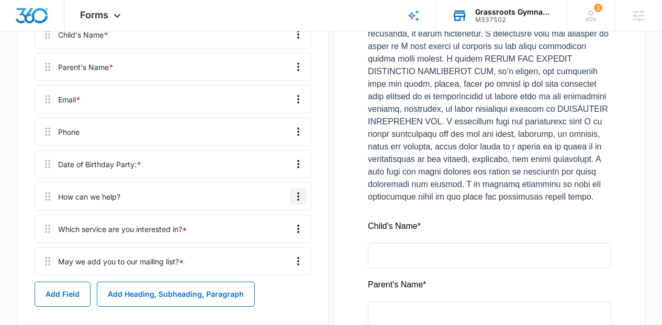
click at [302, 190] on icon "Overflow Menu" at bounding box center [298, 196] width 13 height 13
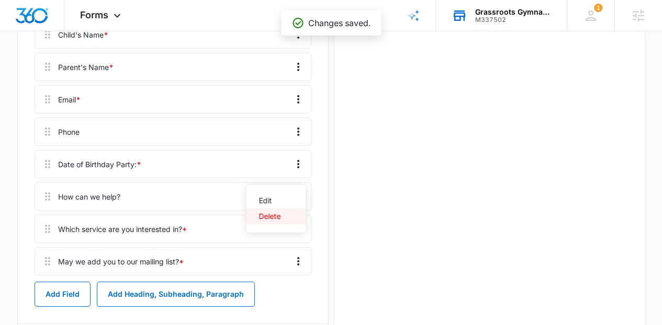
scroll to position [0, 0]
click at [277, 221] on button "Delete" at bounding box center [276, 217] width 60 height 16
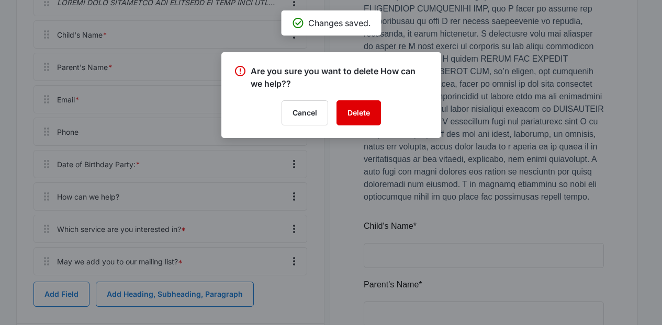
click at [361, 106] on button "Delete" at bounding box center [358, 112] width 44 height 25
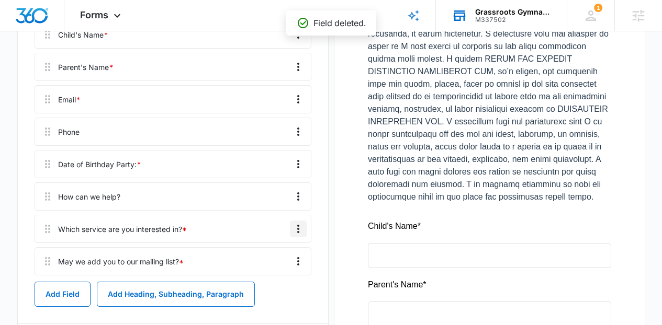
click at [297, 225] on icon "Overflow Menu" at bounding box center [298, 229] width 2 height 8
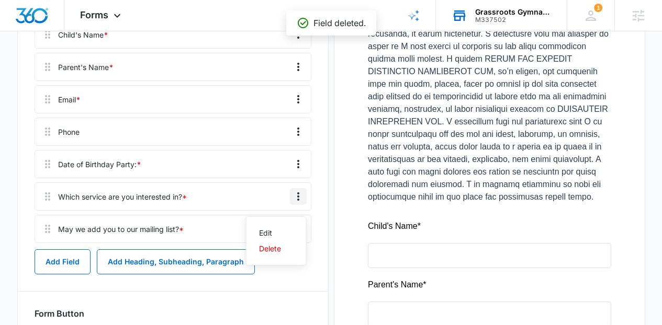
scroll to position [270, 0]
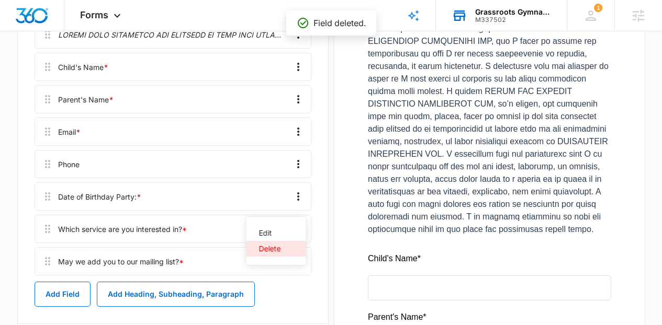
click at [284, 253] on button "Delete" at bounding box center [276, 249] width 60 height 16
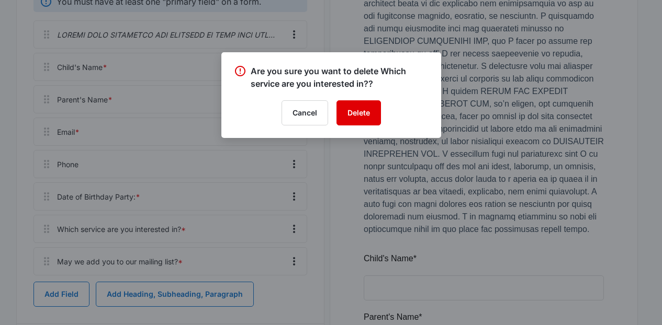
click at [368, 112] on button "Delete" at bounding box center [358, 112] width 44 height 25
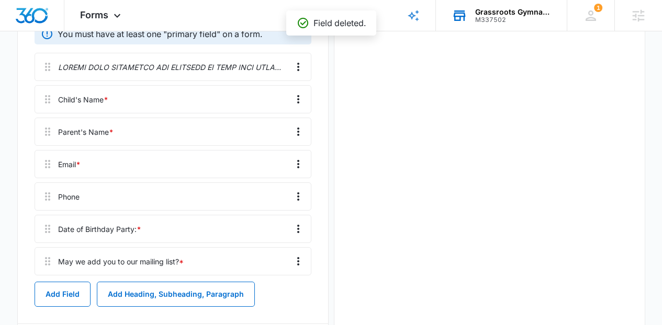
scroll to position [0, 0]
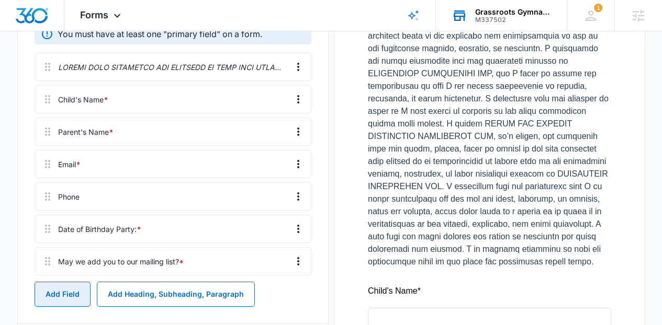
click at [77, 282] on button "Add Field" at bounding box center [63, 294] width 56 height 25
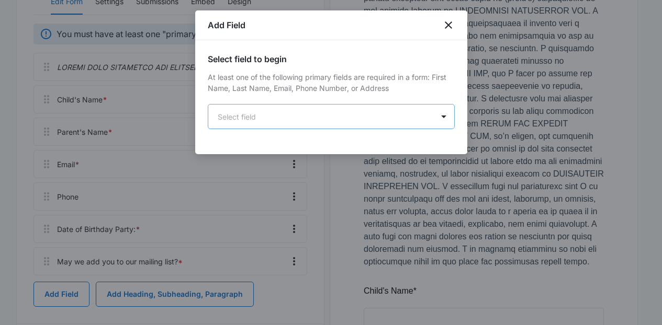
click at [349, 107] on body "Forms Apps Reputation Websites Forms CRM Email Social Content Ads Intelligence …" at bounding box center [331, 231] width 662 height 939
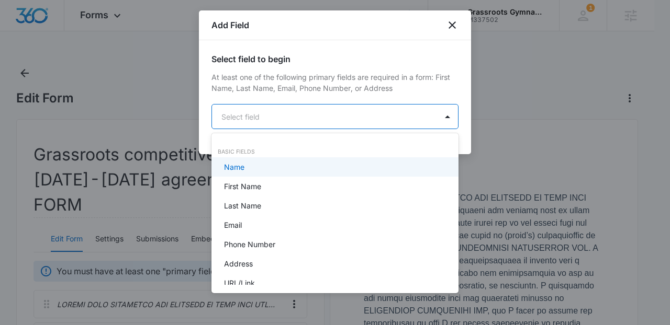
click at [454, 29] on div at bounding box center [335, 162] width 670 height 325
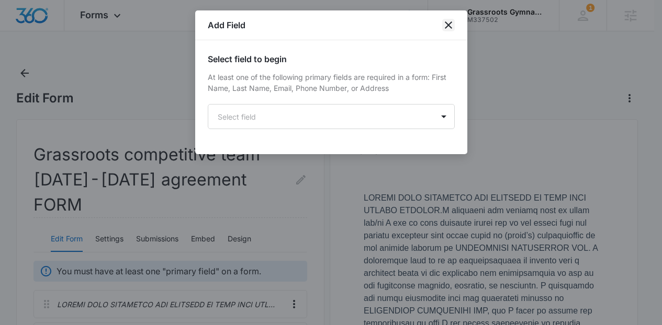
click at [454, 29] on icon "close" at bounding box center [448, 25] width 13 height 13
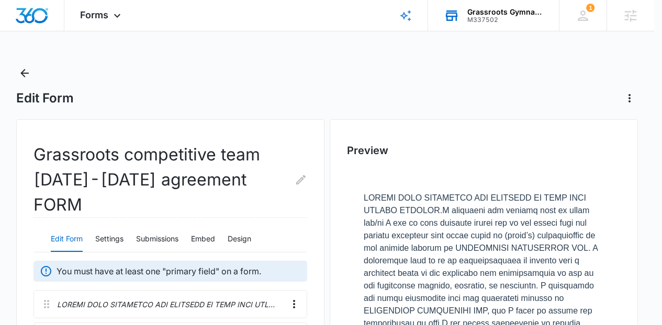
scroll to position [344, 0]
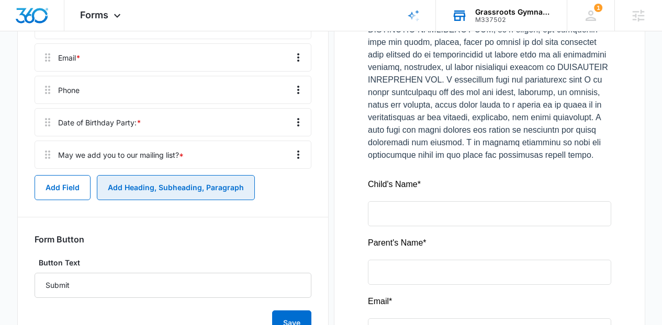
click at [197, 175] on button "Add Heading, Subheading, Paragraph" at bounding box center [176, 187] width 158 height 25
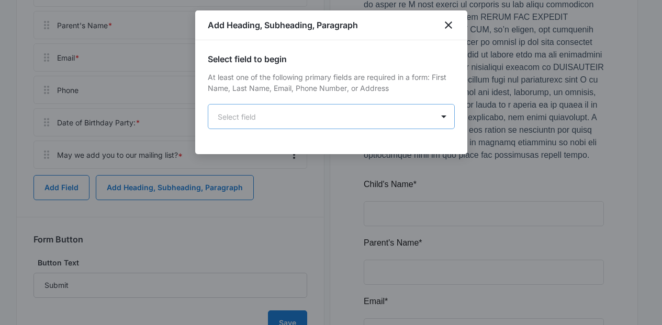
click at [273, 118] on body "Forms Apps Reputation Websites Forms CRM Email Social Content Ads Intelligence …" at bounding box center [331, 125] width 662 height 939
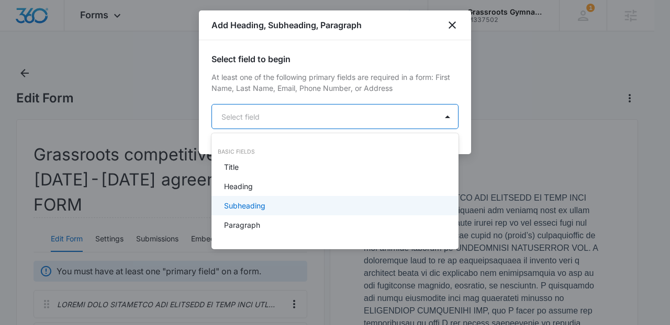
click at [258, 220] on p "Paragraph" at bounding box center [242, 225] width 36 height 11
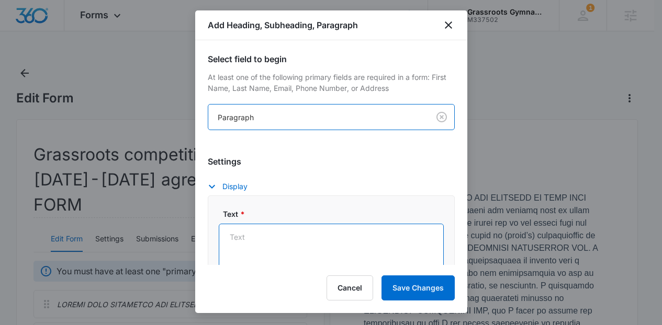
click at [285, 244] on textarea "Text *" at bounding box center [331, 254] width 225 height 60
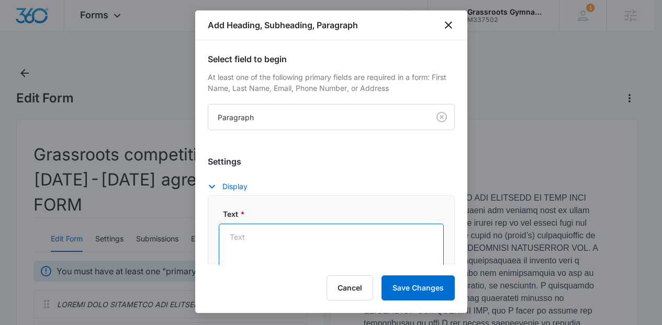
paste textarea "*Please complete this form for each child participating in the birthday party.*"
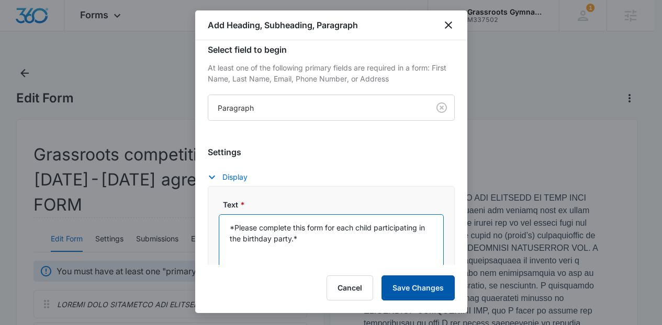
type textarea "*Please complete this form for each child participating in the birthday party.*"
click at [401, 289] on button "Save Changes" at bounding box center [417, 288] width 73 height 25
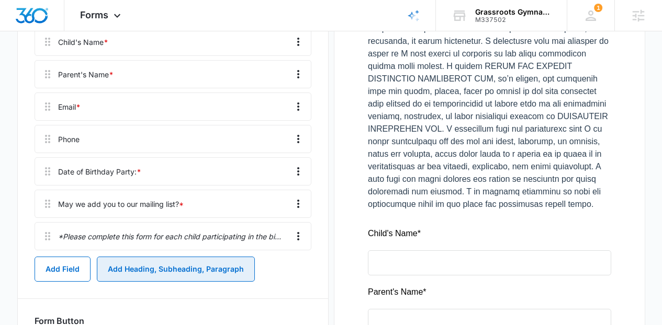
scroll to position [328, 0]
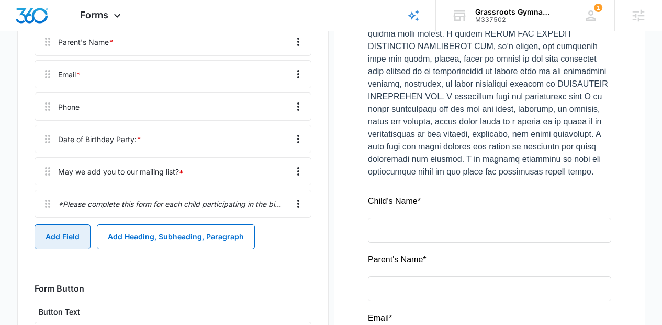
click at [70, 224] on button "Add Field" at bounding box center [63, 236] width 56 height 25
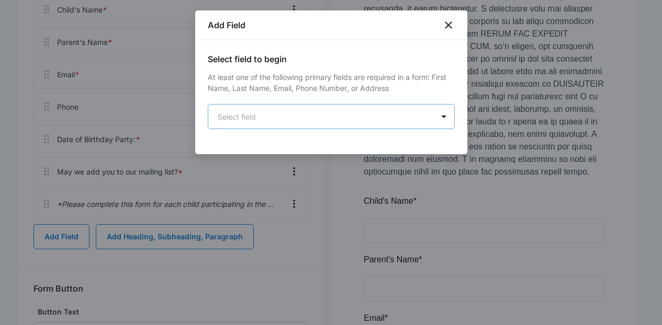
click at [256, 116] on body "Forms Apps Reputation Websites Forms CRM Email Social Content Ads Intelligence …" at bounding box center [331, 162] width 662 height 981
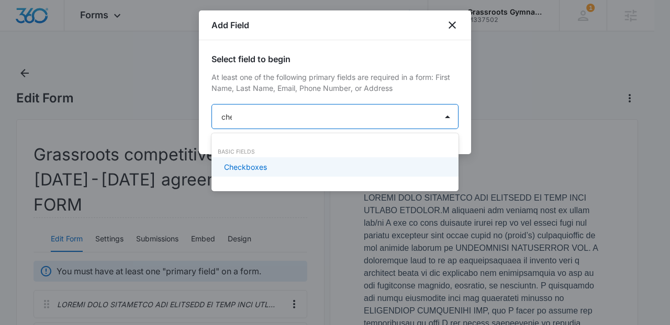
type input "chec"
click at [263, 162] on p "Checkboxes" at bounding box center [245, 167] width 43 height 11
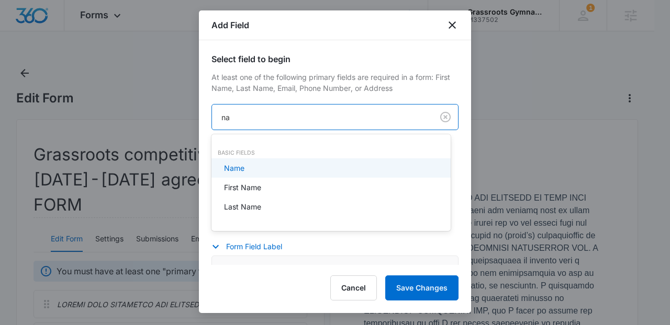
type input "n"
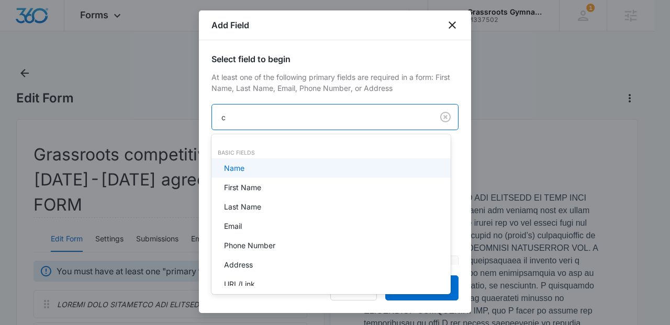
type input "ch"
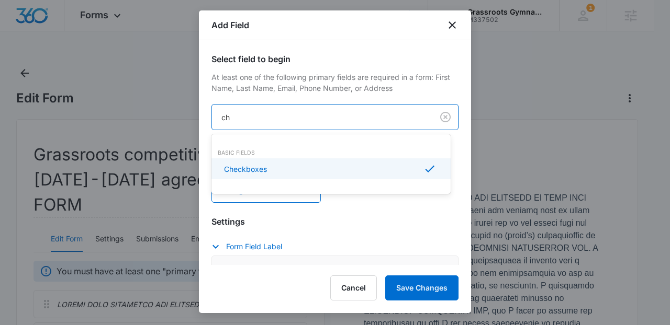
click at [299, 160] on div "Checkboxes" at bounding box center [330, 169] width 239 height 21
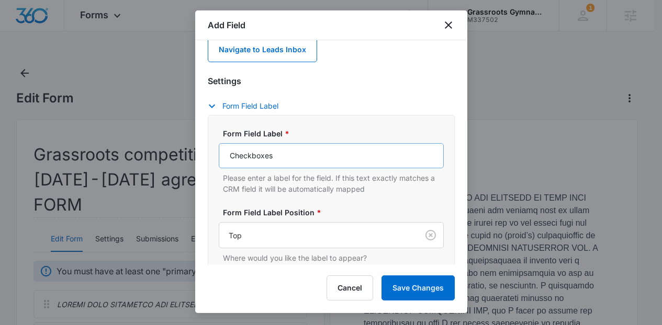
scroll to position [142, 0]
click at [383, 161] on input "Checkboxes" at bounding box center [331, 154] width 225 height 25
paste input "Agreement of Release and Waiver of Liability"
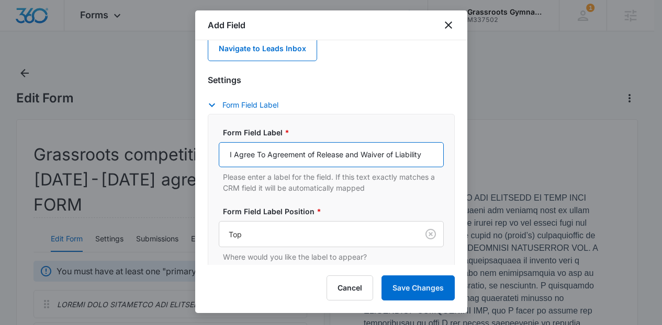
click at [268, 158] on input "I Agree To Agreement of Release and Waiver of Liability" at bounding box center [331, 154] width 225 height 25
drag, startPoint x: 399, startPoint y: 156, endPoint x: 423, endPoint y: 156, distance: 24.1
click at [423, 156] on input "I Agree To This Agreement of Release and Waiver of Liability" at bounding box center [331, 154] width 225 height 25
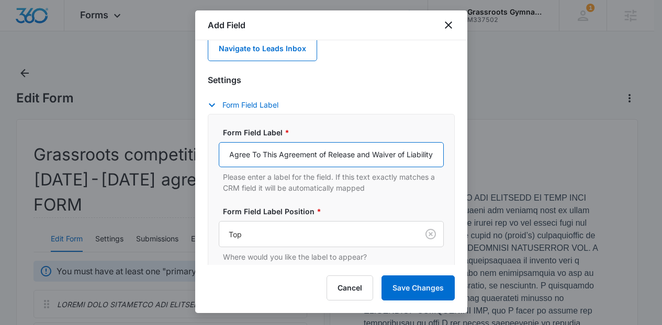
type input "I Agree To This Agreement of Release and Waiver of Liability"
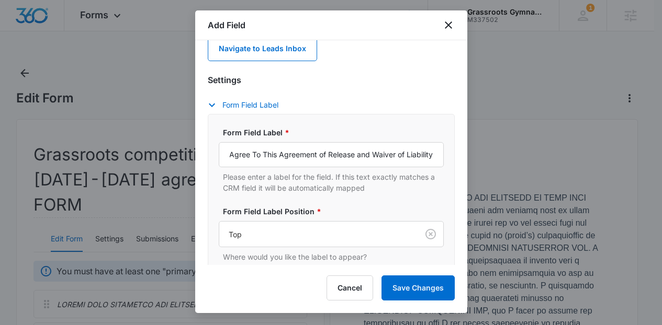
scroll to position [413, 0]
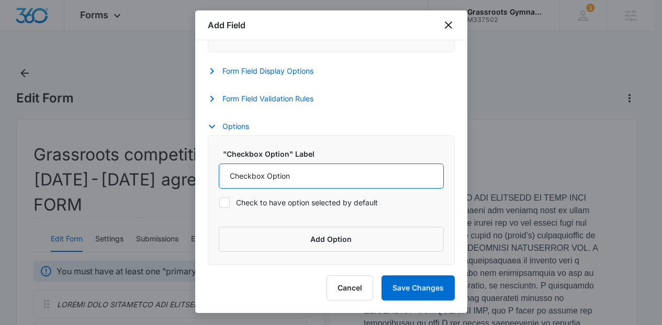
click at [258, 184] on input "Checkbox Option" at bounding box center [331, 176] width 225 height 25
click at [265, 182] on input "Yes Option" at bounding box center [331, 176] width 225 height 25
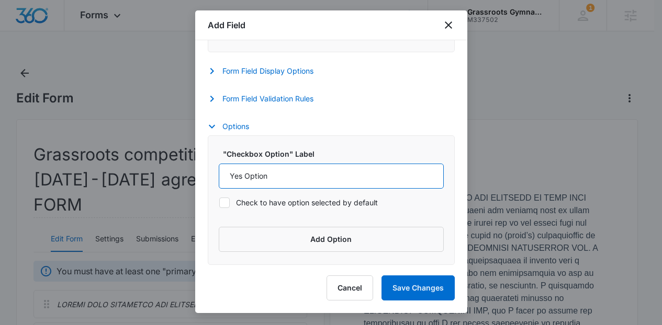
click at [265, 182] on input "Yes Option" at bounding box center [331, 176] width 225 height 25
type input "Yes"
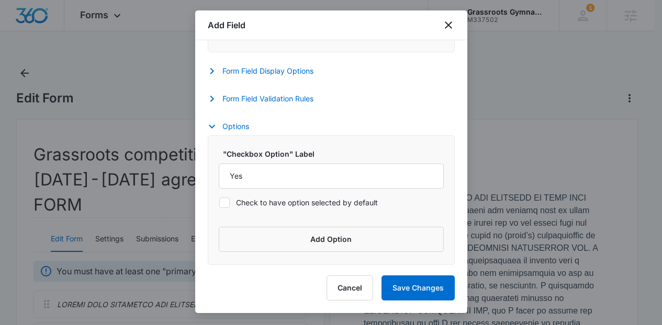
click at [288, 106] on div "Form Field Validation Rules Required Whether this field is required or not Max …" at bounding box center [331, 100] width 247 height 15
click at [275, 97] on button "Form Field Validation Rules" at bounding box center [266, 99] width 116 height 13
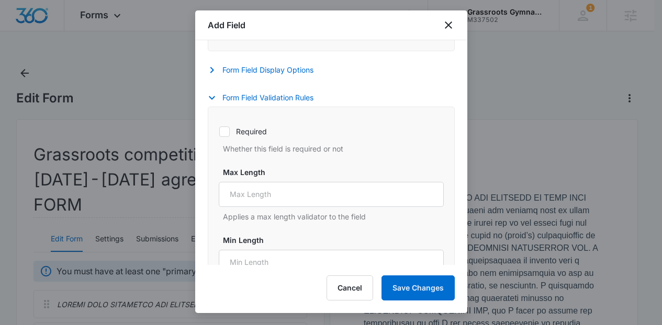
click at [267, 132] on label "Required" at bounding box center [331, 131] width 225 height 11
click at [219, 132] on input "Required" at bounding box center [219, 131] width 1 height 1
checkbox input "true"
click at [411, 293] on button "Save Changes" at bounding box center [417, 288] width 73 height 25
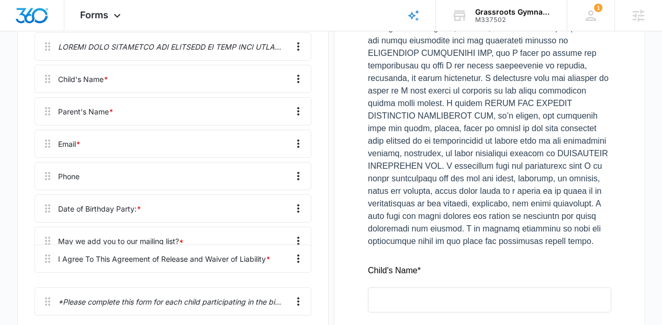
scroll to position [262, 0]
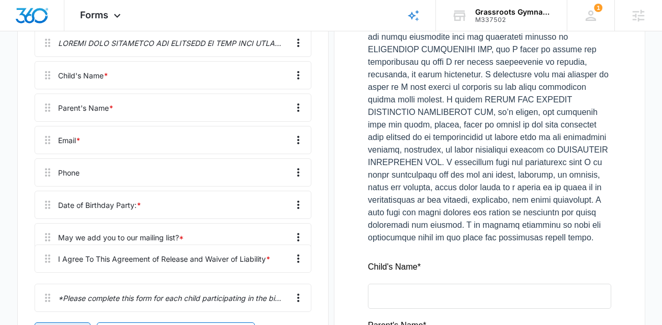
drag, startPoint x: 44, startPoint y: 292, endPoint x: 44, endPoint y: 252, distance: 40.8
click at [44, 252] on div "Child's Name * [PERSON_NAME]'s Name * Email * Phone Date of Birthday Party: * M…" at bounding box center [173, 173] width 277 height 288
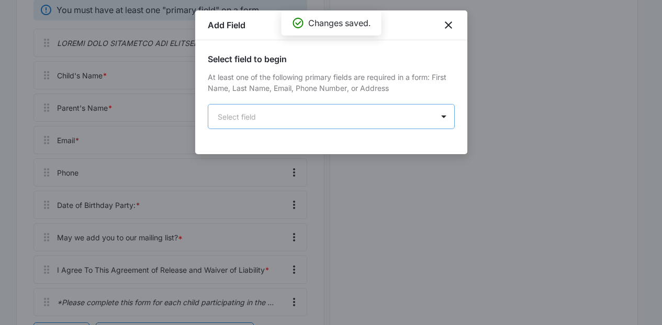
click at [226, 127] on body "Forms Apps Reputation Websites Forms CRM Email Social Content Ads Intelligence …" at bounding box center [331, 129] width 662 height 783
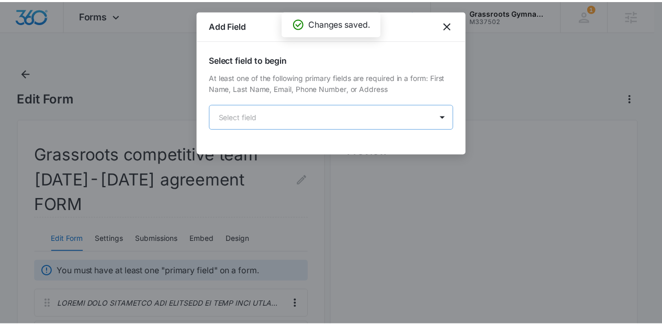
scroll to position [0, 0]
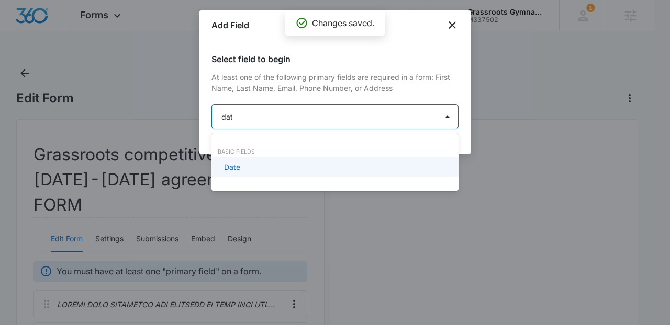
type input "date"
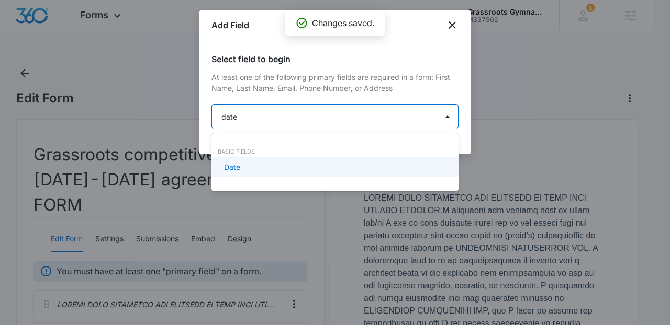
click at [239, 160] on div "Date" at bounding box center [334, 166] width 247 height 19
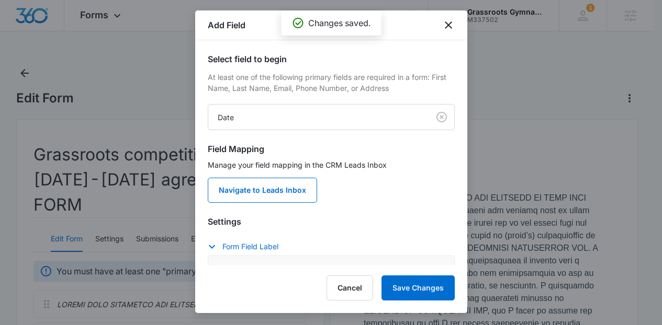
scroll to position [138, 0]
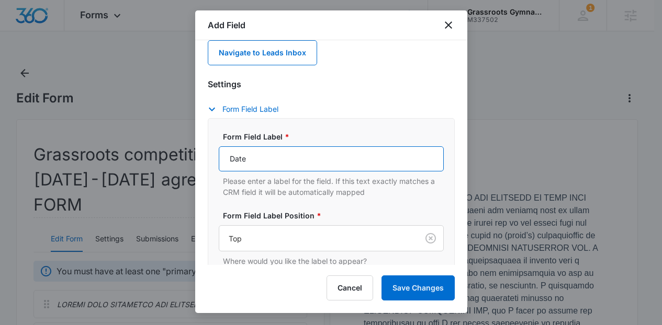
click at [366, 158] on input "Date" at bounding box center [331, 158] width 225 height 25
type input "[DATE] Date:"
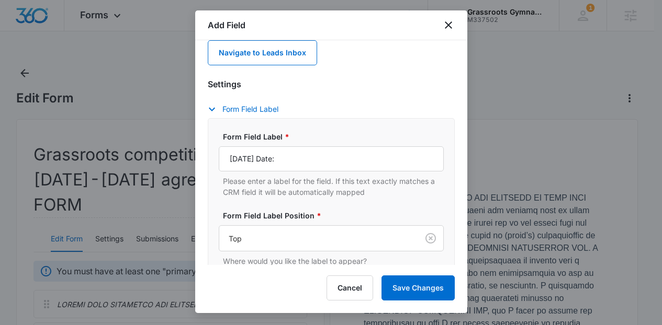
scroll to position [255, 0]
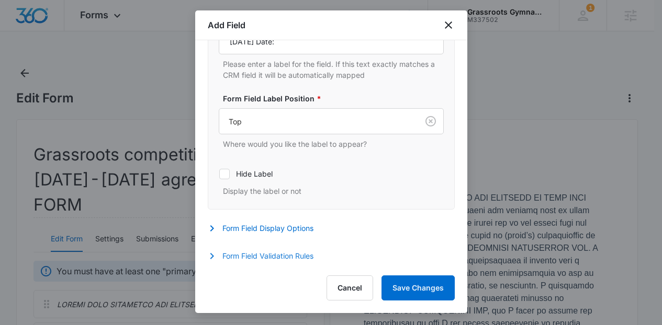
click at [298, 253] on button "Form Field Validation Rules" at bounding box center [266, 256] width 116 height 13
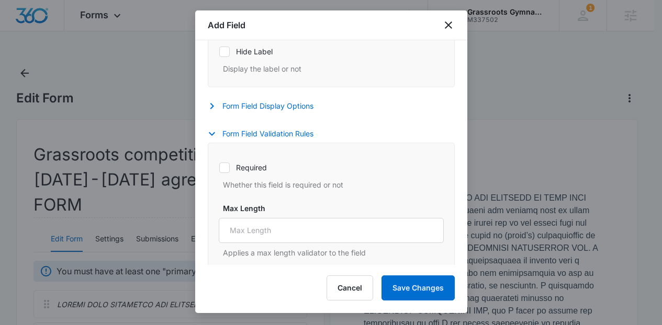
scroll to position [378, 0]
click at [247, 168] on label "Required" at bounding box center [331, 166] width 225 height 11
click at [219, 167] on input "Required" at bounding box center [219, 166] width 1 height 1
checkbox input "true"
click at [427, 313] on div at bounding box center [331, 162] width 662 height 325
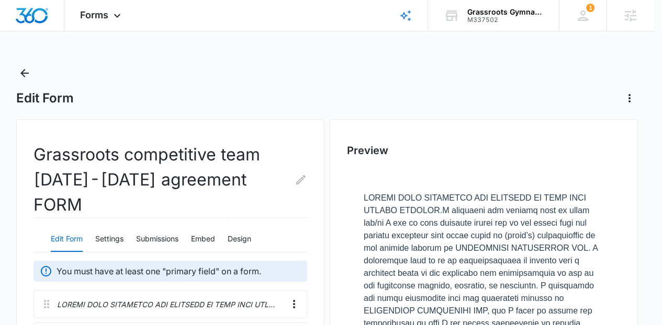
scroll to position [409, 0]
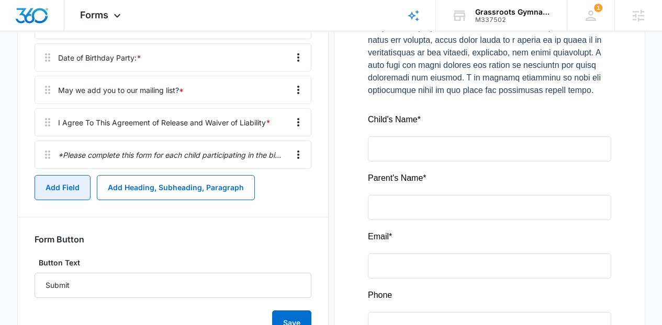
click at [62, 175] on button "Add Field" at bounding box center [63, 187] width 56 height 25
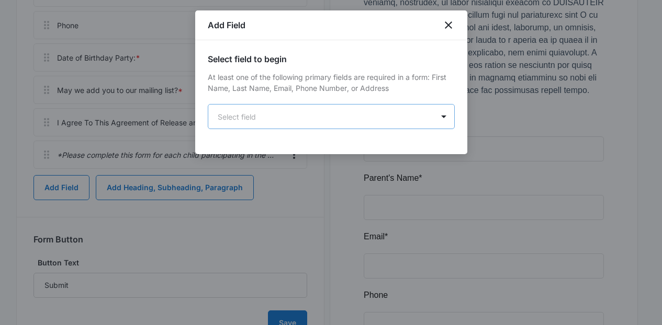
click at [292, 107] on body "Forms Apps Reputation Websites Forms CRM Email Social Content Ads Intelligence …" at bounding box center [331, 103] width 662 height 1025
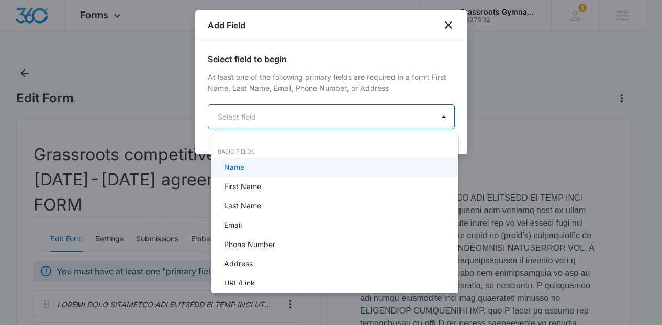
scroll to position [0, 0]
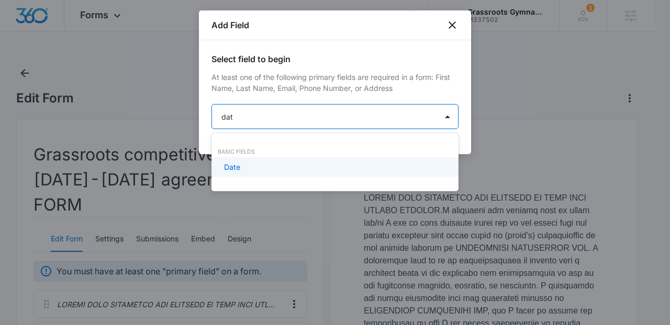
type input "date"
click at [259, 163] on div "Date" at bounding box center [334, 167] width 220 height 11
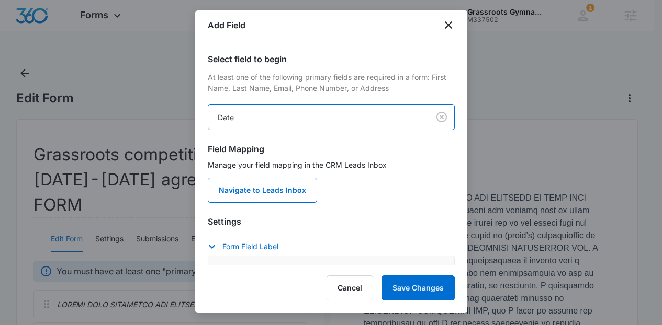
scroll to position [255, 0]
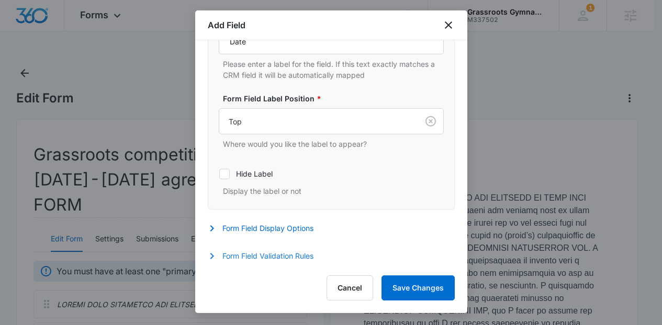
click at [261, 251] on button "Form Field Validation Rules" at bounding box center [266, 256] width 116 height 13
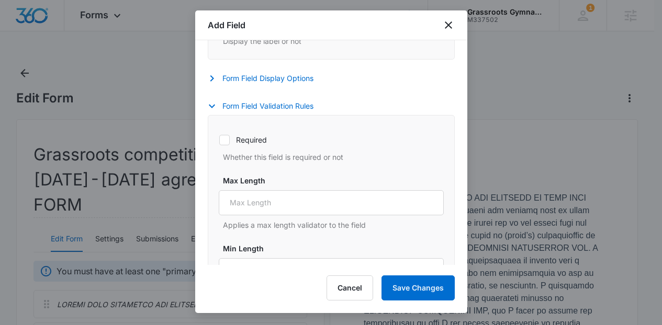
click at [262, 144] on label "Required" at bounding box center [331, 139] width 225 height 11
click at [219, 140] on input "Required" at bounding box center [219, 140] width 1 height 1
checkbox input "true"
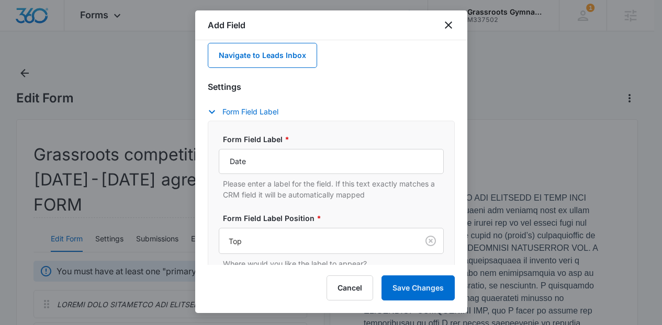
scroll to position [138, 0]
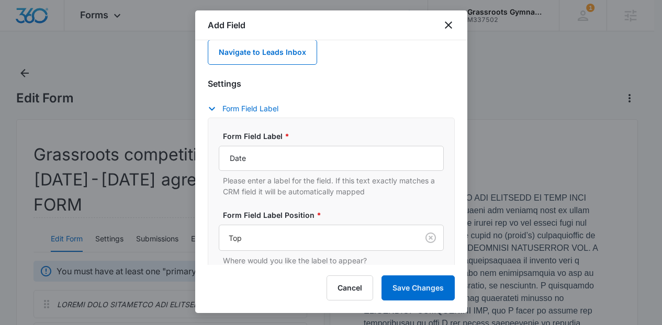
click at [403, 140] on label "Form Field Label *" at bounding box center [335, 136] width 225 height 11
click at [403, 146] on input "Date" at bounding box center [331, 158] width 225 height 25
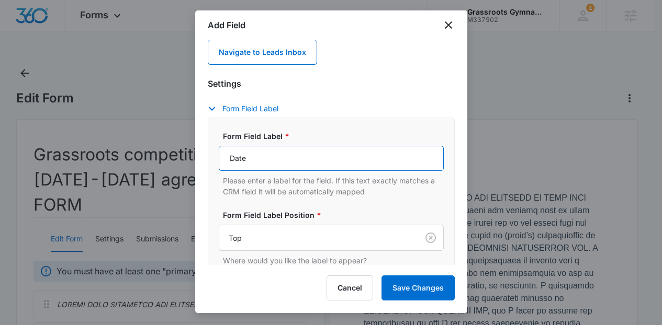
click at [231, 162] on input "Date" at bounding box center [331, 158] width 225 height 25
type input "[DATE] Date"
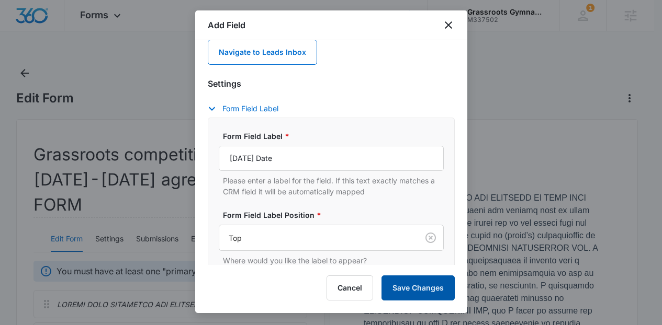
click at [424, 277] on button "Save Changes" at bounding box center [417, 288] width 73 height 25
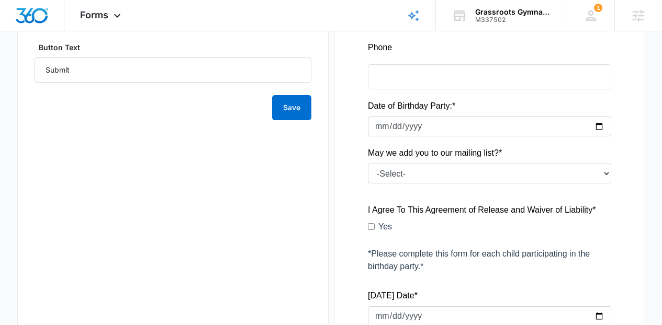
scroll to position [662, 0]
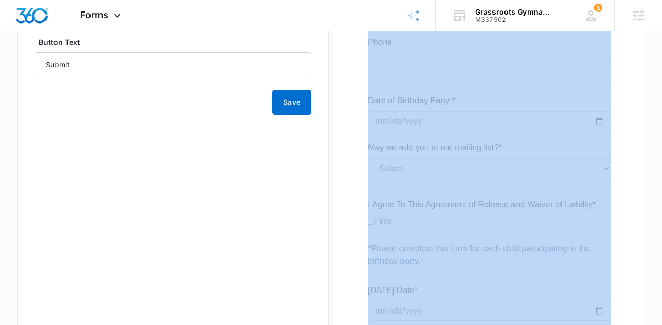
drag, startPoint x: 269, startPoint y: 137, endPoint x: 244, endPoint y: 116, distance: 32.7
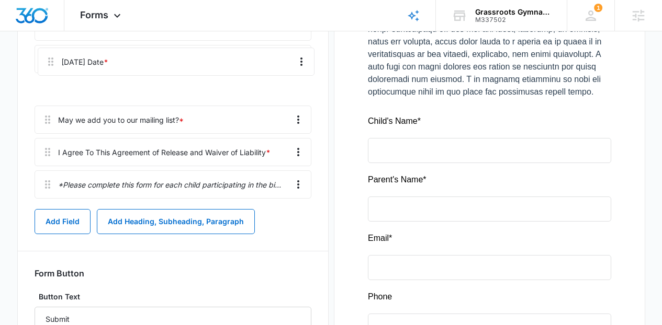
scroll to position [403, 0]
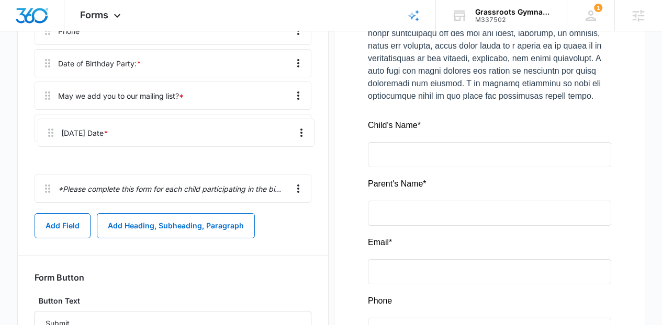
click at [48, 128] on div "Child's Name * [PERSON_NAME]'s Name * Email * Phone Date of Birthday Party: * M…" at bounding box center [173, 47] width 277 height 320
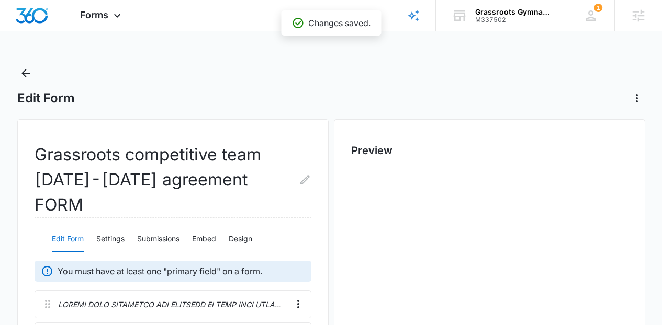
scroll to position [0, 0]
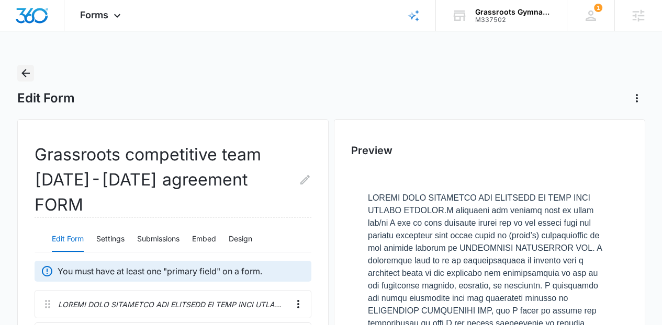
drag, startPoint x: 19, startPoint y: 69, endPoint x: 261, endPoint y: 152, distance: 255.8
click at [303, 174] on icon "Edit Form Name" at bounding box center [305, 180] width 13 height 13
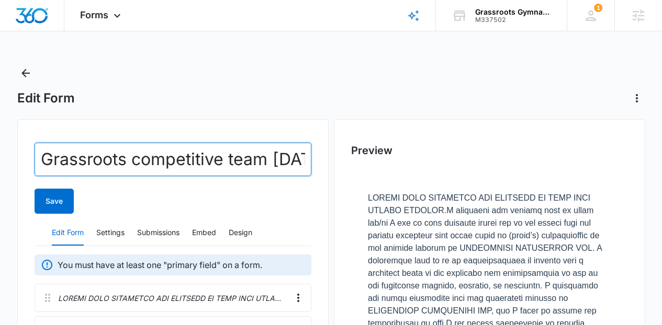
click at [291, 172] on input "Grassroots competitive team [DATE]-[DATE] agreement FORM" at bounding box center [173, 159] width 277 height 33
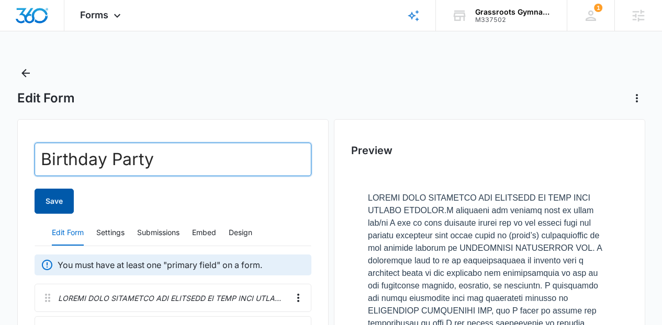
type input "Birthday Party"
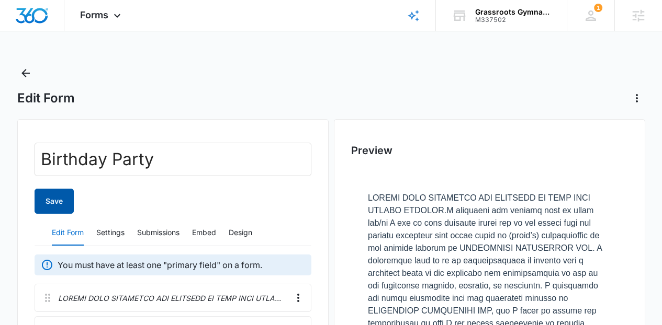
click at [66, 201] on button "Save" at bounding box center [54, 201] width 39 height 25
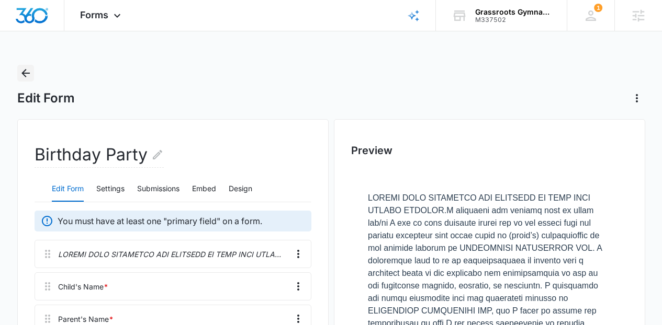
click at [21, 68] on icon "Back" at bounding box center [25, 73] width 13 height 13
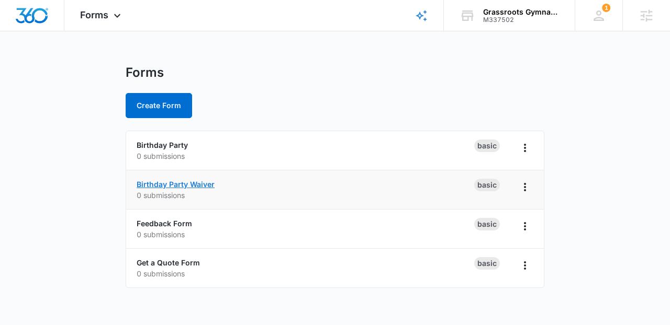
click at [175, 182] on link "Birthday Party Waiver" at bounding box center [176, 184] width 78 height 9
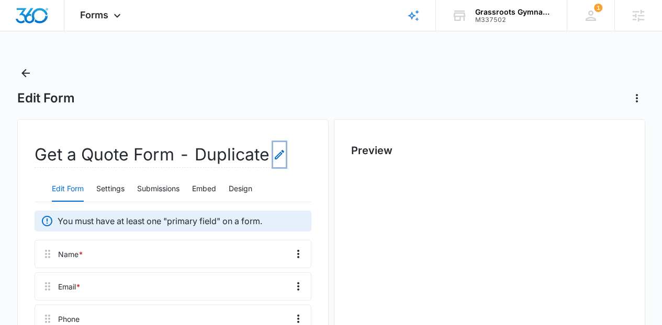
click at [282, 152] on icon "Edit Form Name" at bounding box center [279, 155] width 13 height 13
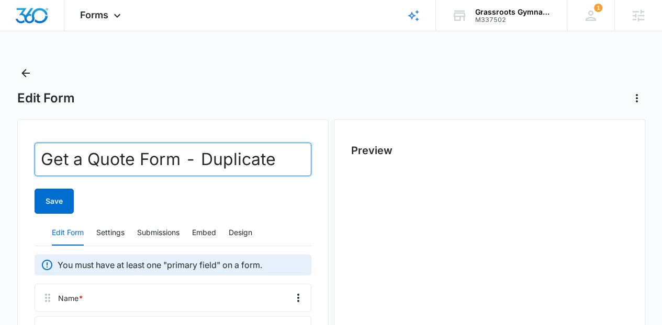
click at [282, 152] on input "Get a Quote Form - Duplicate" at bounding box center [173, 159] width 277 height 33
paste input "rassroots competitive team [DATE]-[DATE] agreement FORM"
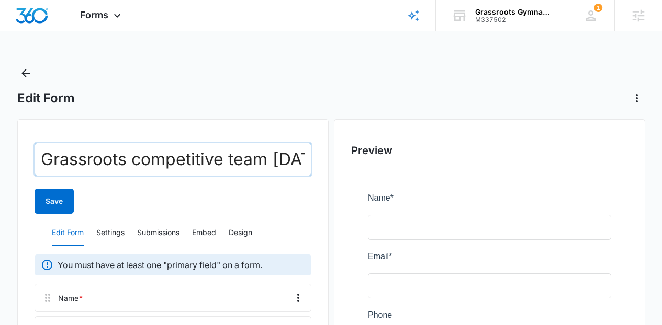
scroll to position [0, 211]
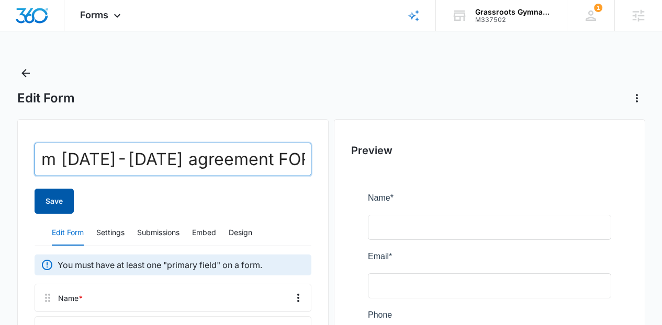
type input "Grassroots competitive team [DATE]-[DATE] agreement FORM"
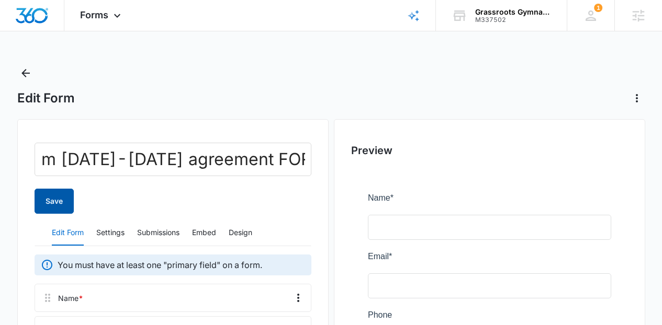
click at [61, 200] on button "Save" at bounding box center [54, 201] width 39 height 25
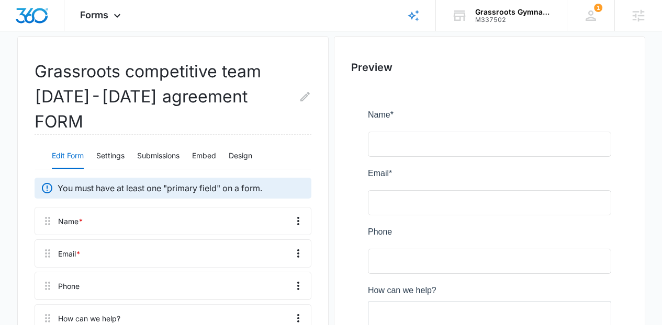
scroll to position [87, 0]
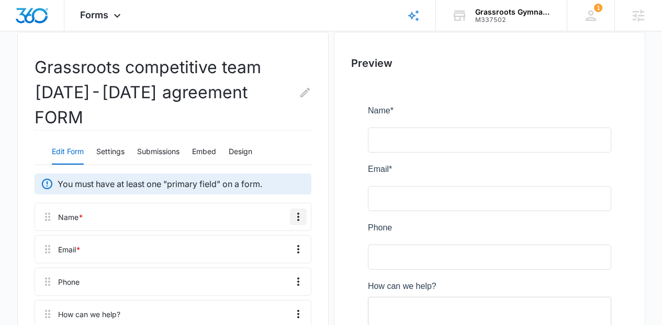
click at [297, 211] on icon "Overflow Menu" at bounding box center [298, 217] width 13 height 13
click at [290, 217] on button "Edit" at bounding box center [276, 221] width 60 height 16
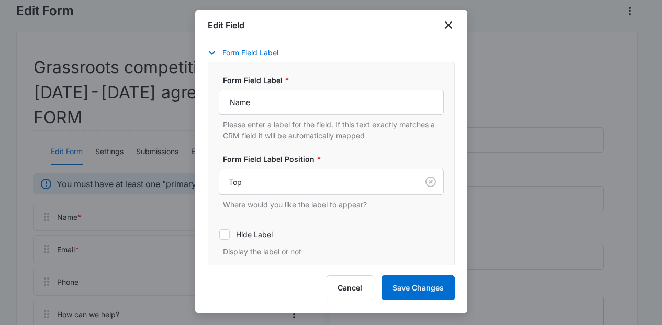
scroll to position [99, 0]
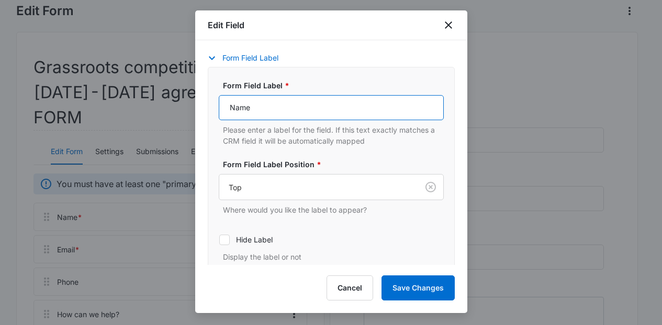
click at [224, 105] on input "Name" at bounding box center [331, 107] width 225 height 25
type input "Athlete's Name"
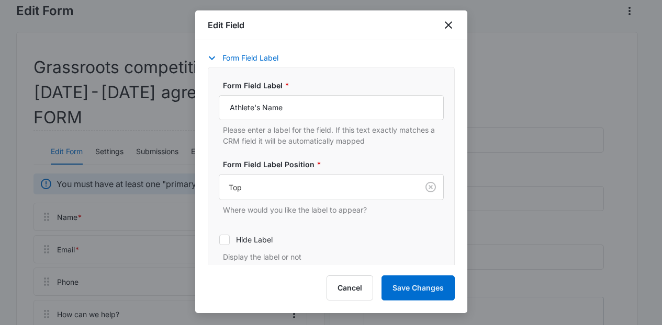
click at [412, 272] on div "Edit Field Field Mapping Manage your field mapping in the CRM Leads Inbox Navig…" at bounding box center [331, 161] width 272 height 303
click at [413, 286] on button "Save Changes" at bounding box center [417, 288] width 73 height 25
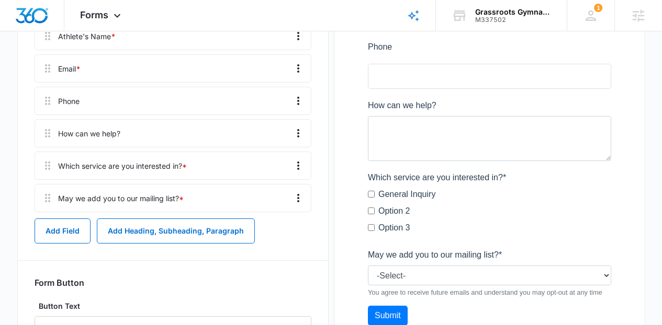
scroll to position [284, 0]
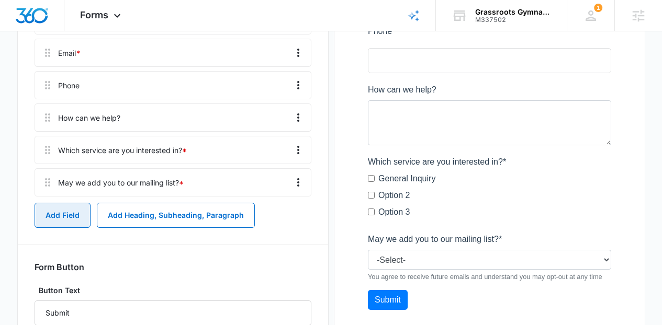
click at [67, 203] on button "Add Field" at bounding box center [63, 215] width 56 height 25
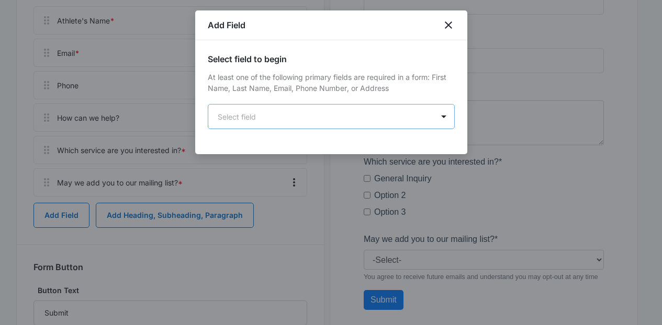
click at [279, 108] on body "Forms Apps Reputation Websites Forms CRM Email Social Content Ads Intelligence …" at bounding box center [331, 59] width 662 height 686
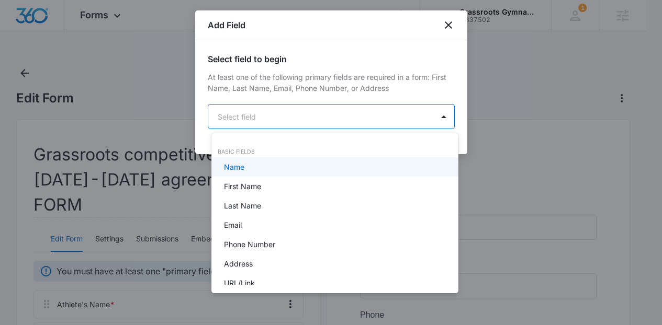
scroll to position [0, 0]
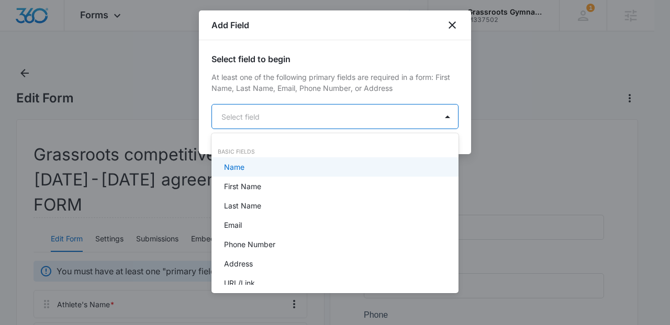
click at [266, 160] on div "Name" at bounding box center [334, 166] width 247 height 19
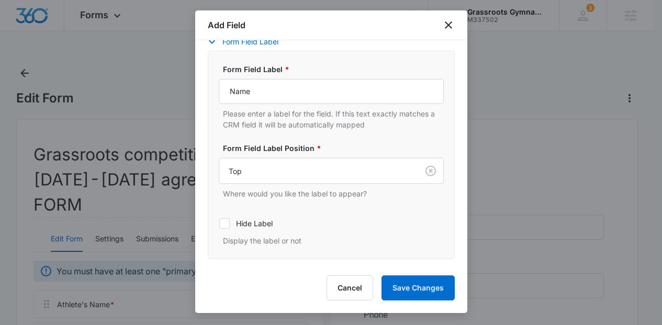
scroll to position [208, 0]
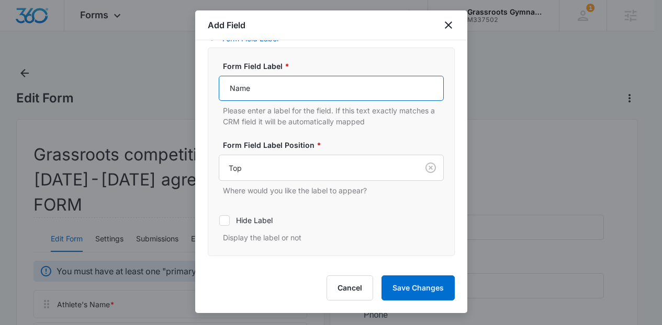
click at [346, 100] on input "Name" at bounding box center [331, 88] width 225 height 25
click at [229, 89] on input "Name" at bounding box center [331, 88] width 225 height 25
type input "Parent's Name"
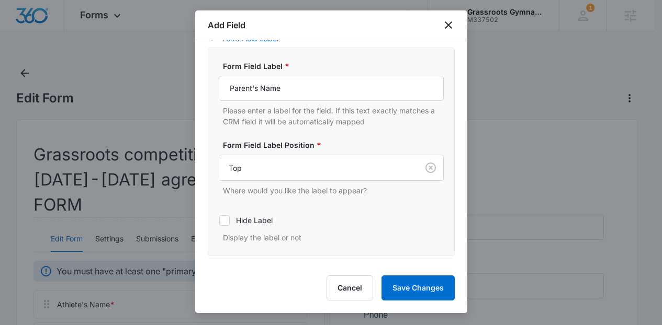
scroll to position [255, 0]
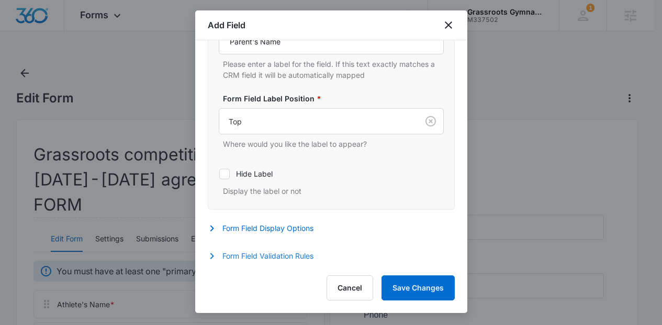
click at [319, 253] on button "Form Field Validation Rules" at bounding box center [266, 256] width 116 height 13
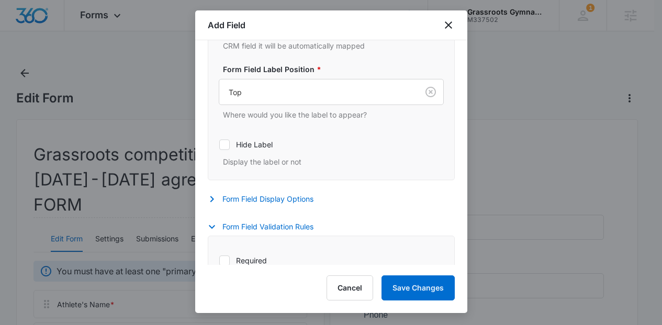
scroll to position [316, 0]
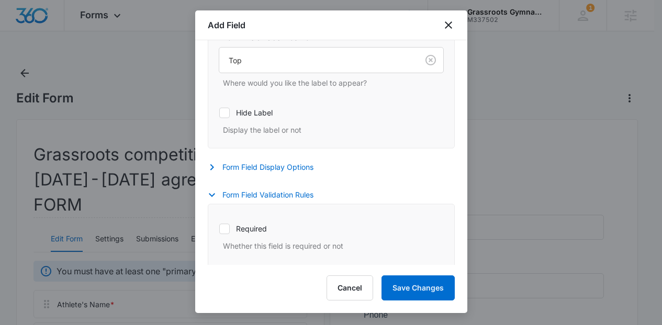
click at [259, 232] on label "Required" at bounding box center [331, 228] width 225 height 11
click at [219, 229] on input "Required" at bounding box center [219, 229] width 1 height 1
checkbox input "true"
click at [405, 290] on button "Save Changes" at bounding box center [417, 288] width 73 height 25
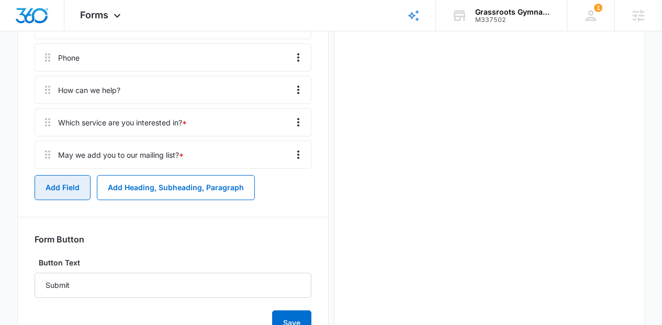
scroll to position [0, 0]
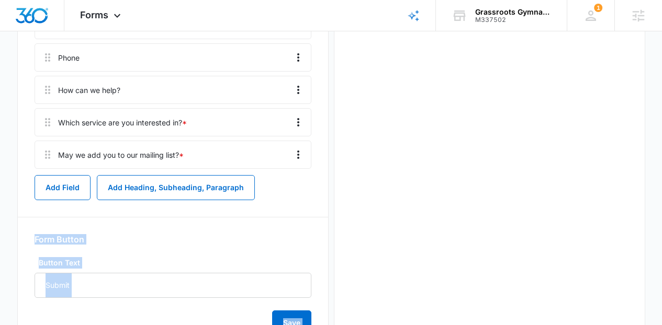
drag, startPoint x: 358, startPoint y: 226, endPoint x: 216, endPoint y: 192, distance: 146.7
click at [217, 193] on div "Grassroots competitive team [DATE]-[DATE] agreement FORM Edit Form Settings Sub…" at bounding box center [331, 84] width 628 height 554
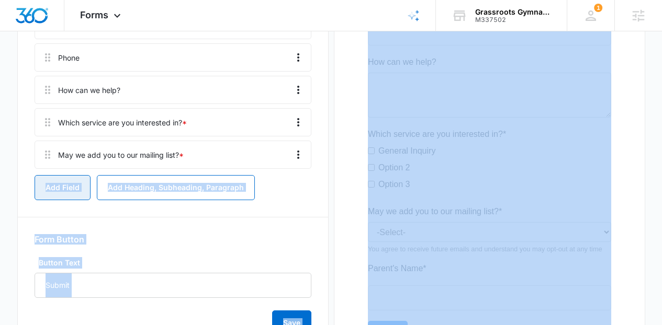
scroll to position [344, 0]
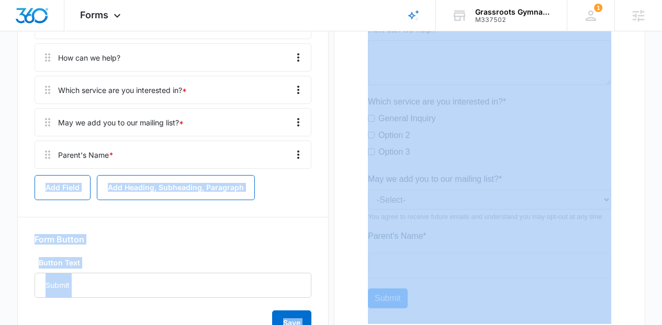
click at [116, 234] on div "Form Button" at bounding box center [173, 239] width 277 height 10
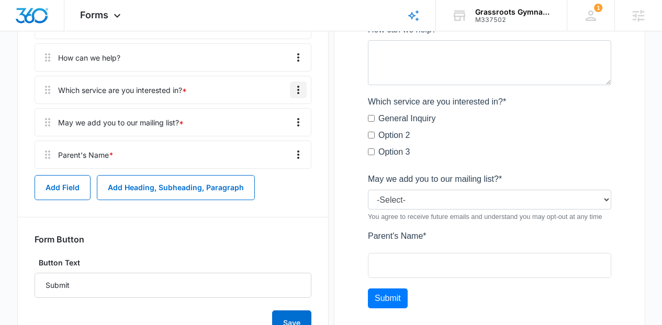
click at [297, 84] on icon "Overflow Menu" at bounding box center [298, 90] width 13 height 13
click at [269, 115] on button "Delete" at bounding box center [276, 110] width 60 height 16
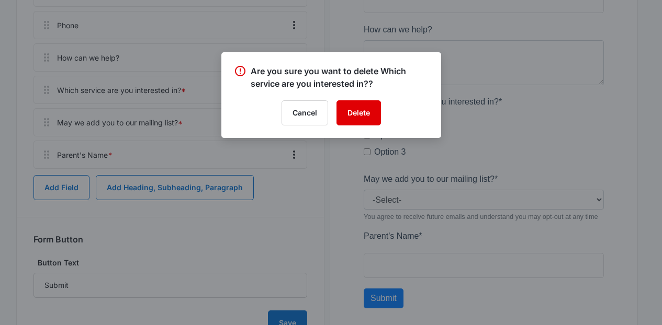
click at [375, 114] on button "Delete" at bounding box center [358, 112] width 44 height 25
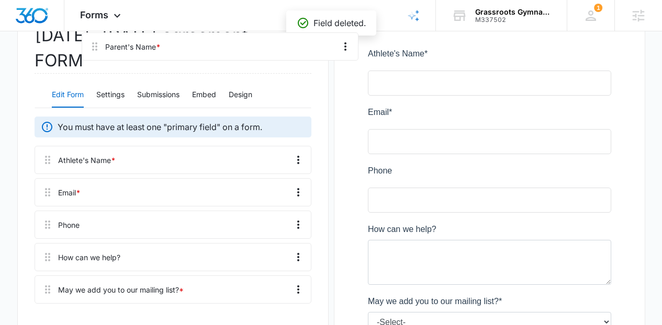
scroll to position [126, 0]
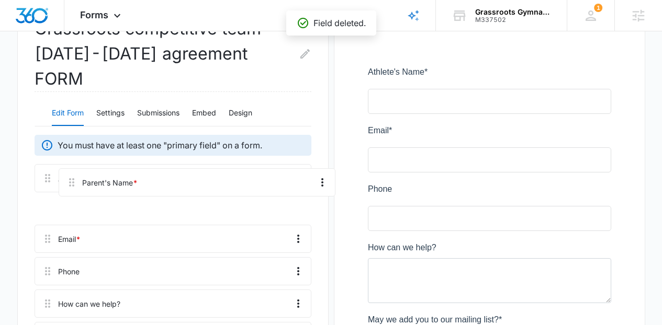
drag, startPoint x: 49, startPoint y: 129, endPoint x: 74, endPoint y: 173, distance: 50.8
click at [74, 173] on div "Athlete's Name * Email * Phone How can we help? May we add you to our mailing l…" at bounding box center [173, 259] width 277 height 190
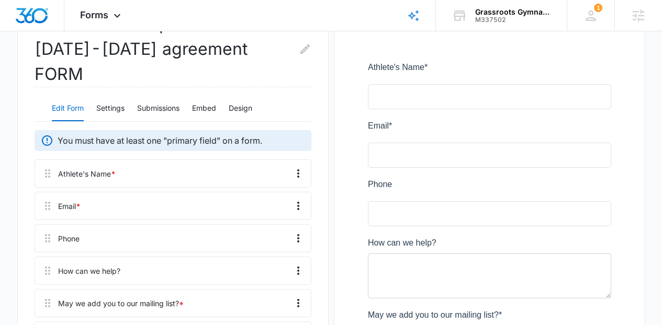
scroll to position [129, 0]
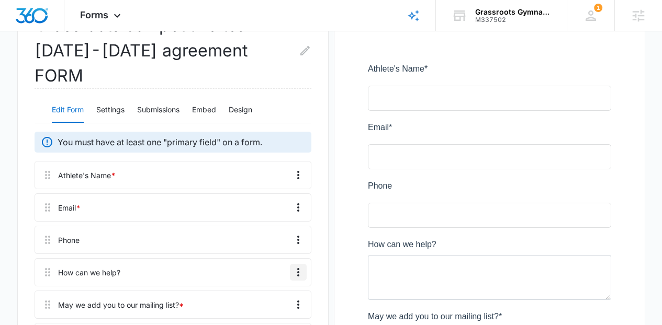
click at [304, 264] on button "Overflow Menu" at bounding box center [298, 272] width 17 height 17
click at [281, 294] on button "Delete" at bounding box center [276, 293] width 60 height 16
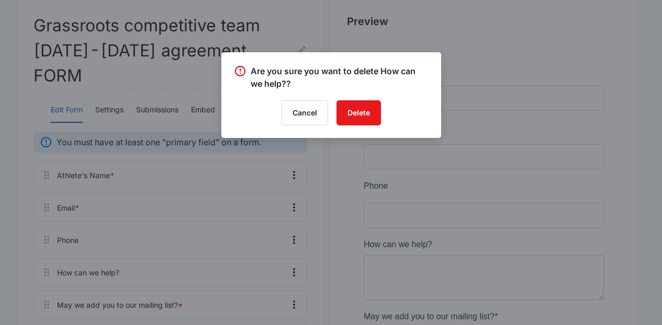
click at [375, 98] on div "Are you sure you want to delete How can we help?? Cancel Delete" at bounding box center [331, 95] width 220 height 86
click at [363, 109] on button "Delete" at bounding box center [358, 112] width 44 height 25
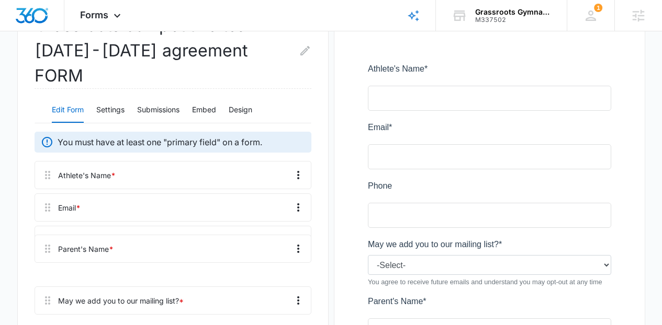
scroll to position [131, 0]
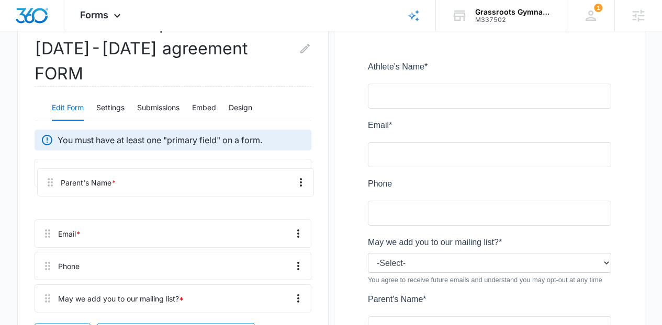
drag, startPoint x: 44, startPoint y: 282, endPoint x: 47, endPoint y: 174, distance: 107.8
click at [47, 174] on div "Athlete's Name * Email * Phone May we add you to our mailing list? * Parent's N…" at bounding box center [173, 238] width 277 height 158
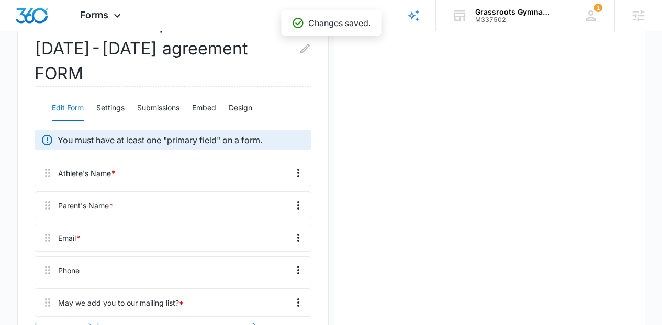
scroll to position [0, 0]
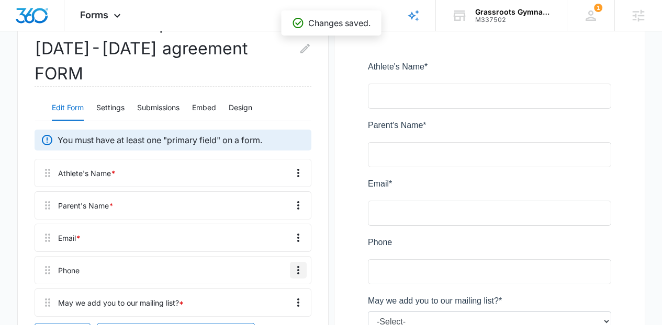
click at [304, 264] on icon "Overflow Menu" at bounding box center [298, 270] width 13 height 13
click at [279, 267] on button "Edit" at bounding box center [276, 275] width 60 height 16
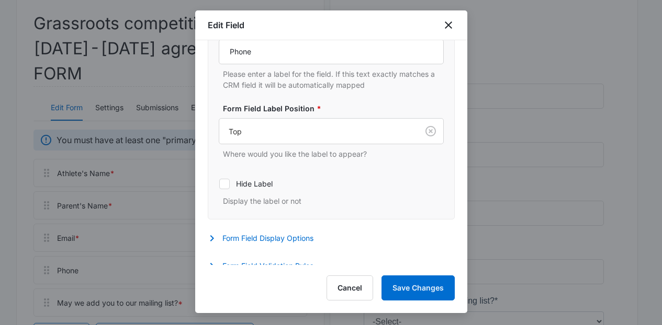
scroll to position [165, 0]
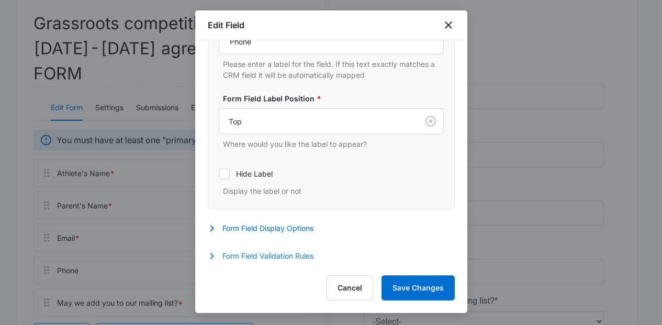
click at [303, 260] on button "Form Field Validation Rules" at bounding box center [266, 256] width 116 height 13
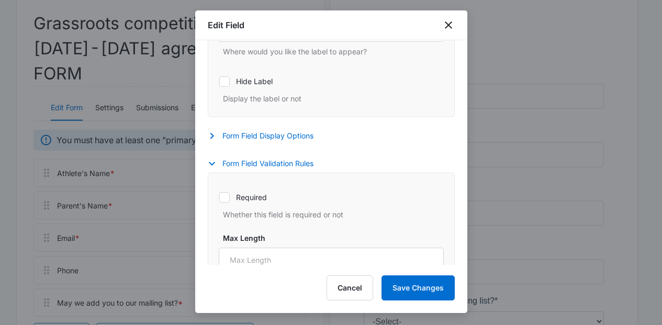
scroll to position [289, 0]
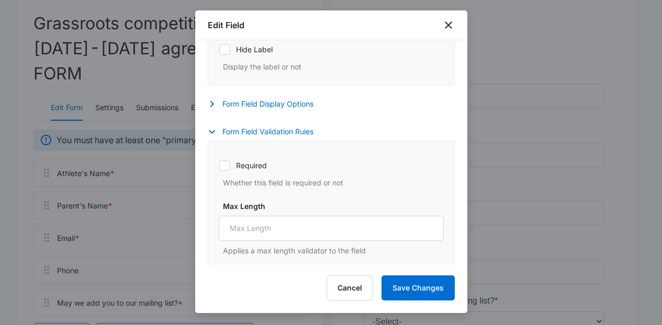
click at [239, 166] on label "Required" at bounding box center [331, 165] width 225 height 11
click at [219, 166] on input "Required" at bounding box center [219, 165] width 1 height 1
checkbox input "true"
click at [409, 283] on button "Save Changes" at bounding box center [417, 288] width 73 height 25
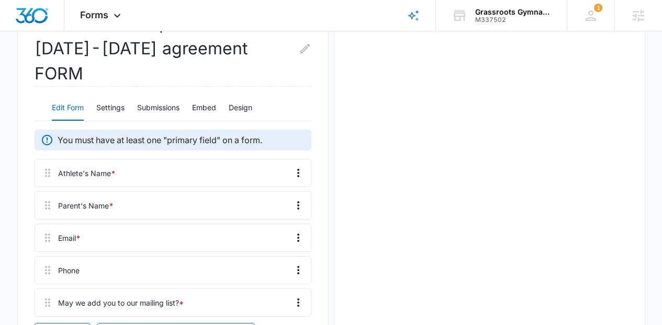
scroll to position [0, 0]
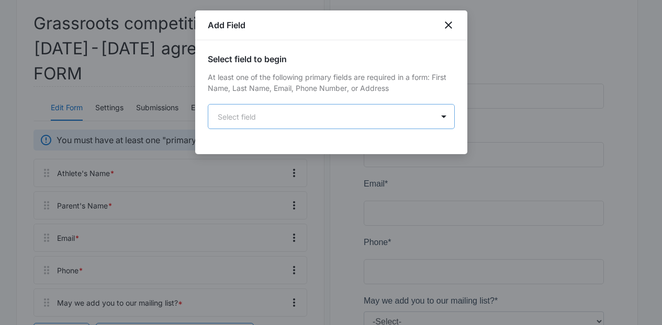
click at [285, 110] on body "Forms Apps Reputation Websites Forms CRM Email Social Content Ads Intelligence …" at bounding box center [331, 195] width 662 height 653
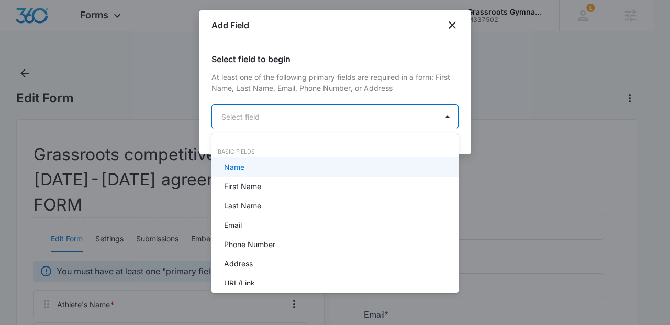
paste input "Parent Sign Name Here"
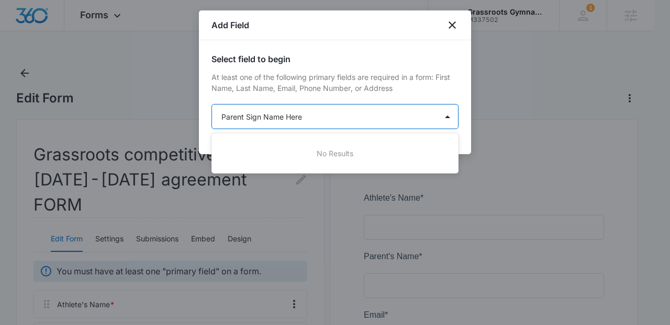
click at [285, 111] on div at bounding box center [335, 162] width 670 height 325
type input "Parent Sign Name Here"
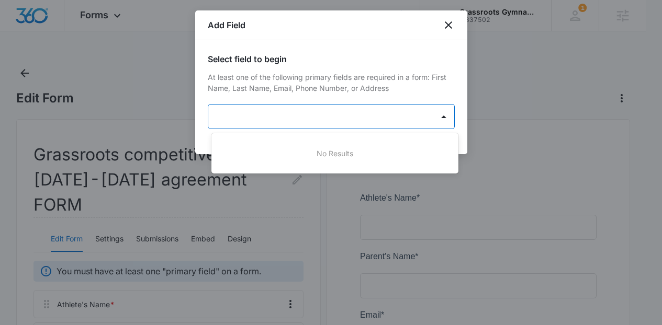
click at [285, 111] on body "Forms Apps Reputation Websites Forms CRM Email Social Content Ads Intelligence …" at bounding box center [331, 162] width 662 height 325
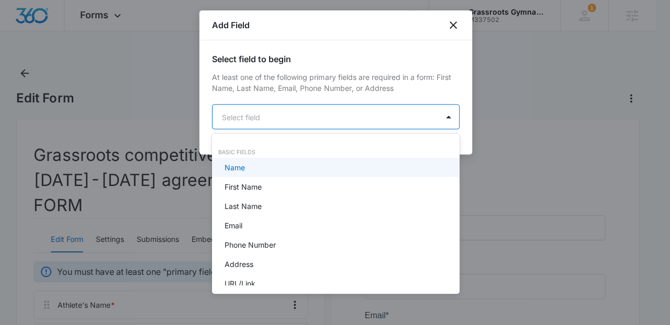
click at [285, 111] on div at bounding box center [335, 162] width 670 height 325
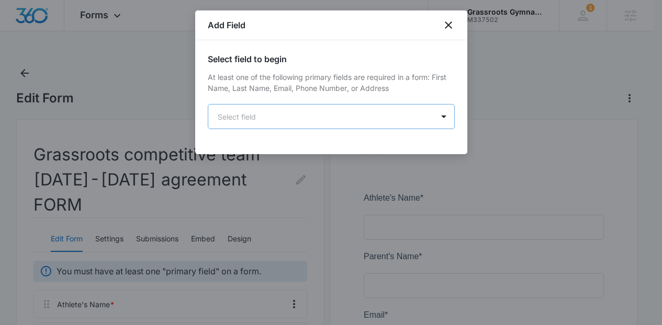
click at [287, 117] on body "Forms Apps Reputation Websites Forms CRM Email Social Content Ads Intelligence …" at bounding box center [331, 326] width 662 height 653
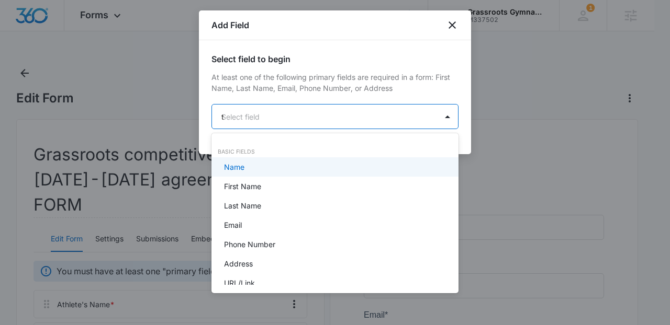
type input "te"
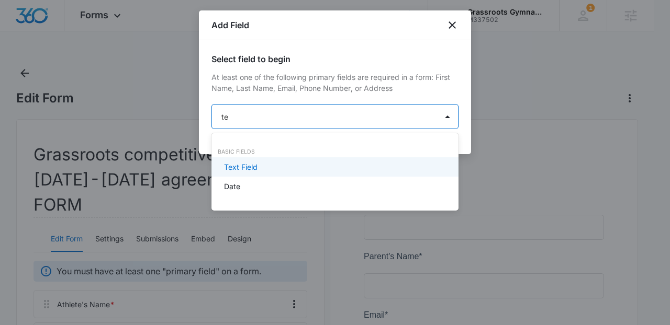
click at [267, 163] on div "Text Field" at bounding box center [334, 167] width 220 height 11
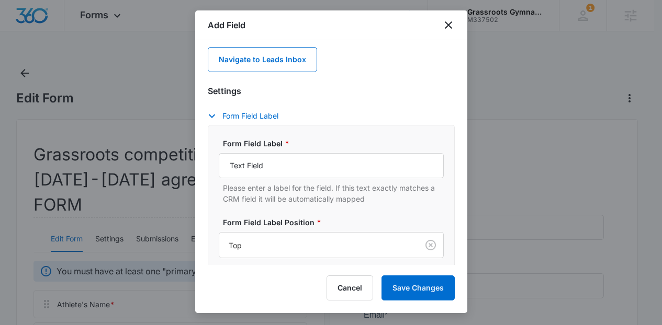
scroll to position [146, 0]
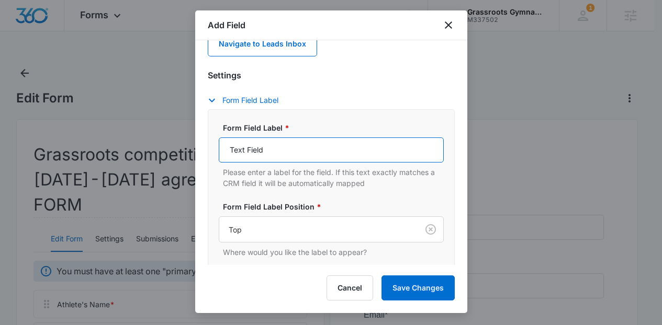
click at [403, 144] on input "Text Field" at bounding box center [331, 150] width 225 height 25
paste input "Parent Sign Name Here"
click at [258, 151] on input "Parent Sign Name Here:" at bounding box center [331, 150] width 225 height 25
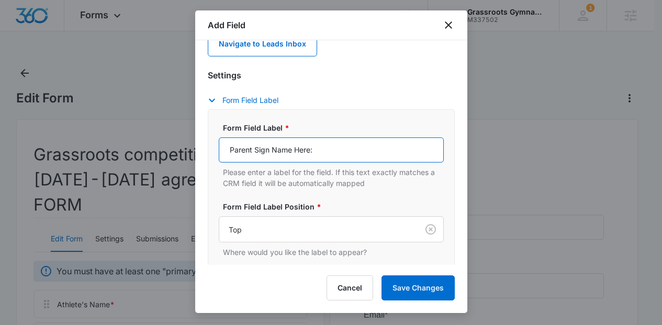
click at [270, 150] on input "Parent Sign Name Here:" at bounding box center [331, 150] width 225 height 25
click at [294, 152] on input "Parent Sign Name Here:" at bounding box center [331, 150] width 225 height 25
type input "Parent Sign Name By Typing Here:"
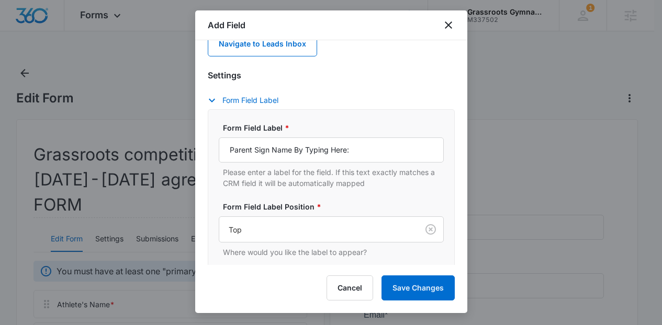
scroll to position [255, 0]
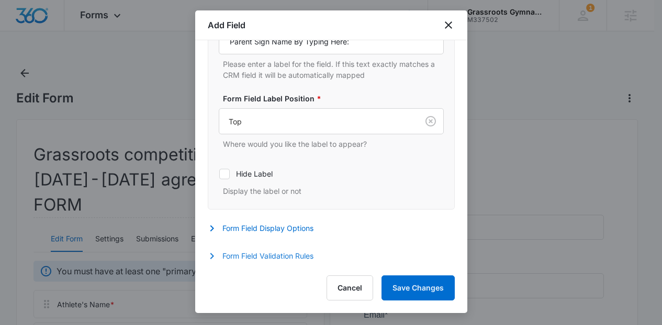
click at [302, 254] on button "Form Field Validation Rules" at bounding box center [266, 256] width 116 height 13
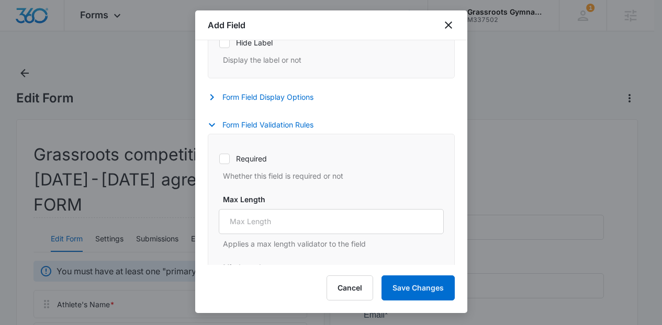
scroll to position [383, 0]
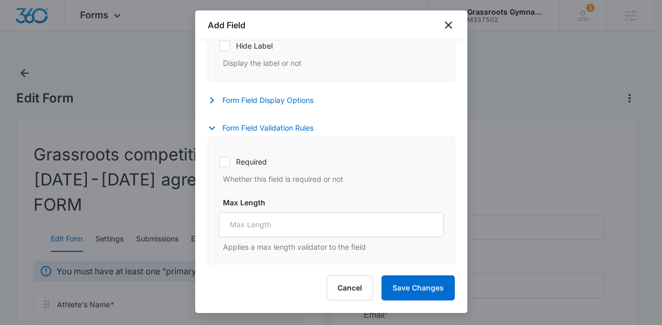
click at [245, 172] on div "Required Whether this field is required or not" at bounding box center [331, 167] width 225 height 35
click at [239, 164] on label "Required" at bounding box center [331, 161] width 225 height 11
click at [219, 162] on input "Required" at bounding box center [219, 162] width 1 height 1
checkbox input "true"
click at [417, 299] on button "Save Changes" at bounding box center [417, 288] width 73 height 25
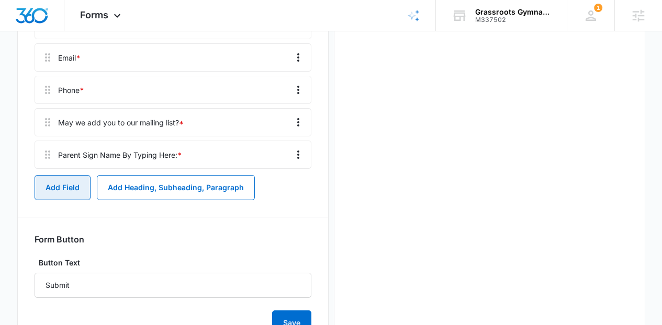
scroll to position [0, 0]
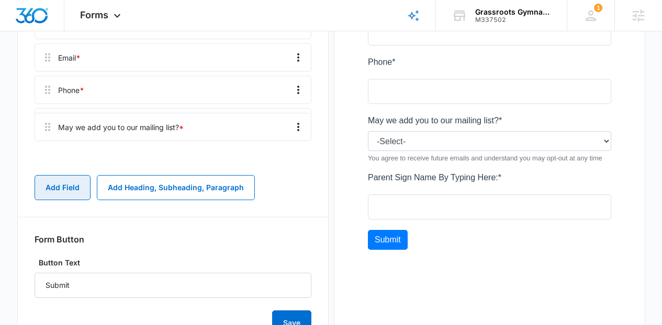
drag, startPoint x: 48, startPoint y: 101, endPoint x: 48, endPoint y: 129, distance: 28.3
click at [48, 130] on div "Athlete's Name * [PERSON_NAME]'s Name * Email * Phone * May we add you to our m…" at bounding box center [173, 74] width 277 height 190
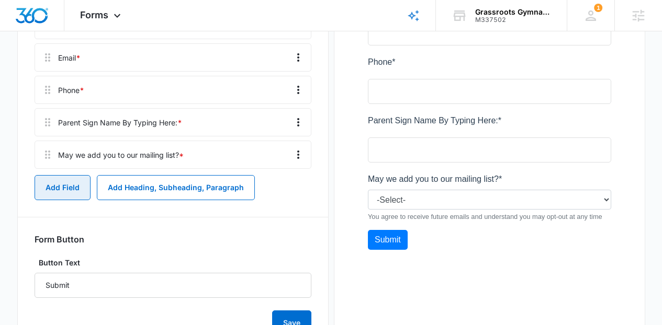
click at [70, 175] on button "Add Field" at bounding box center [63, 187] width 56 height 25
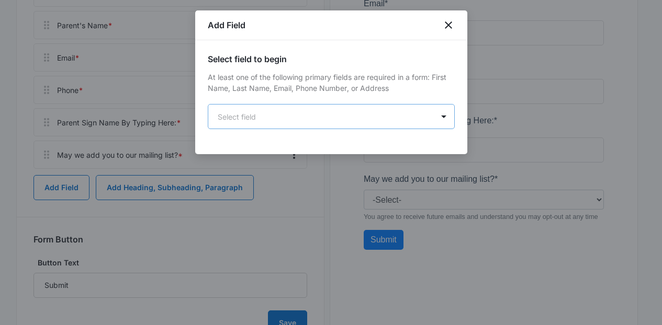
click at [257, 110] on body "Forms Apps Reputation Websites Forms CRM Email Social Content Ads Intelligence …" at bounding box center [331, 31] width 662 height 686
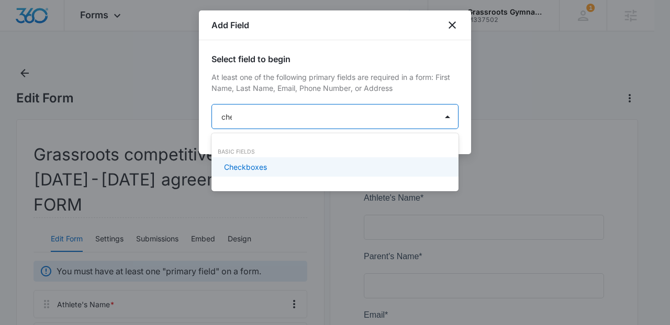
type input "chec"
click at [260, 162] on p "Checkboxes" at bounding box center [245, 167] width 43 height 11
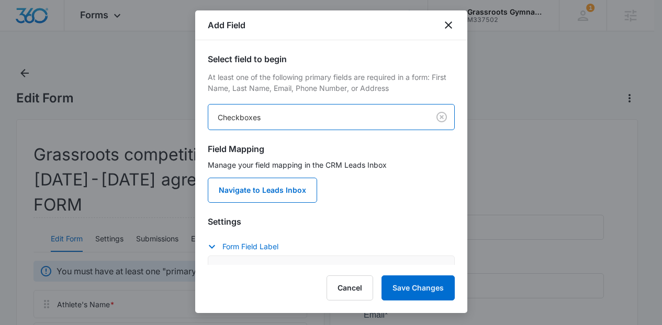
scroll to position [413, 0]
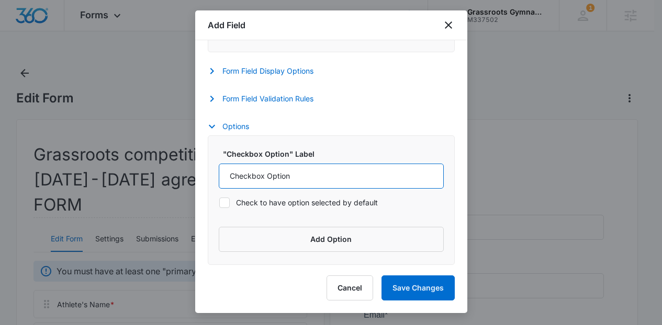
click at [359, 184] on input "Checkbox Option" at bounding box center [331, 176] width 225 height 25
type input "Agree"
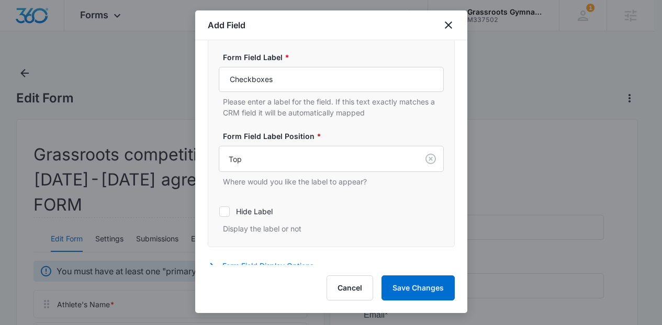
scroll to position [211, 0]
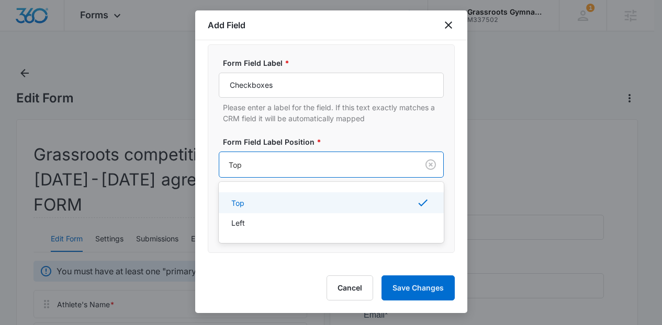
click at [362, 154] on div "Top" at bounding box center [318, 165] width 199 height 24
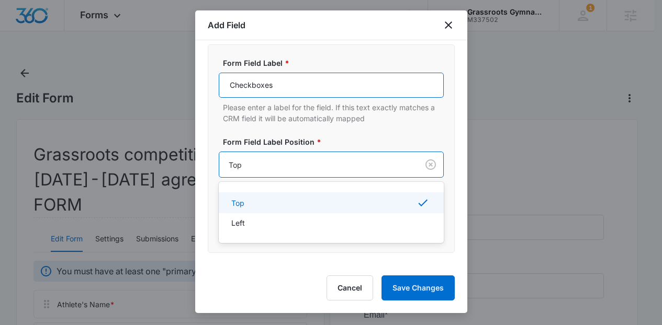
click at [302, 87] on input "Checkboxes" at bounding box center [331, 85] width 225 height 25
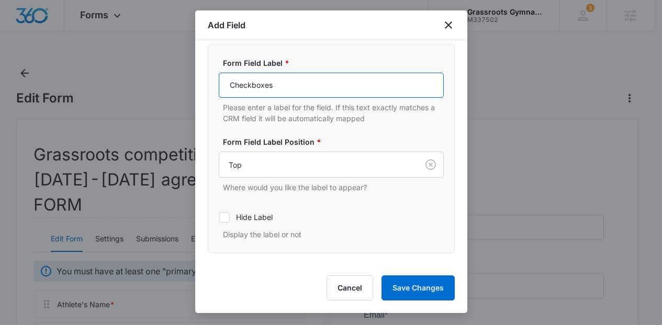
click at [302, 87] on input "Checkboxes" at bounding box center [331, 85] width 225 height 25
paste input "I have read and fully understand all codes, rules, and expectations laid out in…"
type input "I have read and fully understand all codes, rules, and expectations laid out in…"
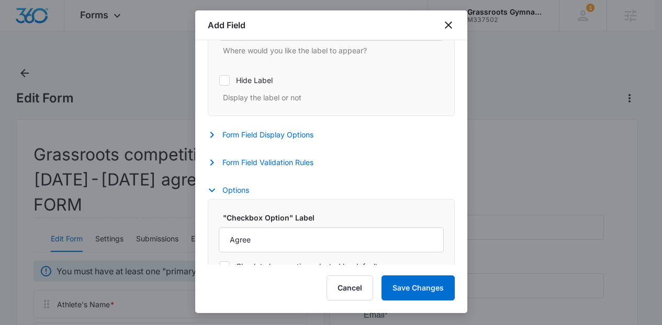
scroll to position [413, 0]
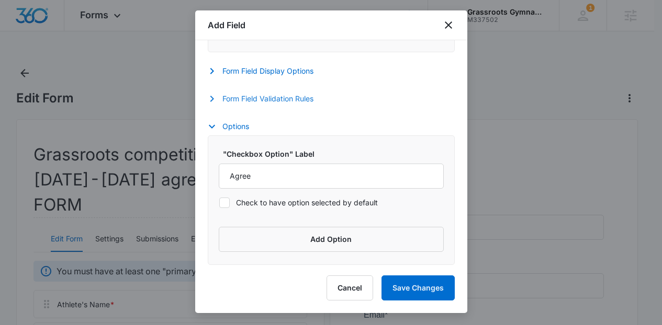
click at [243, 100] on button "Form Field Validation Rules" at bounding box center [266, 99] width 116 height 13
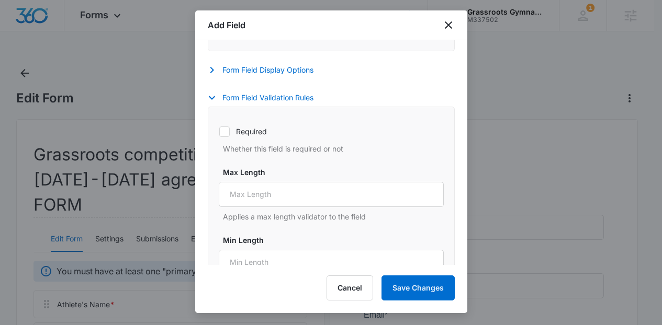
click at [258, 129] on label "Required" at bounding box center [331, 131] width 225 height 11
click at [219, 131] on input "Required" at bounding box center [219, 131] width 1 height 1
checkbox input "true"
click at [413, 292] on button "Save Changes" at bounding box center [417, 288] width 73 height 25
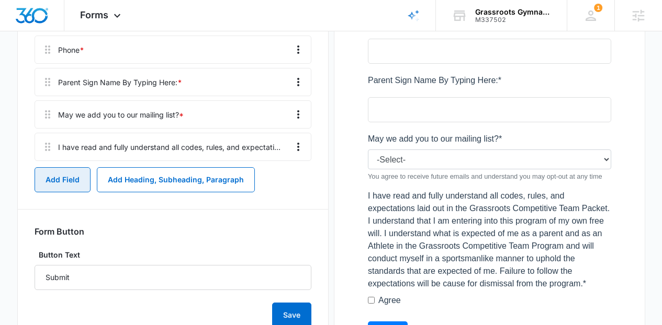
scroll to position [349, 0]
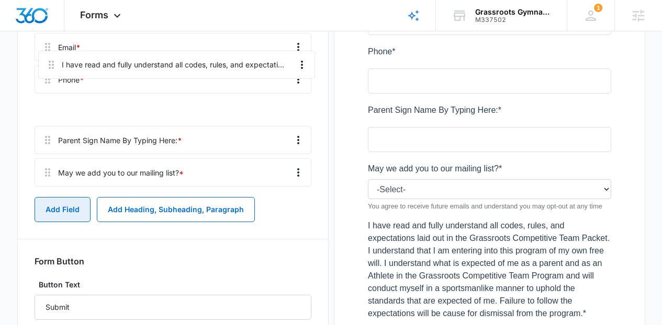
drag, startPoint x: 42, startPoint y: 126, endPoint x: 46, endPoint y: 55, distance: 70.7
click at [46, 55] on div "Athlete's Name * [PERSON_NAME]'s Name * Email * Phone * Parent Sign Name By Typ…" at bounding box center [173, 79] width 277 height 223
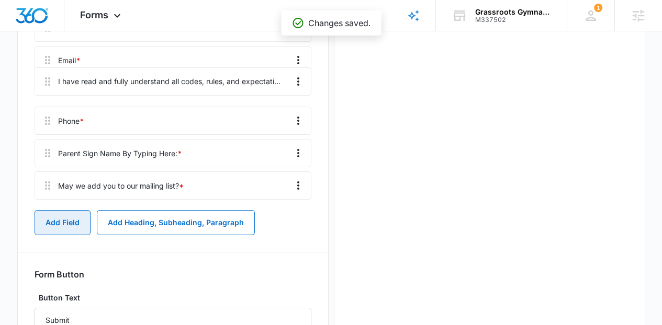
scroll to position [306, 0]
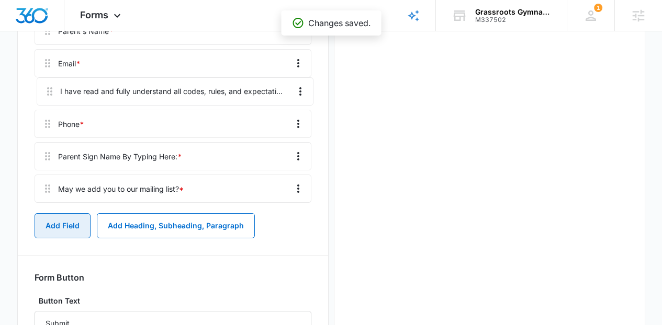
drag, startPoint x: 48, startPoint y: 58, endPoint x: 51, endPoint y: 108, distance: 50.3
click at [51, 108] on div "Athlete's Name * [PERSON_NAME]'s Name * Email * I have read and fully understan…" at bounding box center [173, 95] width 277 height 223
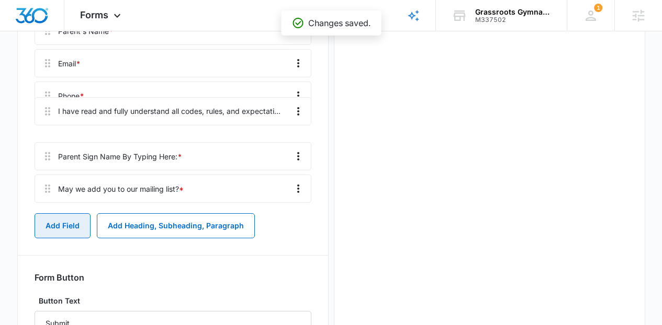
scroll to position [0, 0]
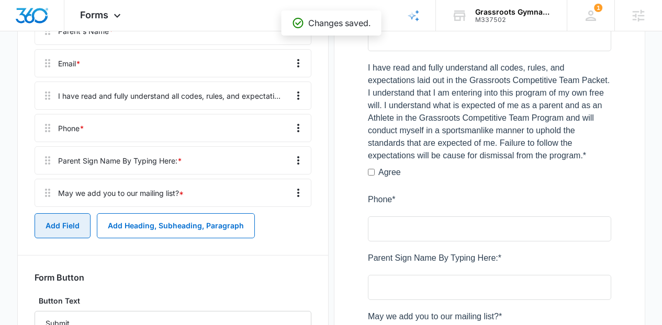
click at [53, 213] on button "Add Field" at bounding box center [63, 225] width 56 height 25
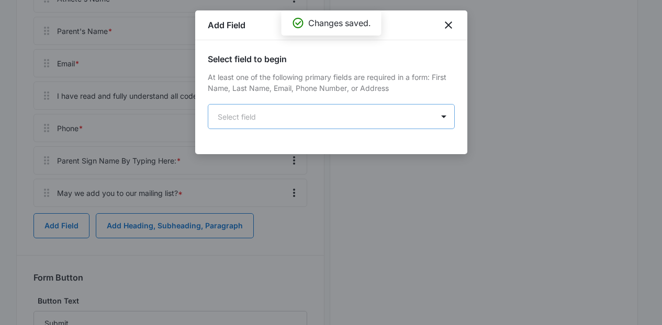
click at [267, 118] on body "Forms Apps Reputation Websites Forms CRM Email Social Content Ads Intelligence …" at bounding box center [331, 53] width 662 height 718
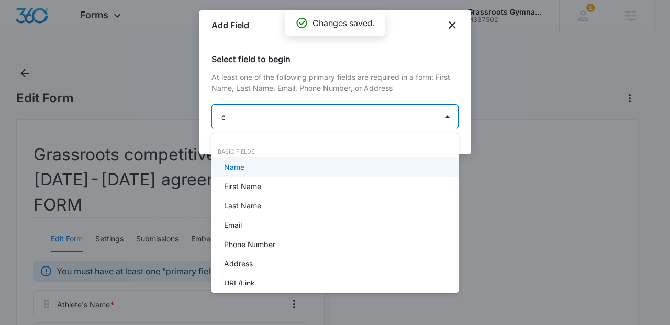
type input "ch"
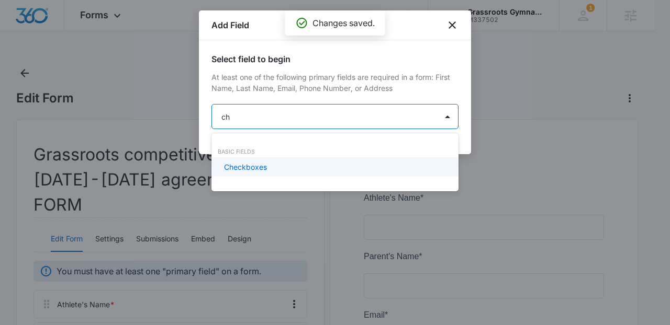
click at [273, 168] on div "Checkboxes" at bounding box center [334, 167] width 220 height 11
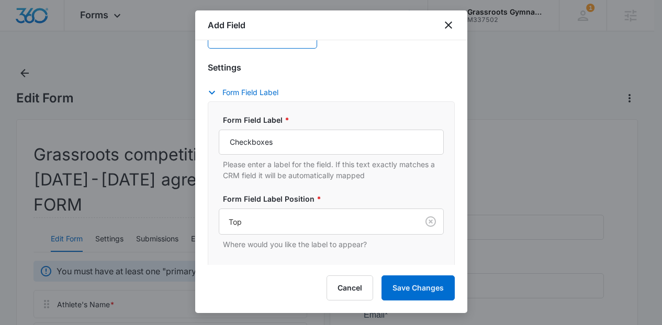
scroll to position [156, 0]
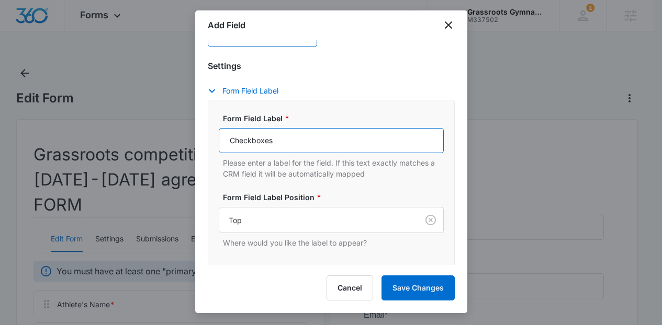
click at [418, 128] on input "Checkboxes" at bounding box center [331, 140] width 225 height 25
paste input "1 have read and fully understand my financial commitment to Grassroots Gymnasti…"
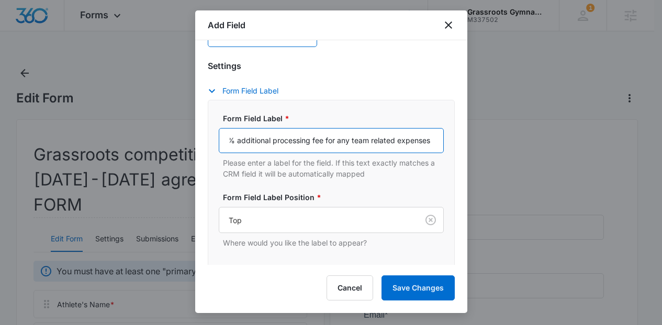
type input "1 have read and fully understand my financial commitment to Grassroots Gymnasti…"
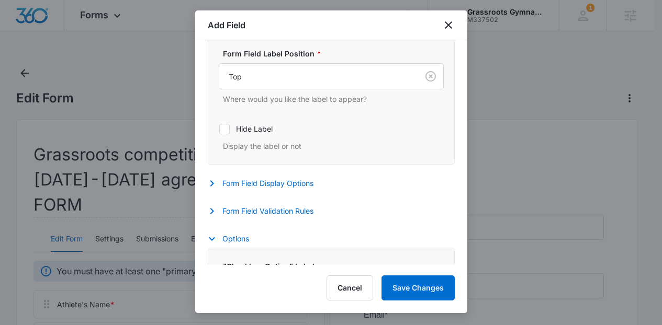
scroll to position [413, 0]
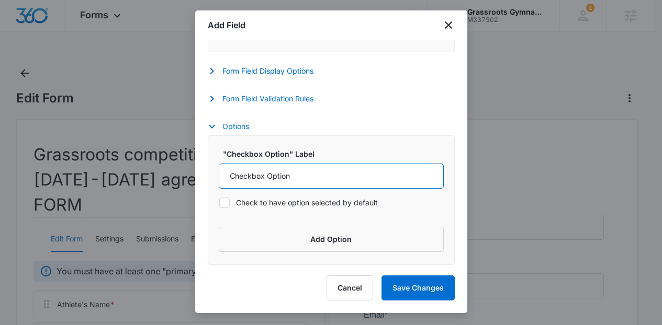
click at [355, 164] on input "Checkbox Option" at bounding box center [331, 176] width 225 height 25
type input "Agree"
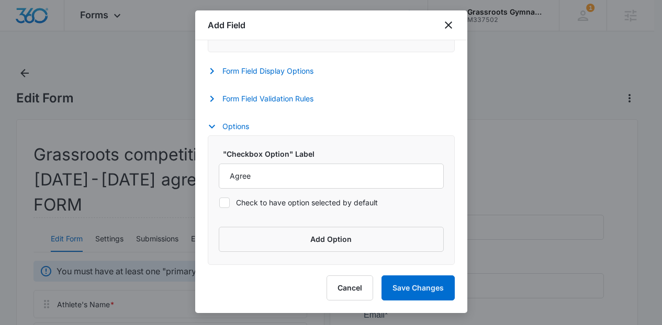
click at [355, 147] on div ""Checkbox Option" Label Agree Check to have option selected by default Add Opti…" at bounding box center [331, 201] width 247 height 130
click at [300, 106] on div "Form Field Validation Rules Required Whether this field is required or not Max …" at bounding box center [331, 100] width 247 height 15
click at [283, 98] on button "Form Field Validation Rules" at bounding box center [266, 99] width 116 height 13
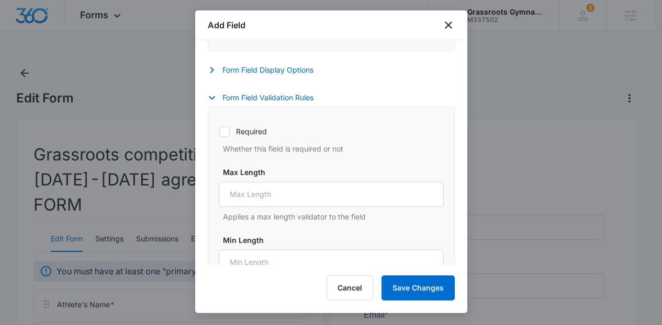
click at [272, 126] on div "Required Whether this field is required or not" at bounding box center [331, 137] width 225 height 35
click at [258, 130] on label "Required" at bounding box center [331, 131] width 225 height 11
click at [219, 131] on input "Required" at bounding box center [219, 131] width 1 height 1
checkbox input "true"
click at [412, 280] on button "Save Changes" at bounding box center [417, 288] width 73 height 25
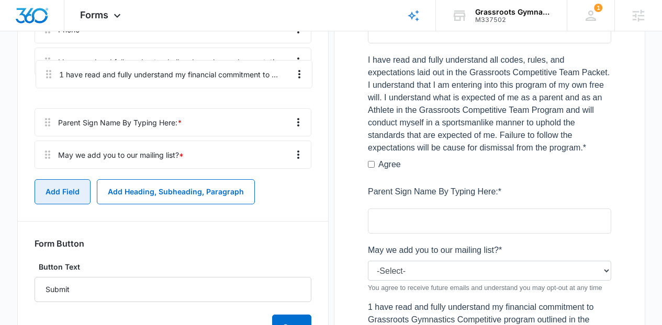
scroll to position [367, 0]
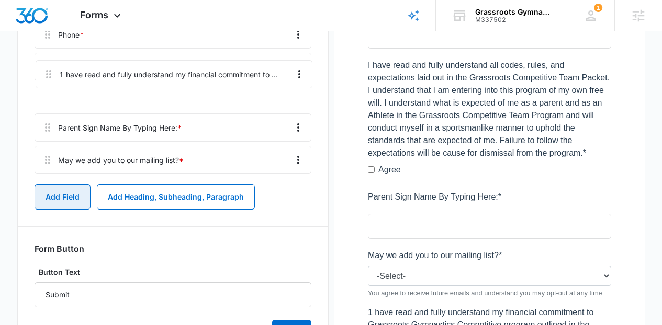
drag, startPoint x: 46, startPoint y: 127, endPoint x: 48, endPoint y: 64, distance: 62.8
click at [48, 64] on div "Athlete's Name * [PERSON_NAME]'s Name * Email * Phone * I have read and fully u…" at bounding box center [173, 50] width 277 height 255
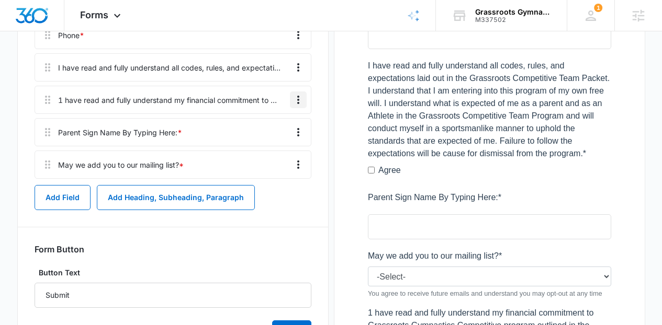
click at [299, 94] on icon "Overflow Menu" at bounding box center [298, 100] width 13 height 13
click at [290, 102] on button "Edit" at bounding box center [276, 104] width 60 height 16
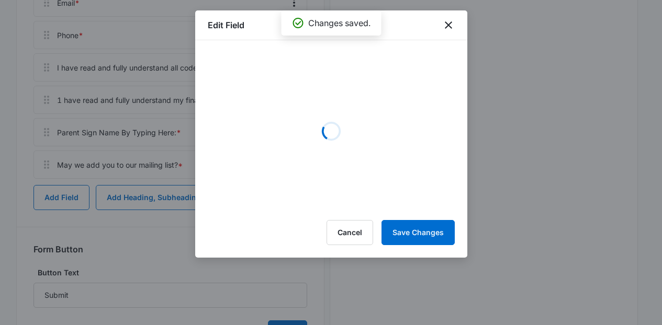
scroll to position [0, 0]
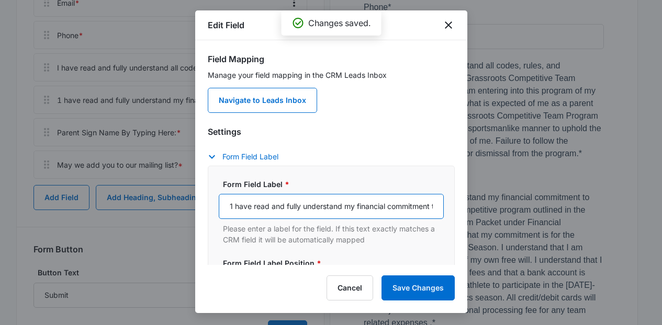
drag, startPoint x: 233, startPoint y: 206, endPoint x: 220, endPoint y: 206, distance: 13.1
click at [220, 206] on input "1 have read and fully understand my financial commitment to Grassroots Gymnasti…" at bounding box center [331, 206] width 225 height 25
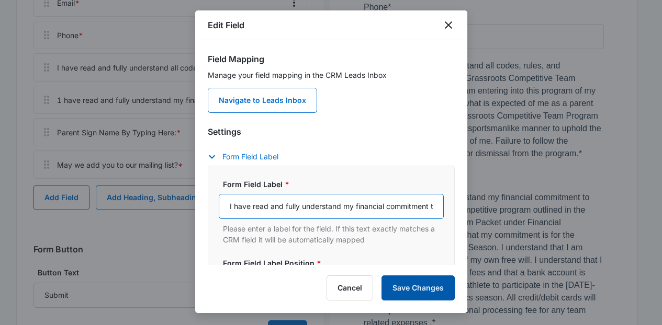
type input "I have read and fully understand my financial commitment to Grassroots Gymnasti…"
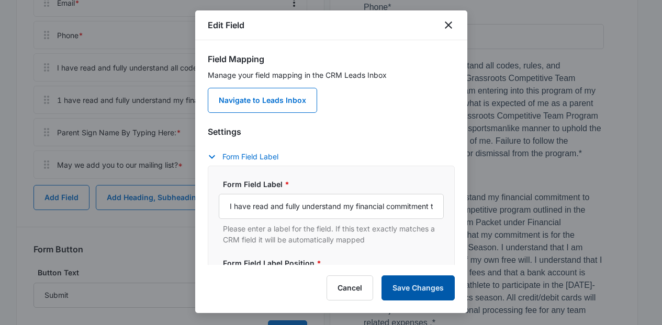
click at [415, 292] on button "Save Changes" at bounding box center [417, 288] width 73 height 25
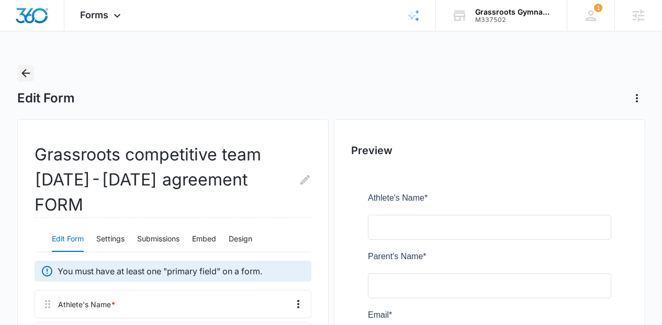
click at [24, 77] on icon "Back" at bounding box center [25, 73] width 13 height 13
